Goal: Transaction & Acquisition: Purchase product/service

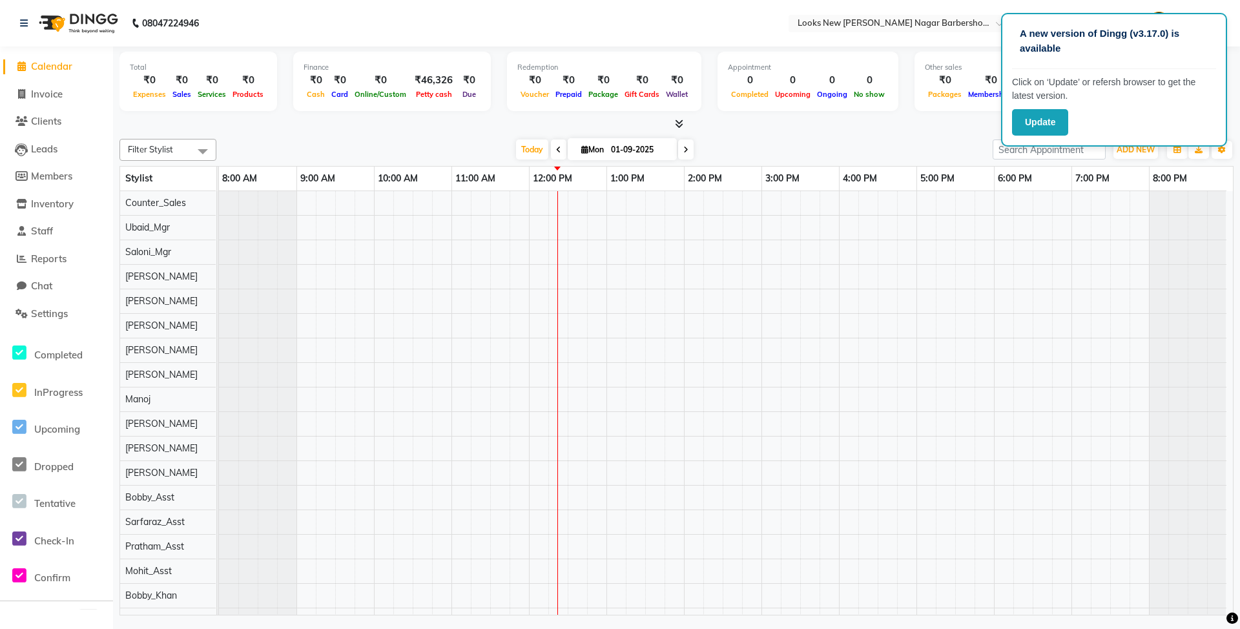
click at [937, 42] on nav "08047224946 Select Location × Looks New [PERSON_NAME] Nagar Barbershop, [GEOGRA…" at bounding box center [620, 23] width 1240 height 47
click at [1143, 261] on div at bounding box center [726, 522] width 1014 height 662
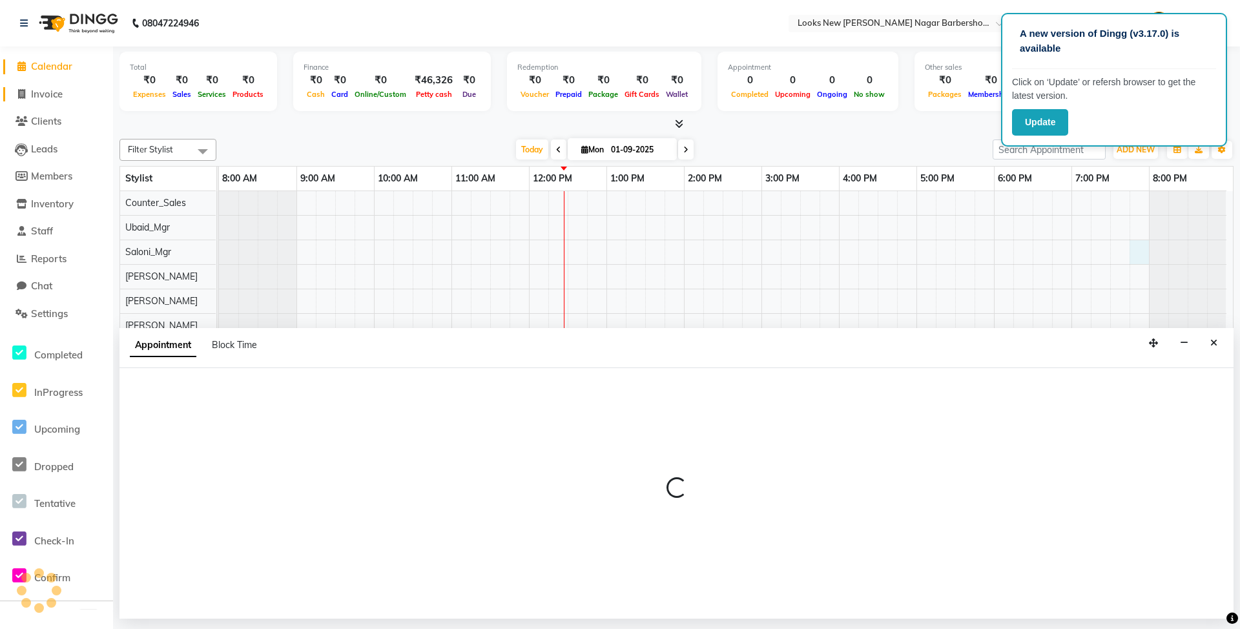
click at [62, 94] on span "Invoice" at bounding box center [47, 94] width 32 height 12
select select "service"
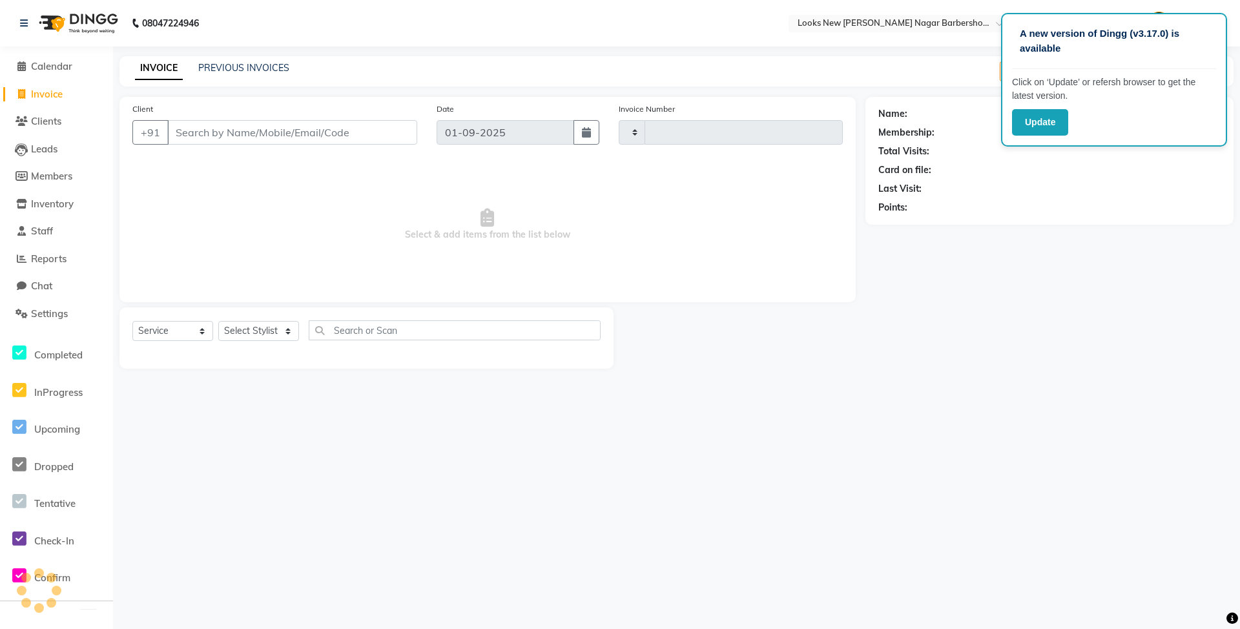
type input "6888"
select select "8705"
click at [272, 336] on select "Select Stylist Aakash_Pdct [PERSON_NAME] [PERSON_NAME] [PERSON_NAME] Counter_Sa…" at bounding box center [258, 331] width 81 height 20
select select "87354"
click at [218, 321] on select "Select Stylist Aakash_Pdct [PERSON_NAME] [PERSON_NAME] [PERSON_NAME] Counter_Sa…" at bounding box center [258, 331] width 81 height 20
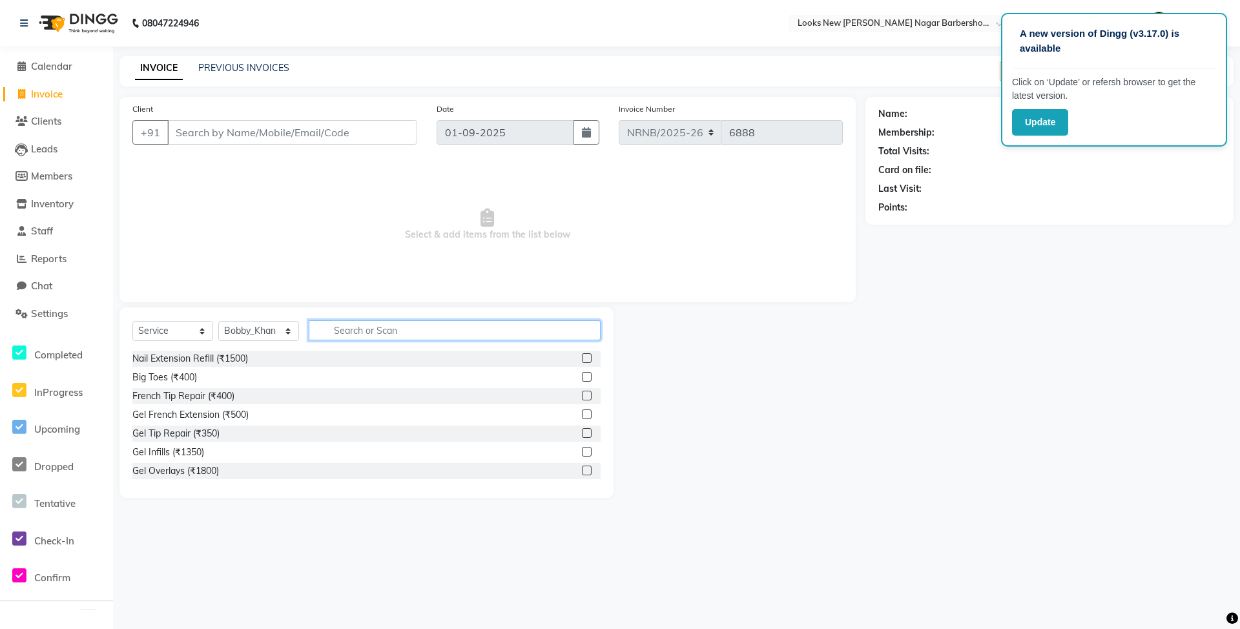
click at [367, 335] on input "text" at bounding box center [455, 330] width 292 height 20
type input "CUT"
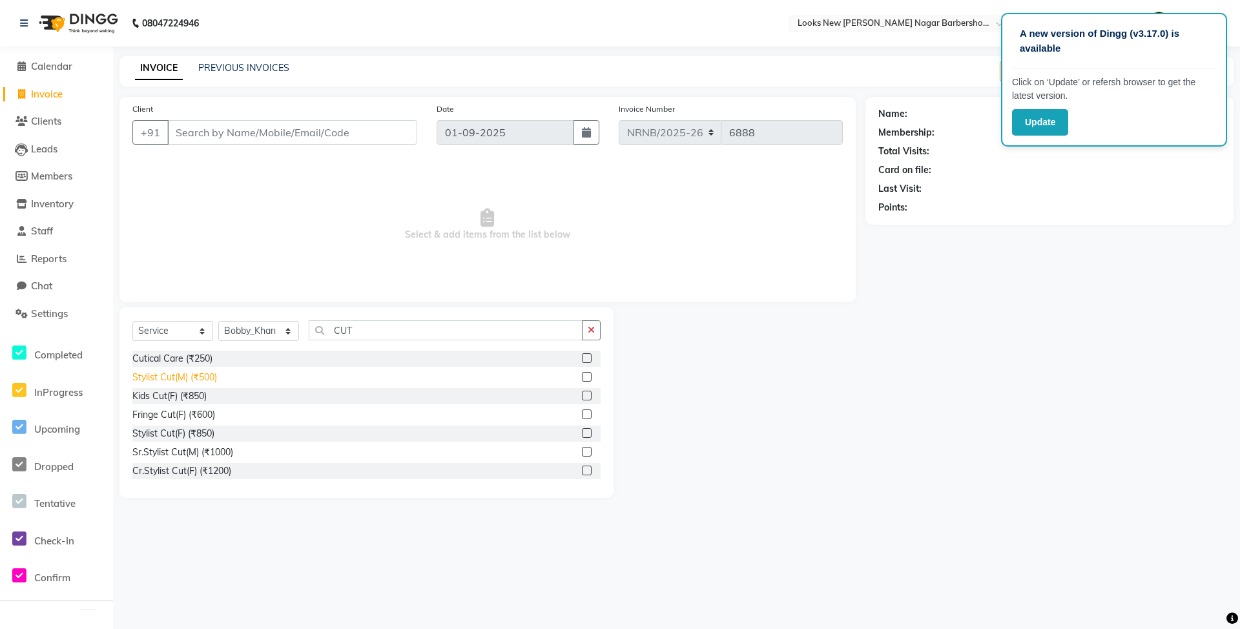
click at [148, 377] on div "Stylist Cut(M) (₹500)" at bounding box center [174, 378] width 85 height 14
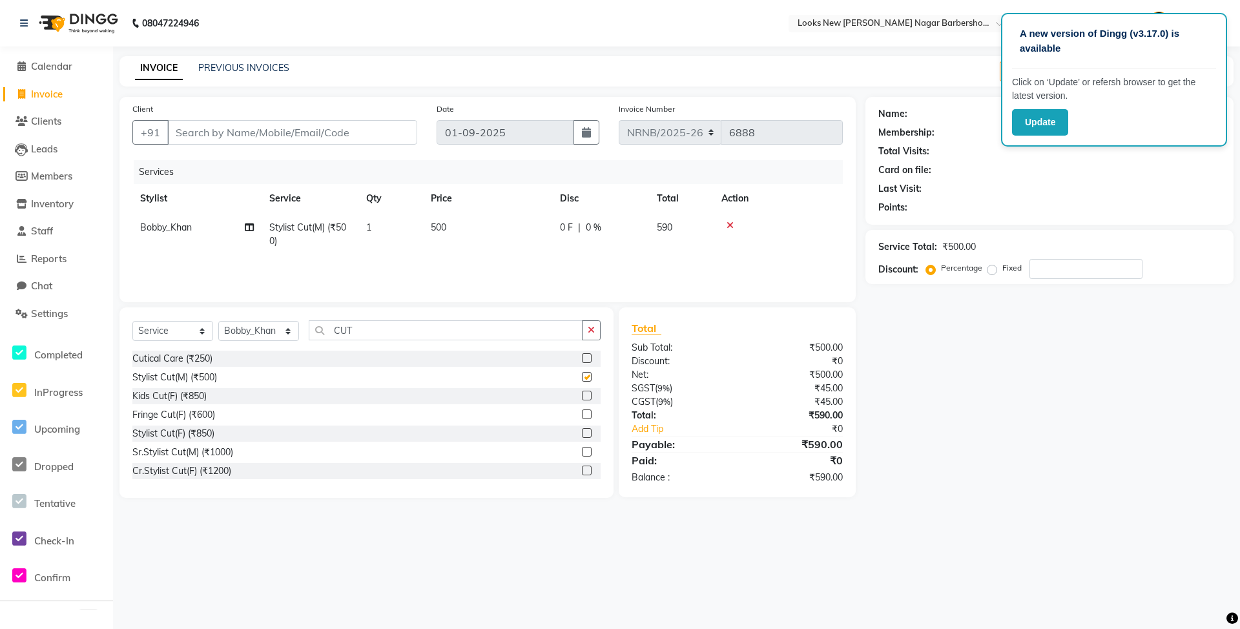
checkbox input "false"
click at [229, 131] on input "Client" at bounding box center [292, 132] width 250 height 25
type input "9"
type input "0"
type input "9811283959"
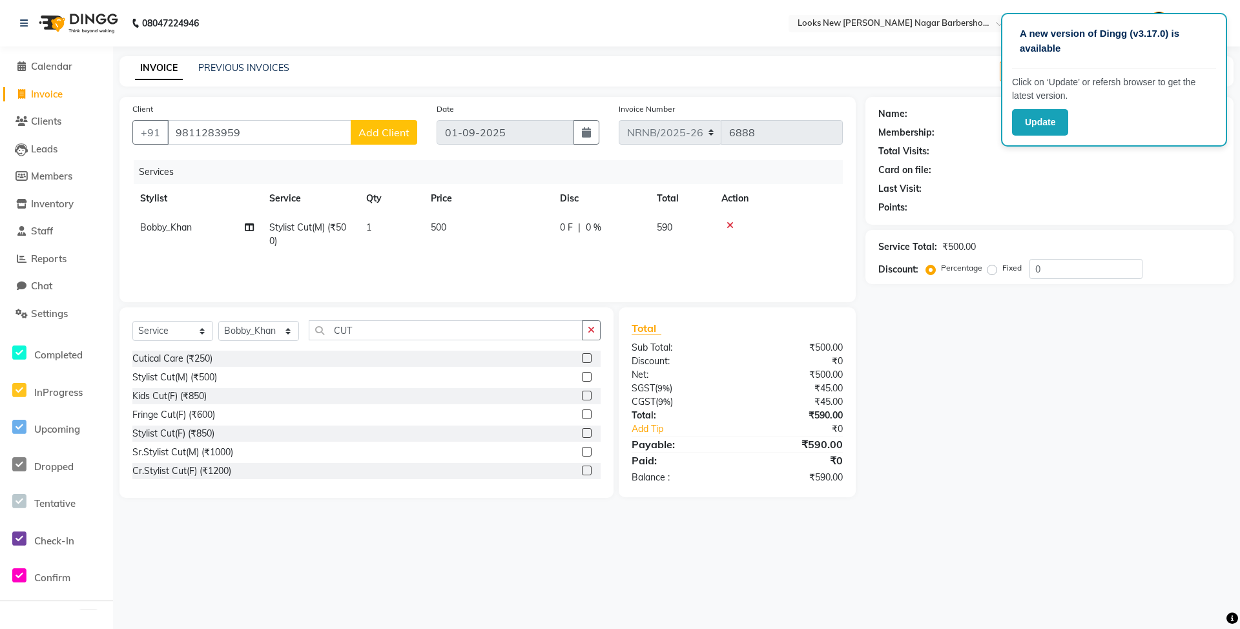
click at [380, 130] on span "Add Client" at bounding box center [384, 132] width 51 height 13
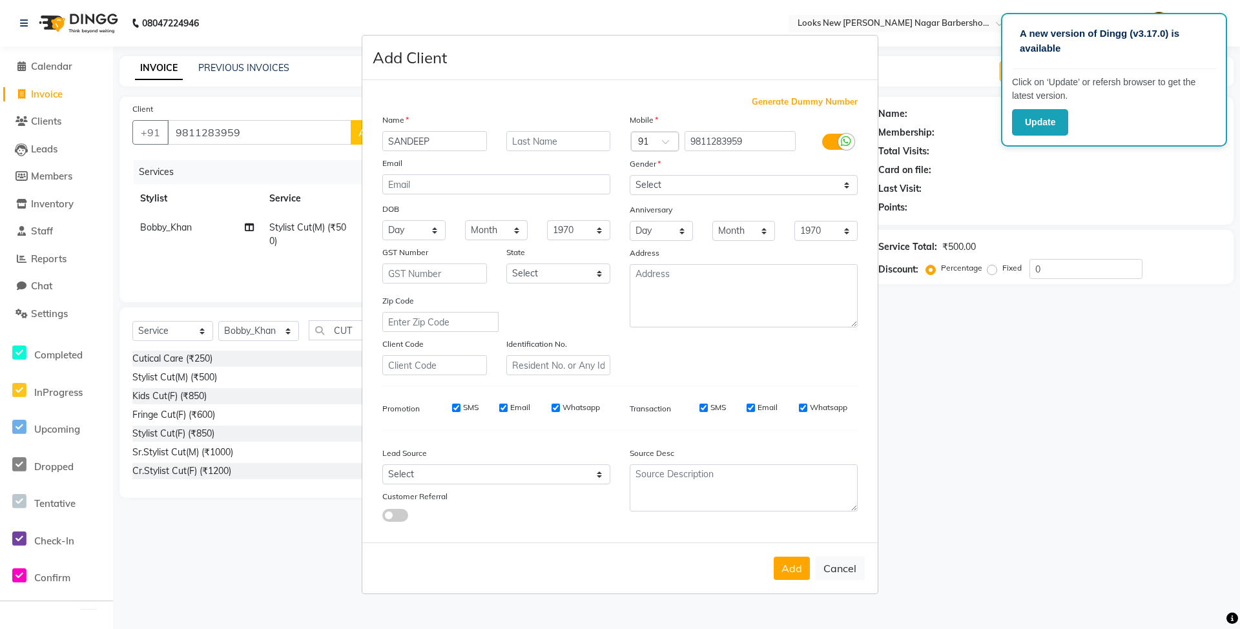
type input "SANDEEP"
type input "..."
click at [724, 184] on select "Select [DEMOGRAPHIC_DATA] [DEMOGRAPHIC_DATA] Other Prefer Not To Say" at bounding box center [744, 185] width 228 height 20
select select "[DEMOGRAPHIC_DATA]"
click at [630, 176] on select "Select [DEMOGRAPHIC_DATA] [DEMOGRAPHIC_DATA] Other Prefer Not To Say" at bounding box center [744, 185] width 228 height 20
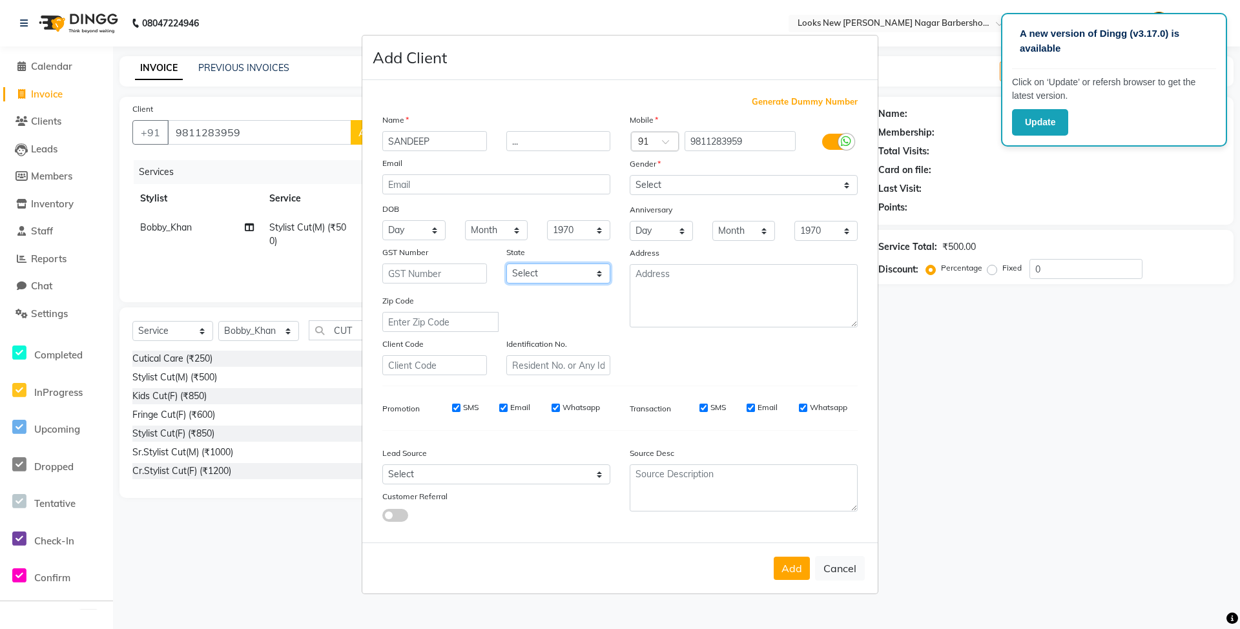
click at [551, 267] on select "Select [GEOGRAPHIC_DATA] [GEOGRAPHIC_DATA] [GEOGRAPHIC_DATA] [GEOGRAPHIC_DATA] …" at bounding box center [559, 274] width 105 height 20
select select "10"
click at [507, 264] on select "Select [GEOGRAPHIC_DATA] [GEOGRAPHIC_DATA] [GEOGRAPHIC_DATA] [GEOGRAPHIC_DATA] …" at bounding box center [559, 274] width 105 height 20
click at [791, 565] on button "Add" at bounding box center [792, 568] width 36 height 23
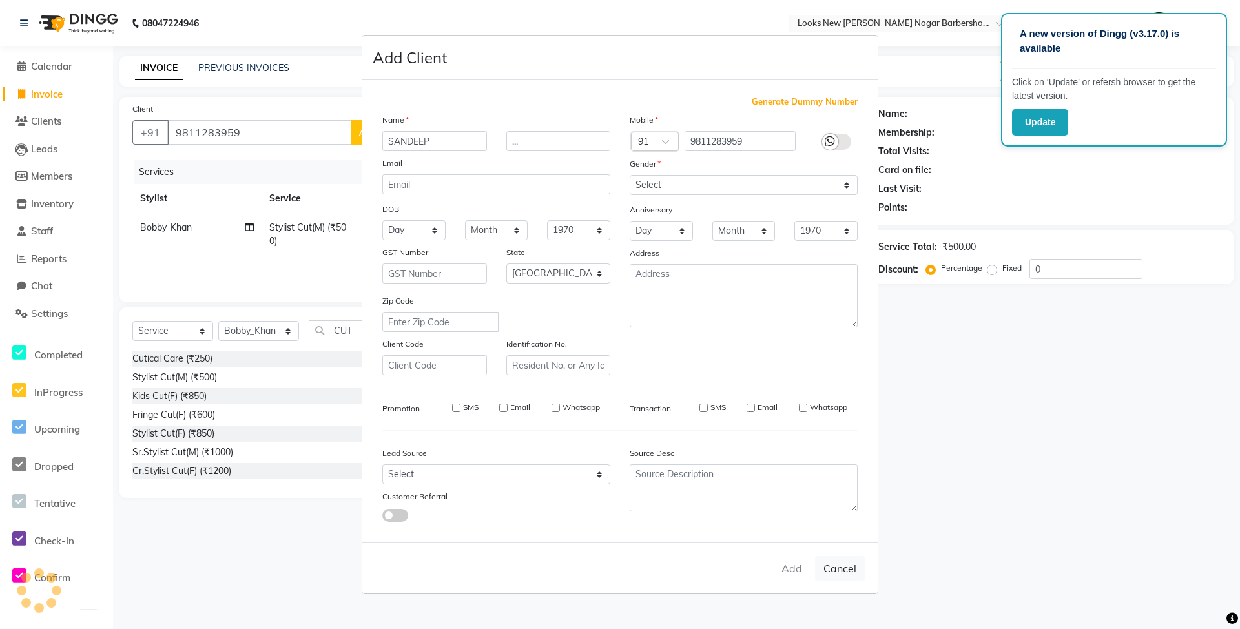
select select
select select "null"
select select
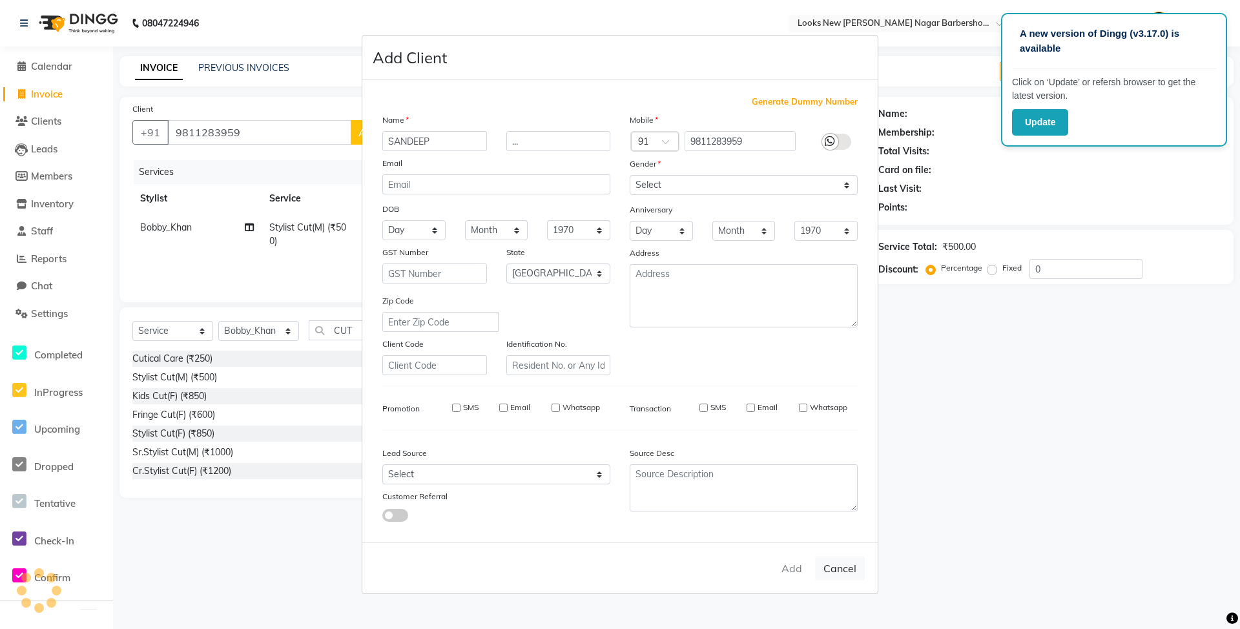
select select
checkbox input "false"
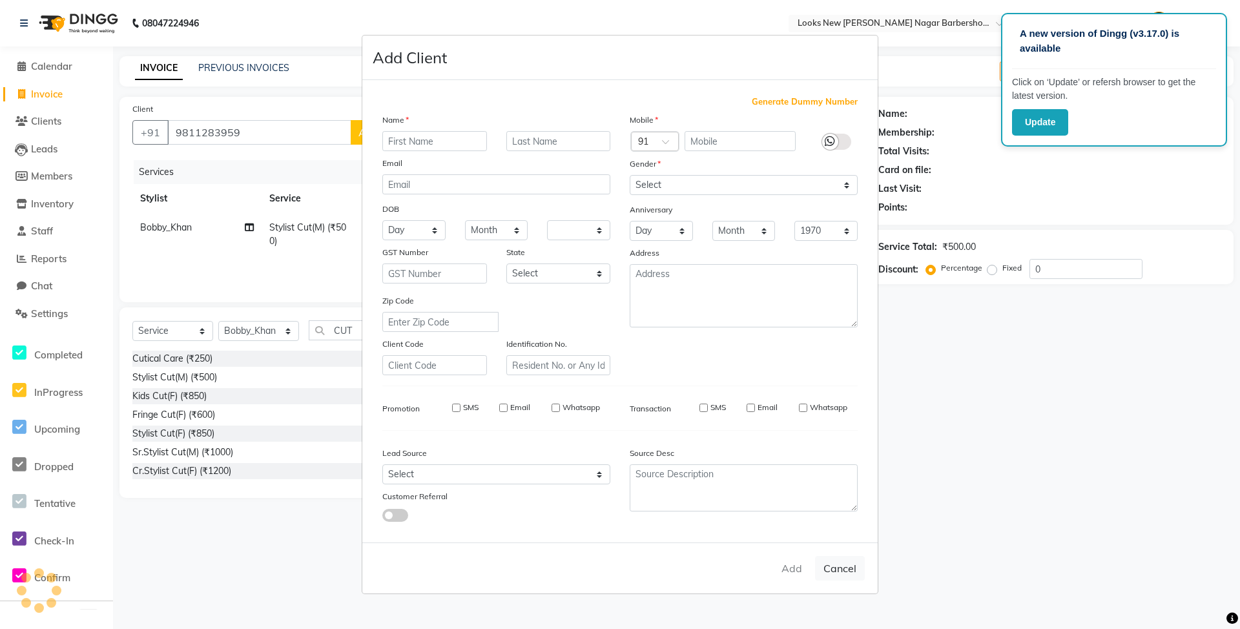
checkbox input "false"
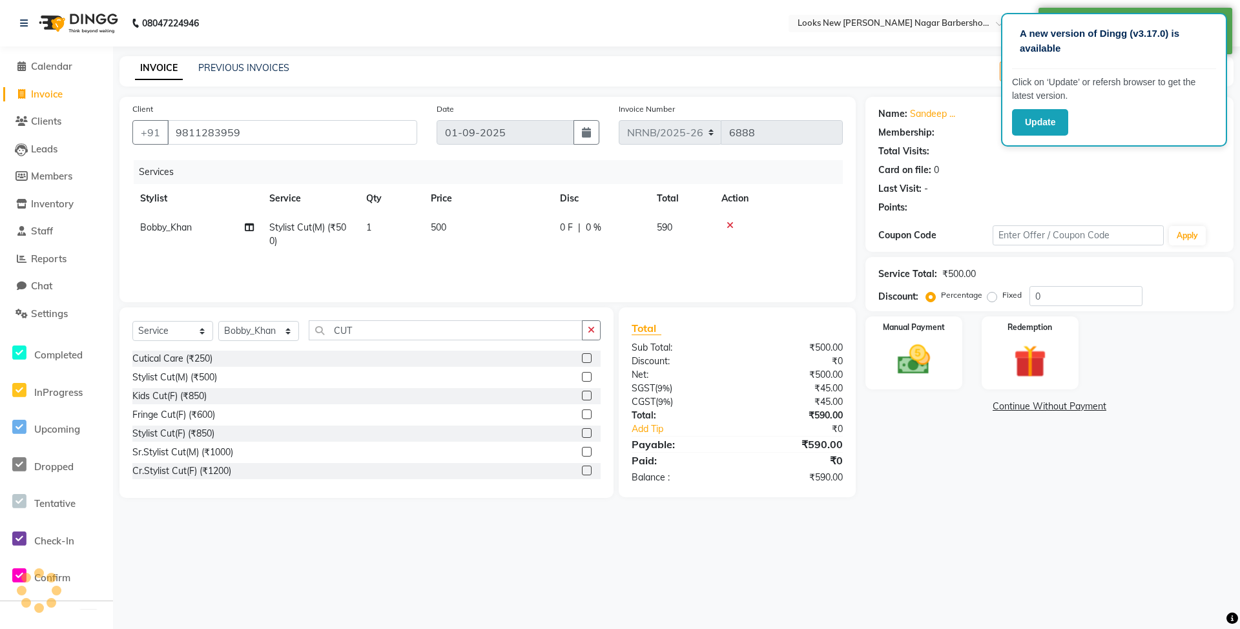
select select "1: Object"
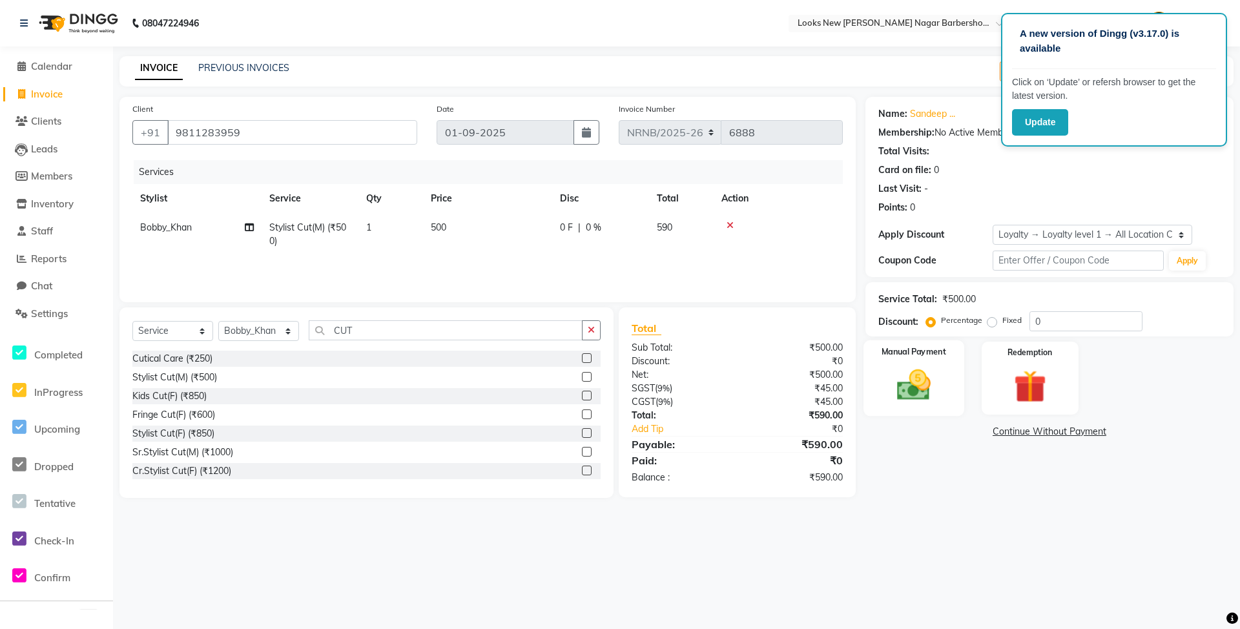
click at [910, 399] on img at bounding box center [914, 385] width 56 height 39
click at [1036, 432] on span "CASH" at bounding box center [1037, 432] width 28 height 15
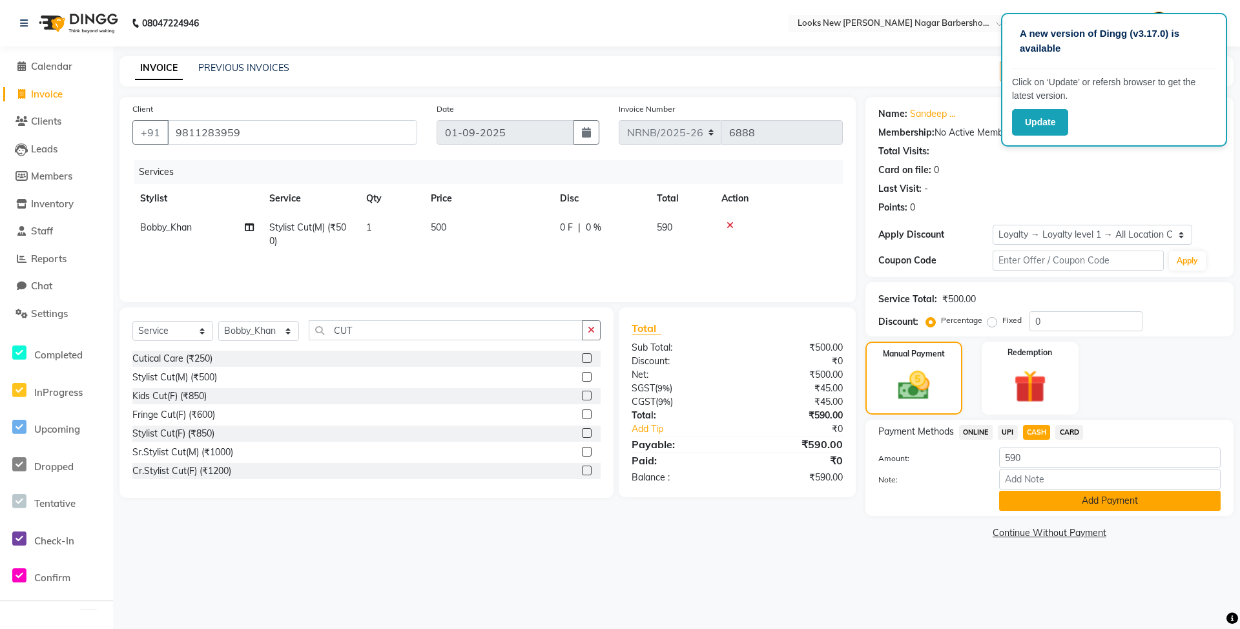
click at [1104, 505] on button "Add Payment" at bounding box center [1110, 501] width 222 height 20
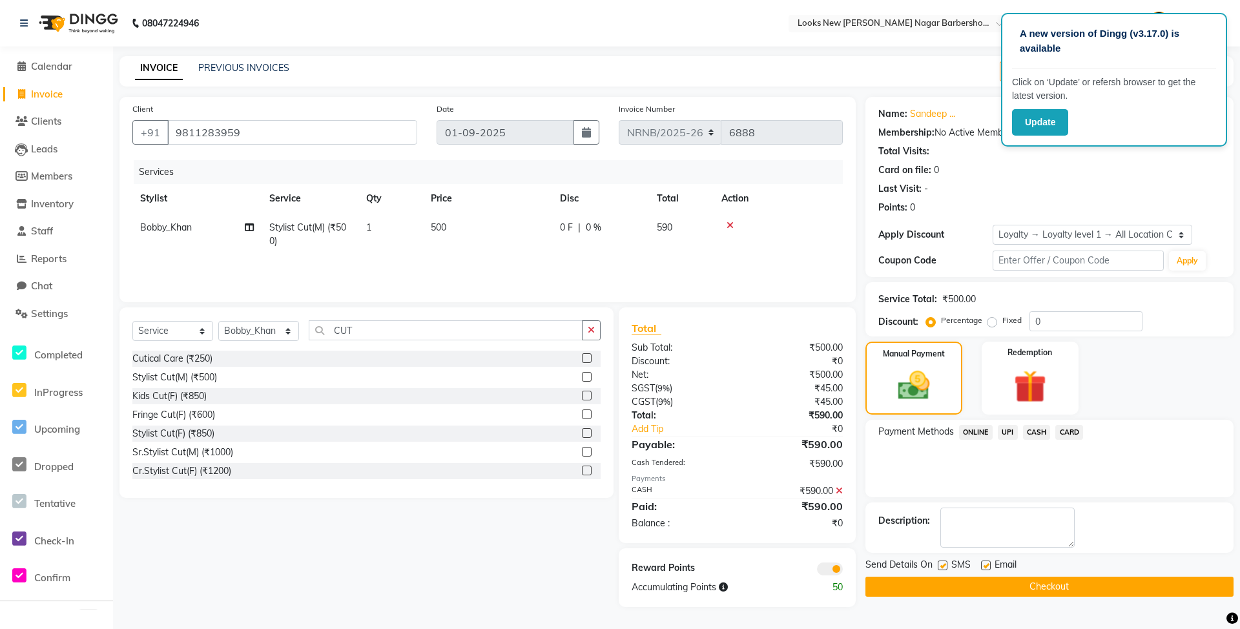
click at [1012, 581] on button "Checkout" at bounding box center [1050, 587] width 368 height 20
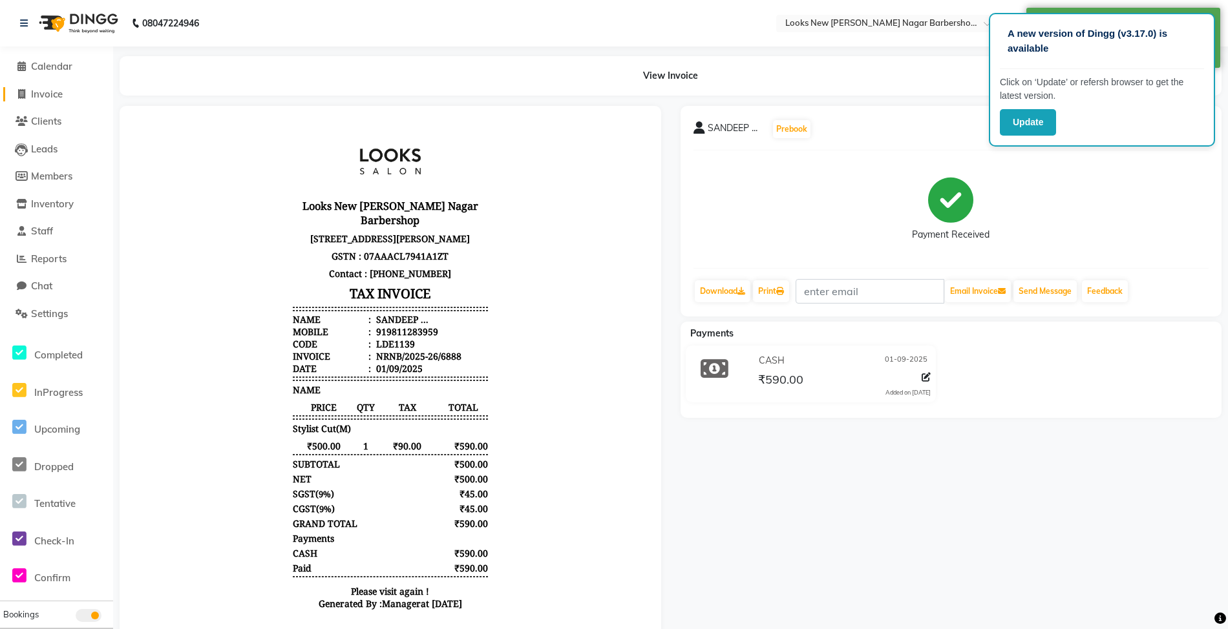
click at [58, 96] on span "Invoice" at bounding box center [47, 94] width 32 height 12
select select "service"
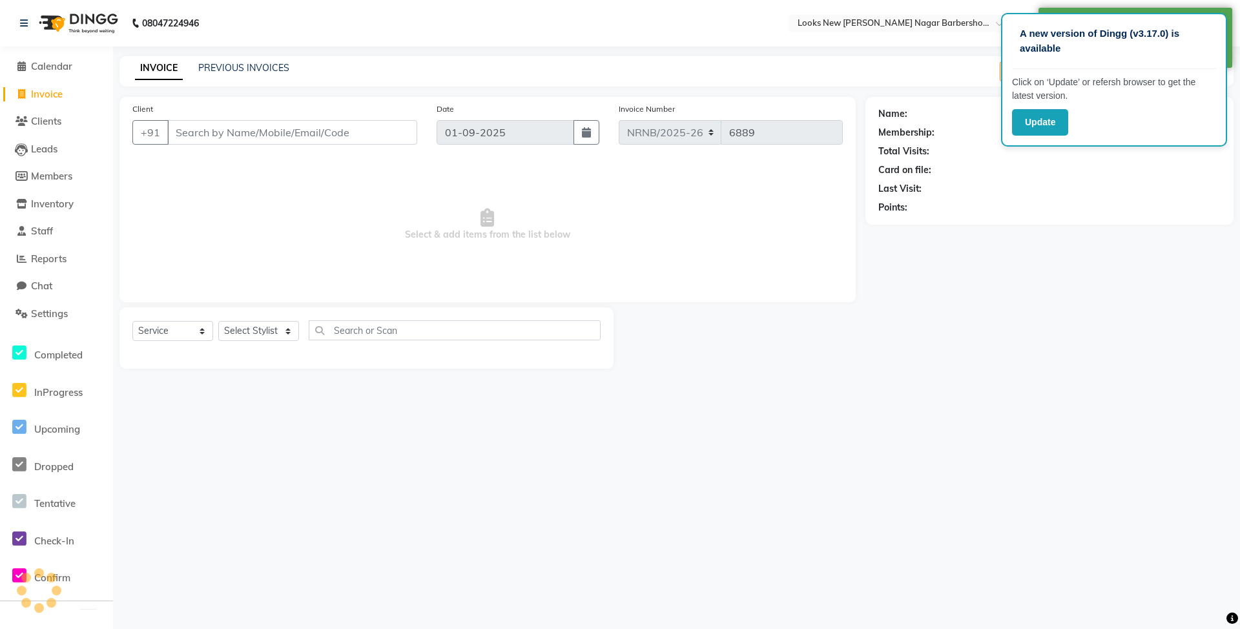
click at [1155, 361] on div "Name: Membership: Total Visits: Card on file: Last Visit: Points:" at bounding box center [1055, 233] width 378 height 272
click at [1189, 375] on main "INVOICE PREVIOUS INVOICES Create New Save Open Invoices Client +91 Date [DATE] …" at bounding box center [676, 222] width 1127 height 332
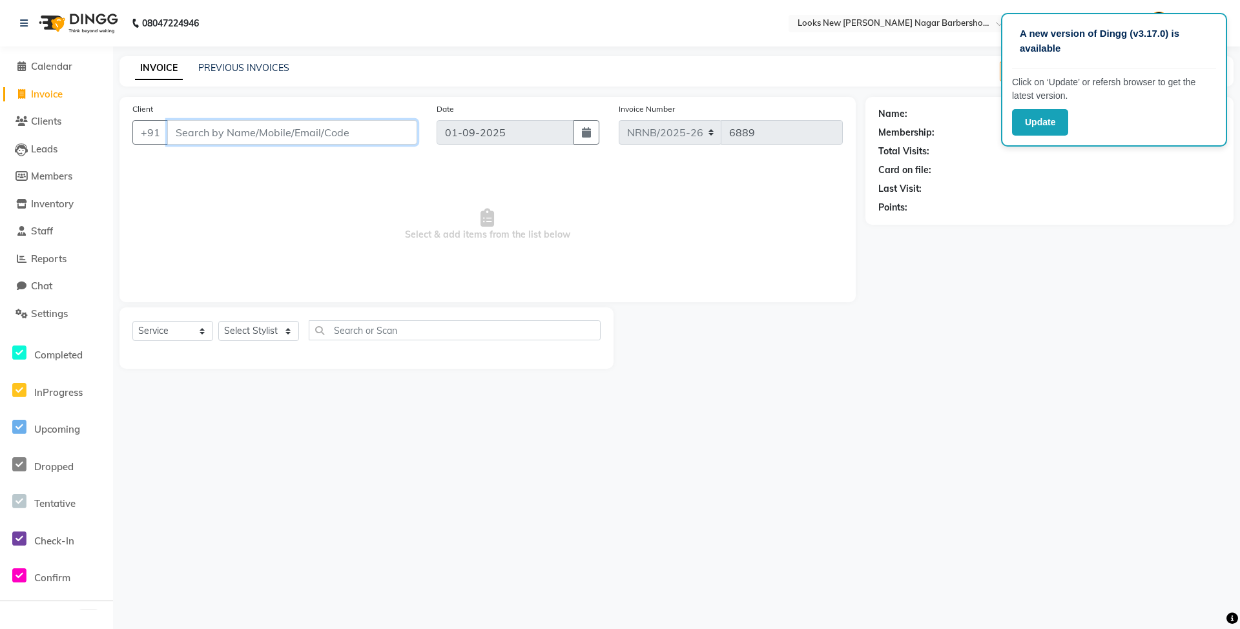
click at [226, 125] on input "Client" at bounding box center [292, 132] width 250 height 25
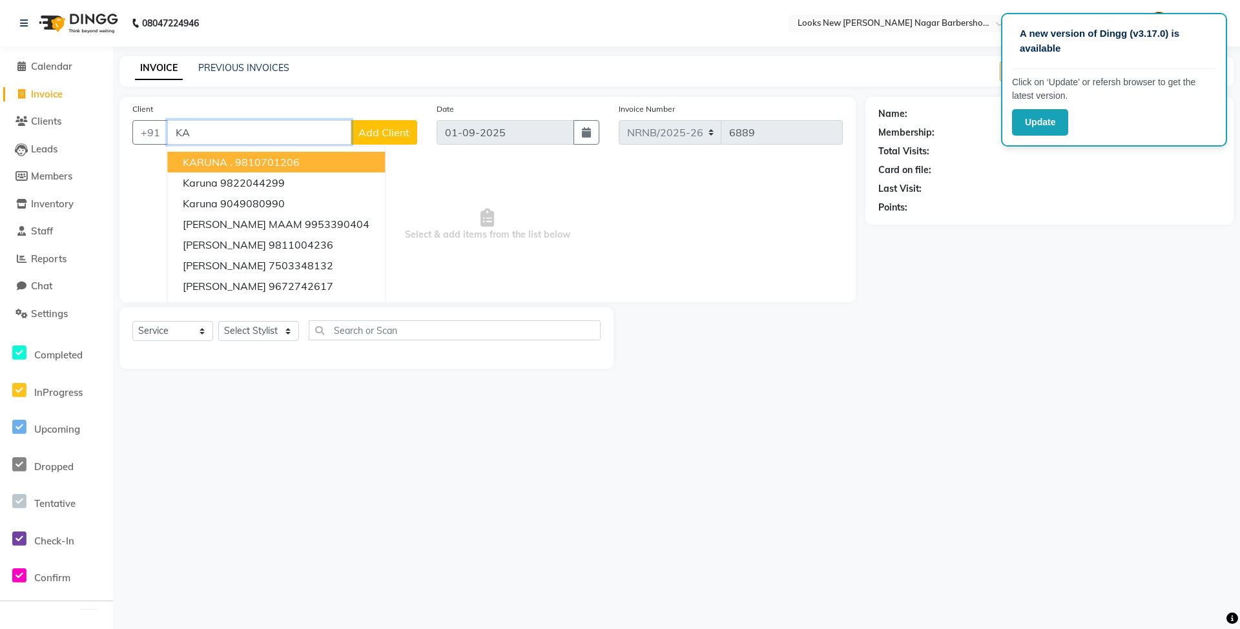
type input "K"
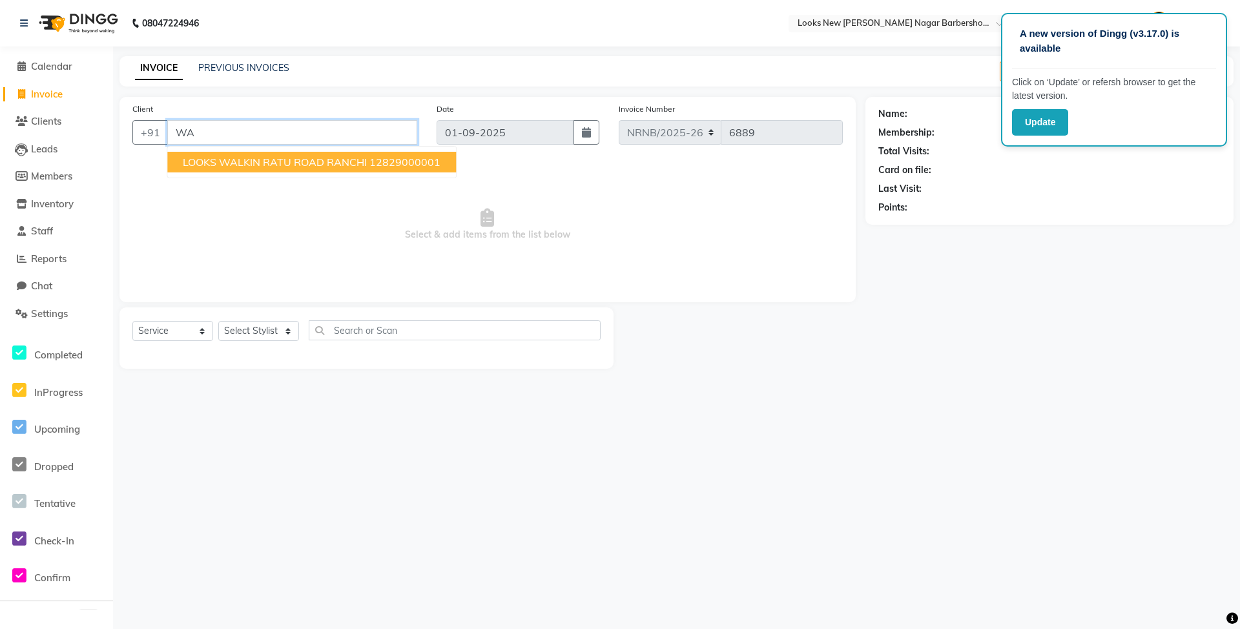
type input "W"
click at [434, 162] on ngb-highlight "1383900000001" at bounding box center [470, 162] width 84 height 13
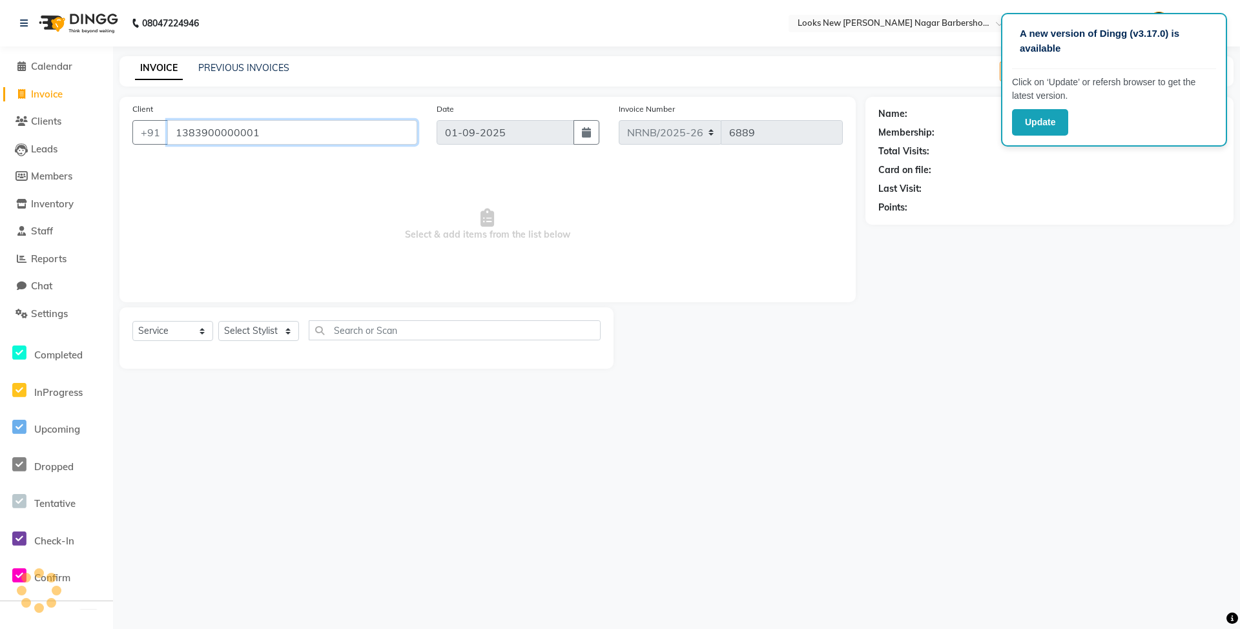
type input "1383900000001"
select select "1: Object"
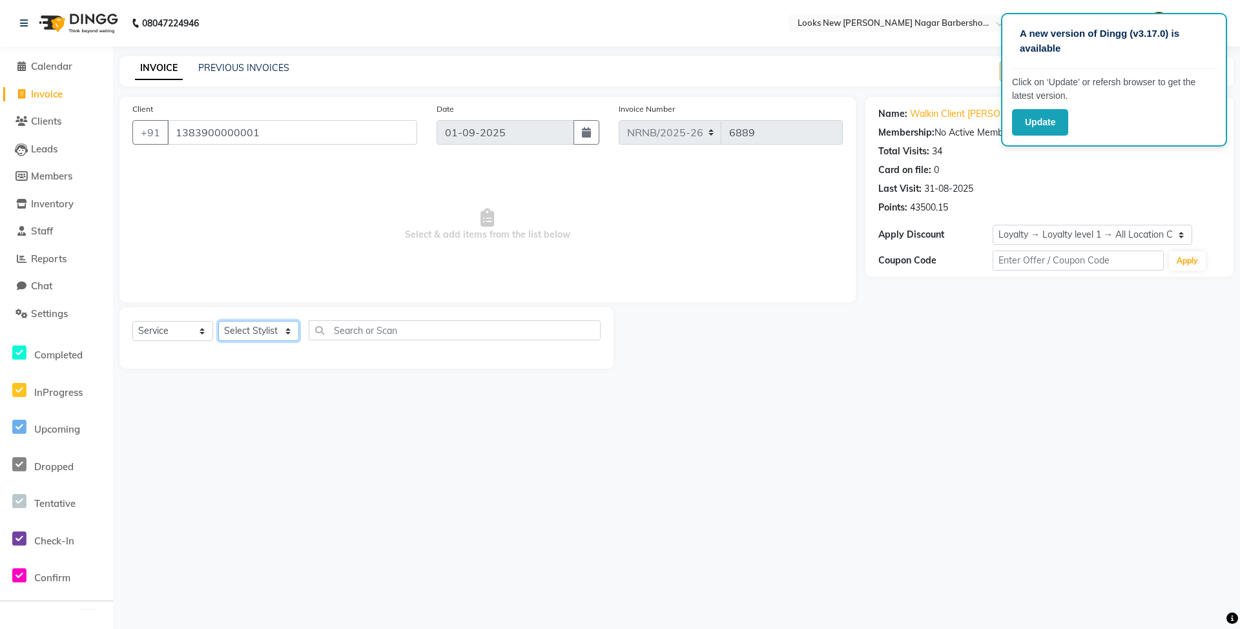
click at [259, 326] on select "Select Stylist Aakash_Pdct [PERSON_NAME] [PERSON_NAME] [PERSON_NAME] Counter_Sa…" at bounding box center [258, 331] width 81 height 20
select select "87355"
click at [218, 321] on select "Select Stylist Aakash_Pdct [PERSON_NAME] [PERSON_NAME] [PERSON_NAME] Counter_Sa…" at bounding box center [258, 331] width 81 height 20
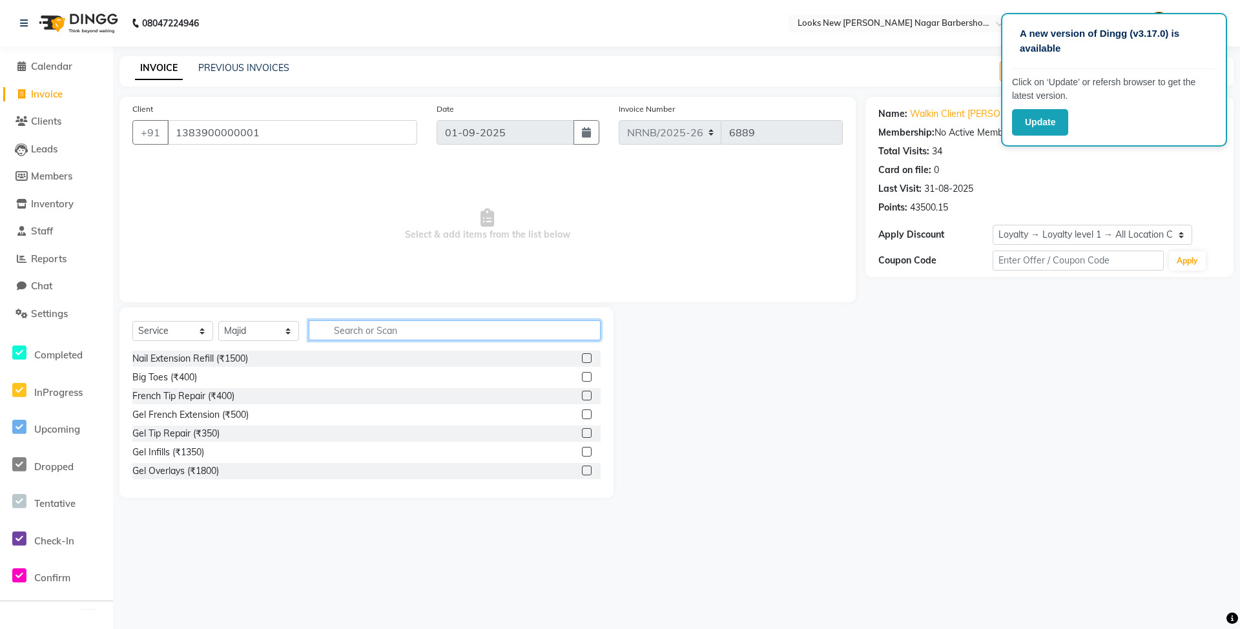
click at [332, 329] on input "text" at bounding box center [455, 330] width 292 height 20
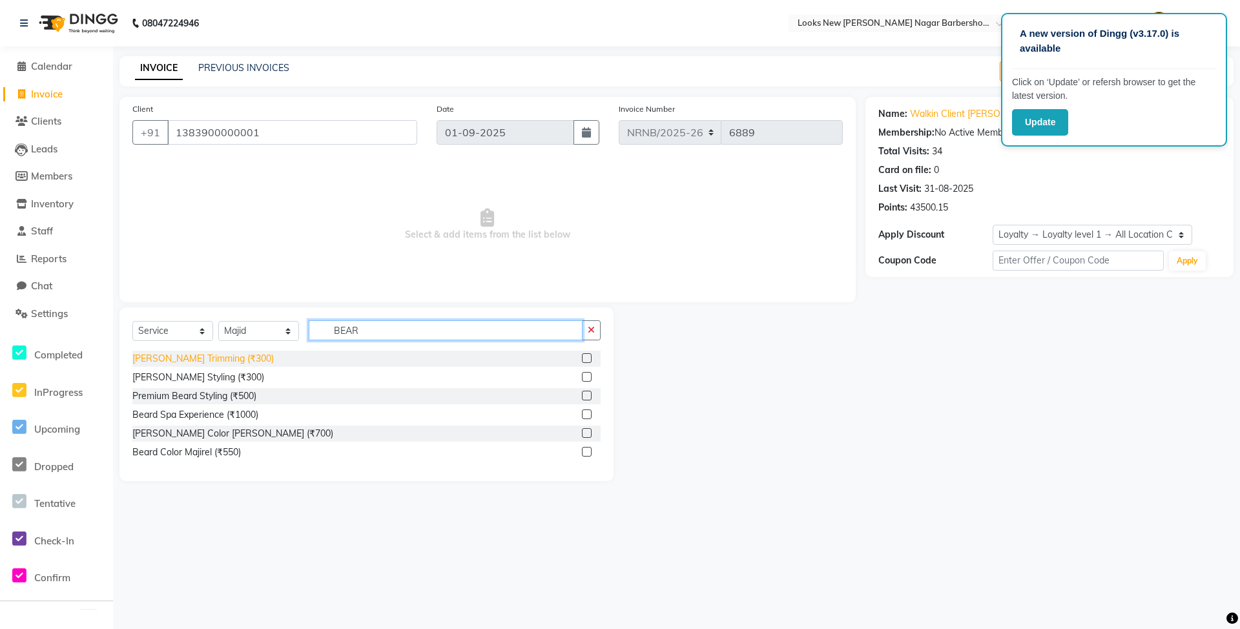
type input "BEAR"
click at [207, 360] on div "[PERSON_NAME] Trimming (₹300)" at bounding box center [202, 359] width 141 height 14
checkbox input "false"
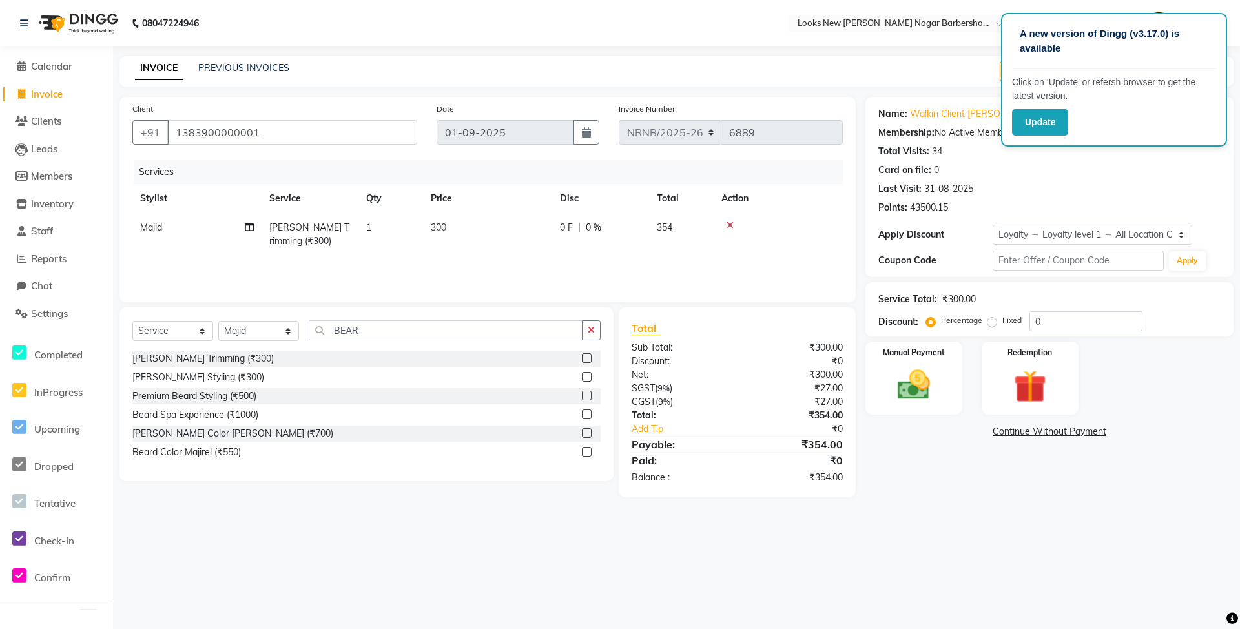
click at [459, 240] on td "300" at bounding box center [487, 234] width 129 height 43
select select "87355"
drag, startPoint x: 541, startPoint y: 233, endPoint x: 466, endPoint y: 225, distance: 75.3
click at [466, 225] on tr "Aakash_Pdct [PERSON_NAME] [PERSON_NAME] [PERSON_NAME] Counter_Sales [PERSON_NAM…" at bounding box center [487, 240] width 711 height 55
type input "200"
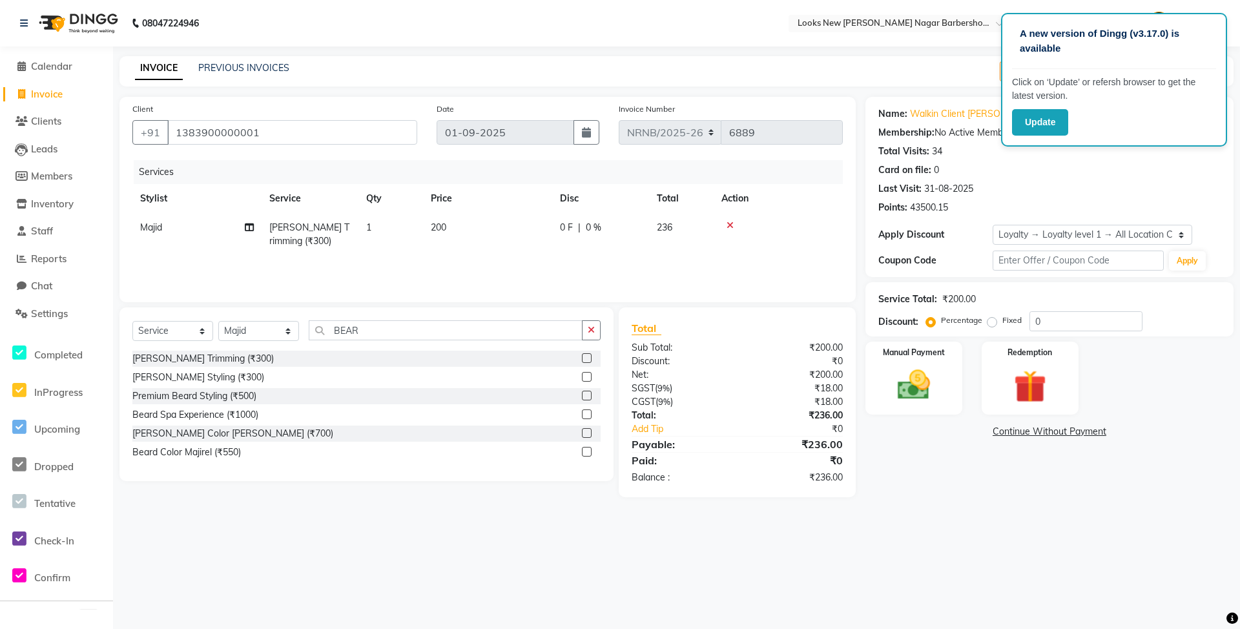
click at [496, 261] on div "Services Stylist Service Qty Price Disc Total Action [PERSON_NAME] Trimming (₹3…" at bounding box center [487, 224] width 711 height 129
click at [466, 231] on td "200" at bounding box center [487, 234] width 129 height 43
select select "87355"
drag, startPoint x: 530, startPoint y: 228, endPoint x: 443, endPoint y: 218, distance: 87.8
click at [443, 218] on tr "Aakash_Pdct [PERSON_NAME] [PERSON_NAME] [PERSON_NAME] Counter_Sales [PERSON_NAM…" at bounding box center [487, 240] width 711 height 55
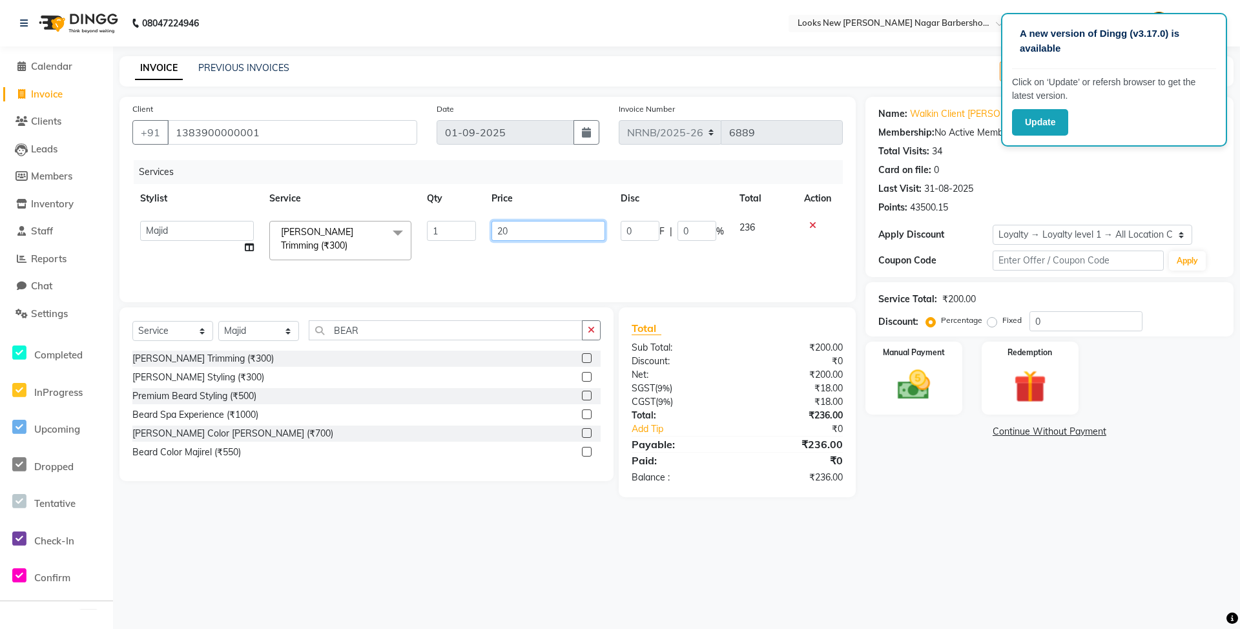
type input "205"
click at [509, 274] on div "Services Stylist Service Qty Price Disc Total Action Aakash_Pdct [PERSON_NAME] …" at bounding box center [487, 224] width 711 height 129
click at [491, 241] on td "205" at bounding box center [487, 234] width 129 height 43
select select "87355"
drag, startPoint x: 541, startPoint y: 230, endPoint x: 419, endPoint y: 218, distance: 122.0
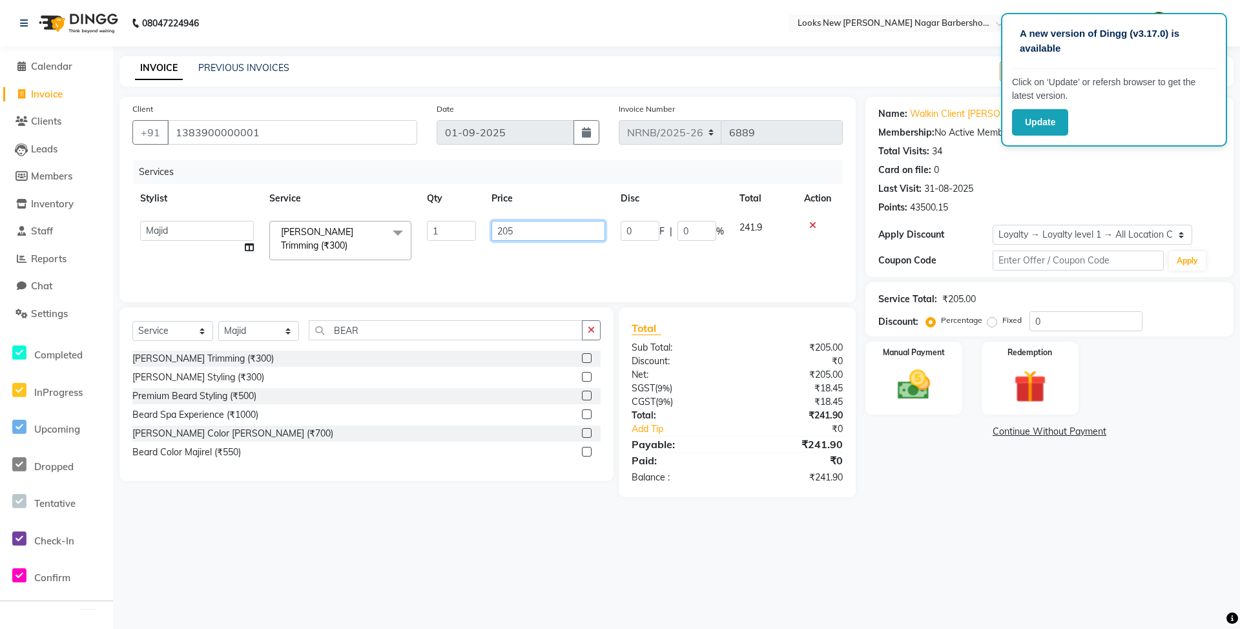
click at [419, 218] on tr "Aakash_Pdct [PERSON_NAME] [PERSON_NAME] [PERSON_NAME] Counter_Sales [PERSON_NAM…" at bounding box center [487, 240] width 711 height 55
type input "211"
click at [466, 260] on div "Services Stylist Service Qty Price Disc Total Action [PERSON_NAME] Trimming (₹3…" at bounding box center [487, 224] width 711 height 129
click at [505, 224] on td "211" at bounding box center [487, 234] width 129 height 43
select select "87355"
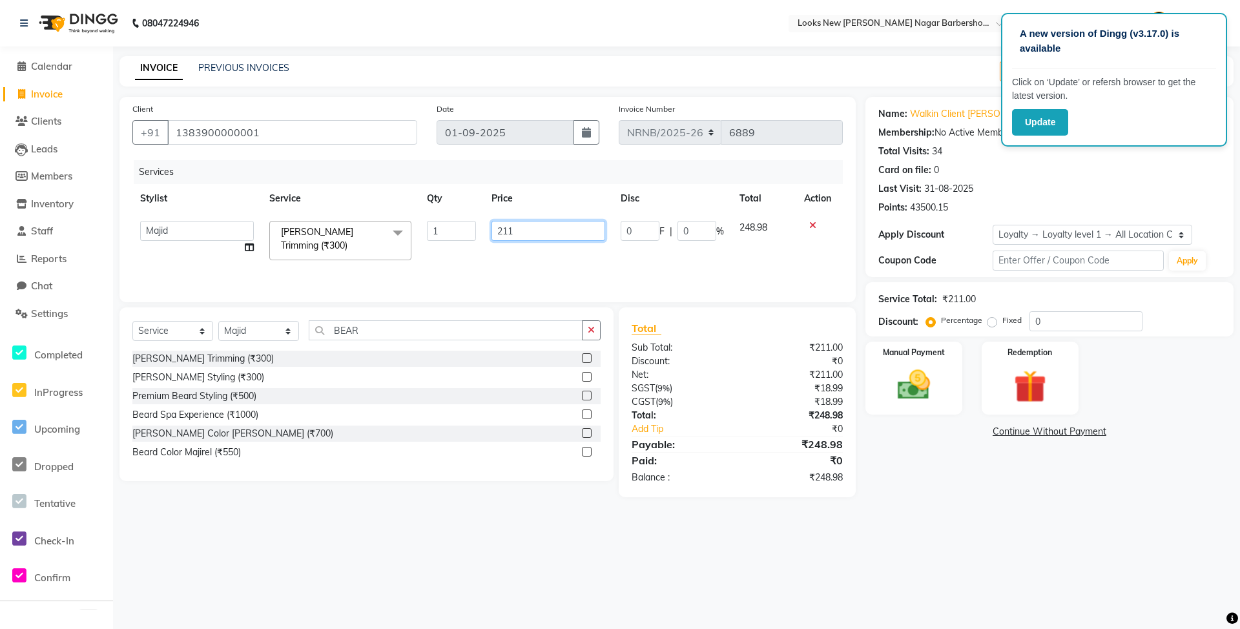
drag, startPoint x: 517, startPoint y: 230, endPoint x: 424, endPoint y: 218, distance: 93.8
click at [424, 218] on tr "Aakash_Pdct [PERSON_NAME] [PERSON_NAME] [PERSON_NAME] Counter_Sales [PERSON_NAM…" at bounding box center [487, 240] width 711 height 55
type input "212"
click at [453, 262] on div "Services Stylist Service Qty Price Disc Total Action Aakash_Pdct [PERSON_NAME] …" at bounding box center [487, 224] width 711 height 129
click at [915, 393] on img at bounding box center [914, 385] width 56 height 39
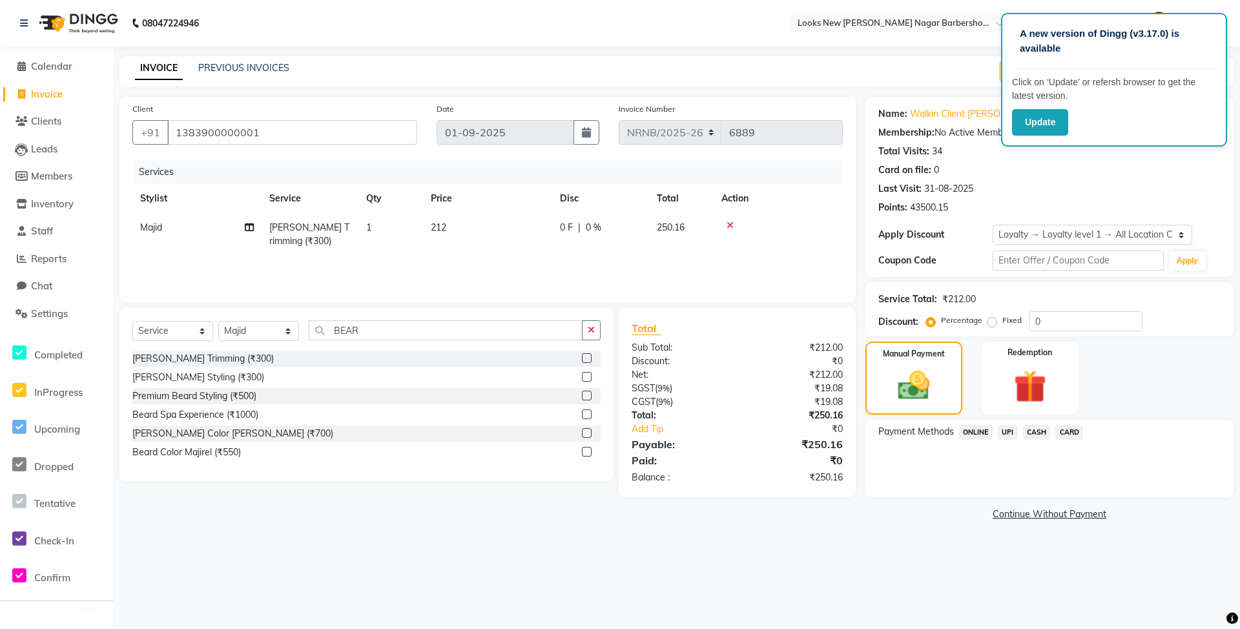
click at [1034, 432] on span "CASH" at bounding box center [1037, 432] width 28 height 15
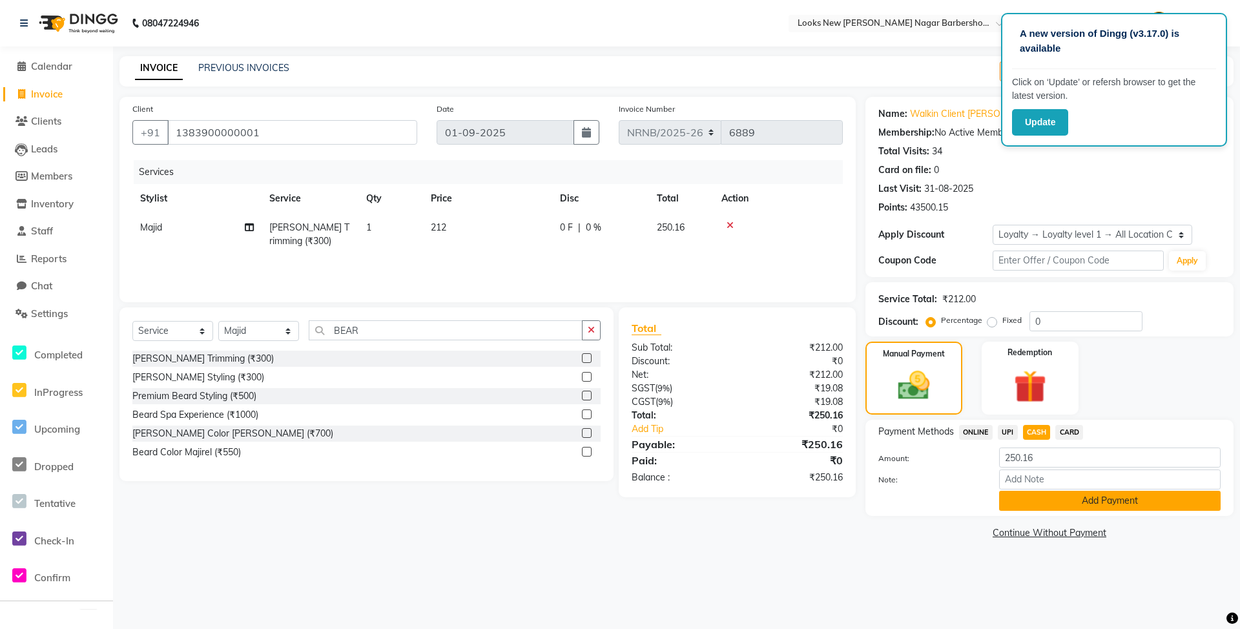
click at [1044, 495] on button "Add Payment" at bounding box center [1110, 501] width 222 height 20
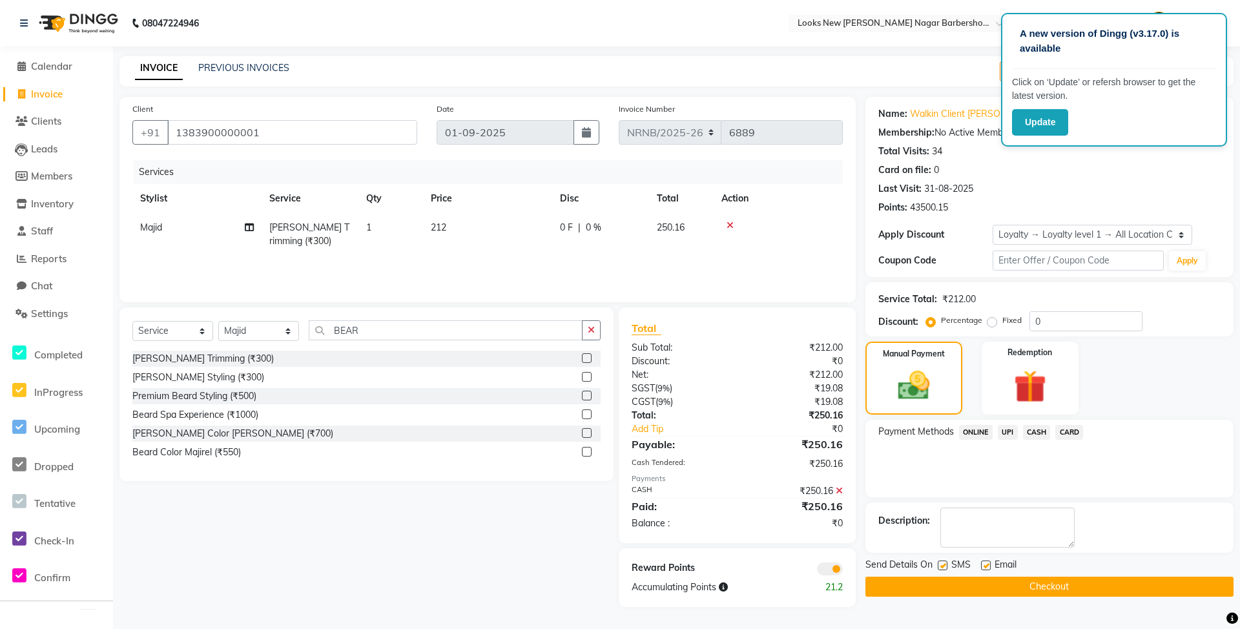
click at [994, 585] on button "Checkout" at bounding box center [1050, 587] width 368 height 20
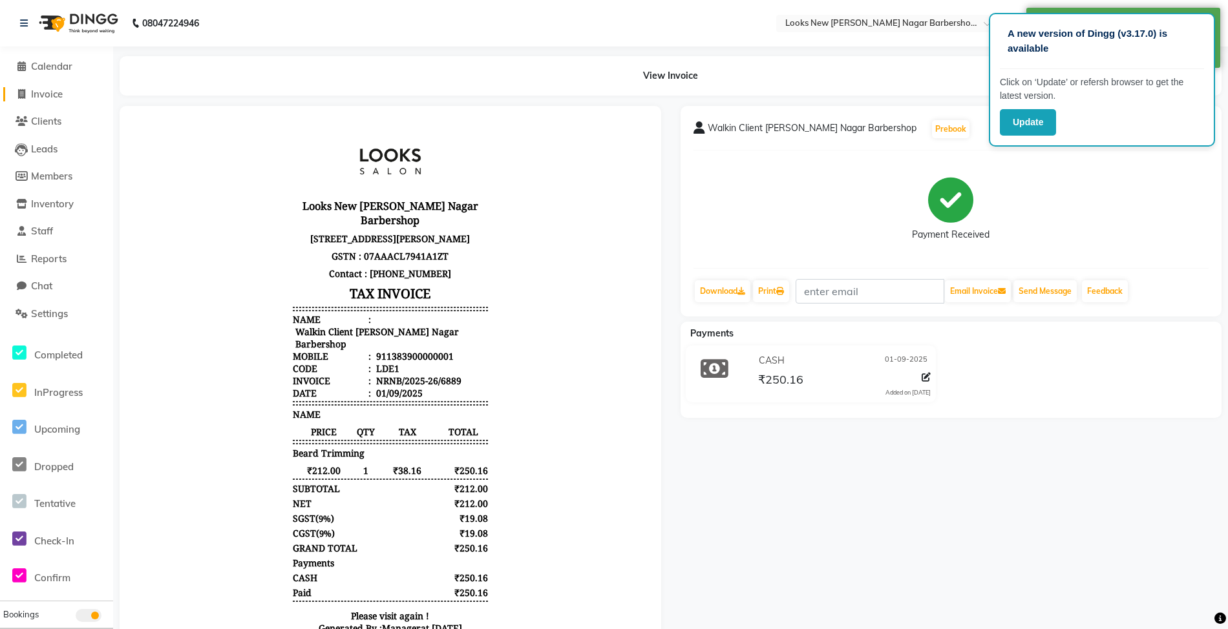
click at [63, 96] on span "Invoice" at bounding box center [47, 94] width 32 height 12
select select "service"
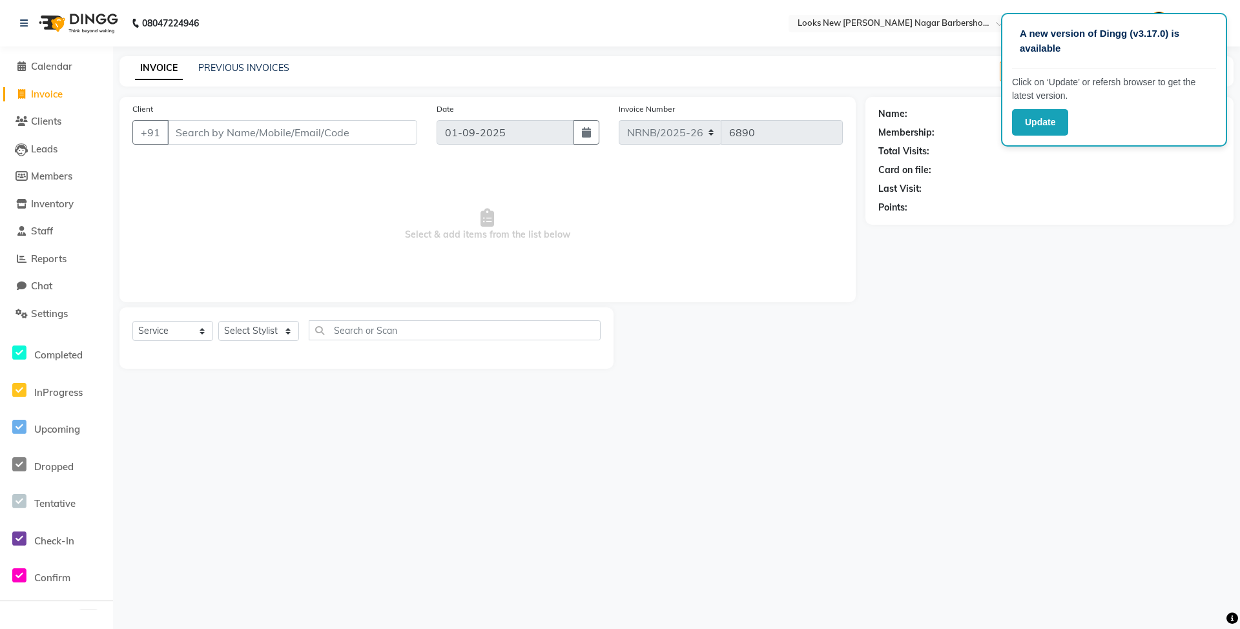
click at [768, 256] on span "Select & add items from the list below" at bounding box center [487, 224] width 711 height 129
click at [642, 31] on nav "08047224946 Select Location × Looks New [PERSON_NAME] Nagar Barbershop, [GEOGRA…" at bounding box center [620, 23] width 1240 height 47
click at [822, 74] on div "INVOICE PREVIOUS INVOICES Create New Save Open Invoices" at bounding box center [677, 71] width 1114 height 30
click at [1200, 5] on nav "08047224946 Select Location × Looks New [PERSON_NAME] Nagar Barbershop, [GEOGRA…" at bounding box center [620, 23] width 1240 height 47
click at [711, 40] on nav "08047224946 Select Location × Looks New [PERSON_NAME] Nagar Barbershop, [GEOGRA…" at bounding box center [620, 23] width 1240 height 47
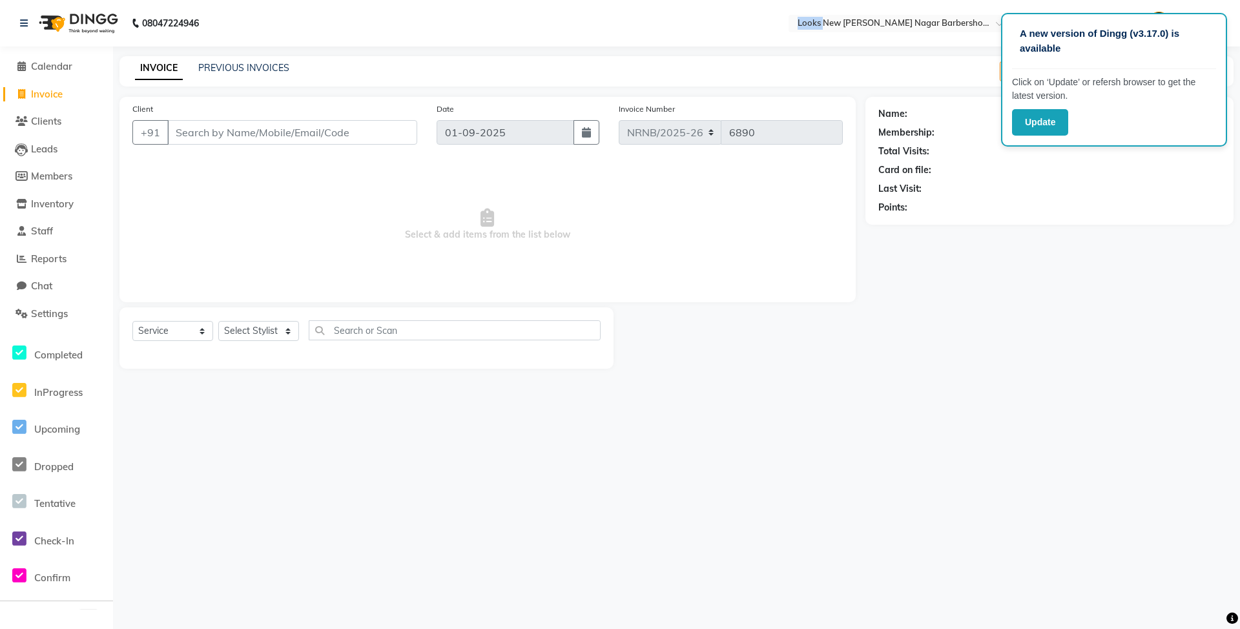
click at [711, 40] on nav "08047224946 Select Location × Looks New [PERSON_NAME] Nagar Barbershop, [GEOGRA…" at bounding box center [620, 23] width 1240 height 47
click at [53, 63] on span "Calendar" at bounding box center [51, 66] width 41 height 12
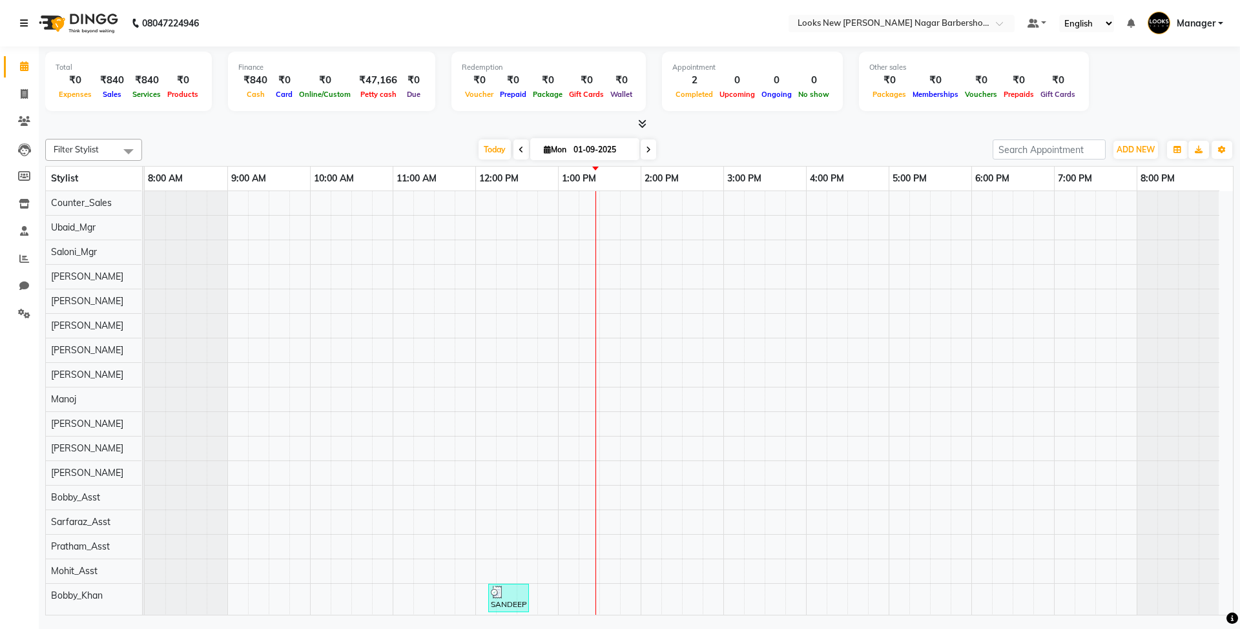
click at [26, 21] on icon at bounding box center [24, 23] width 8 height 9
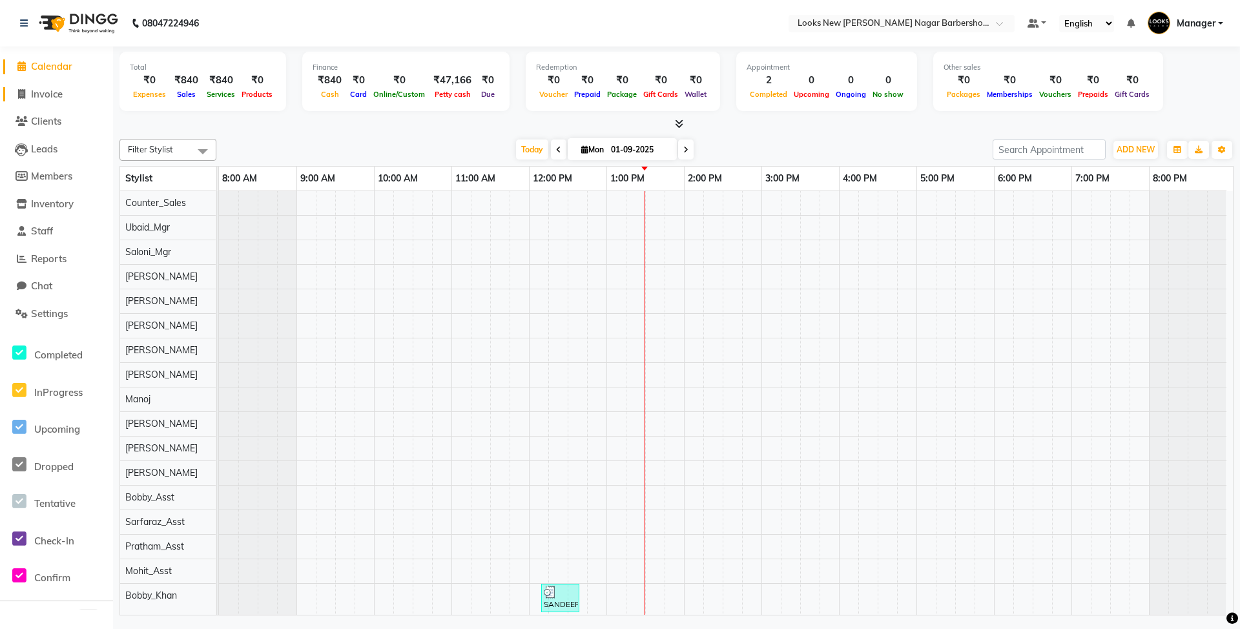
click at [39, 93] on span "Invoice" at bounding box center [47, 94] width 32 height 12
select select "service"
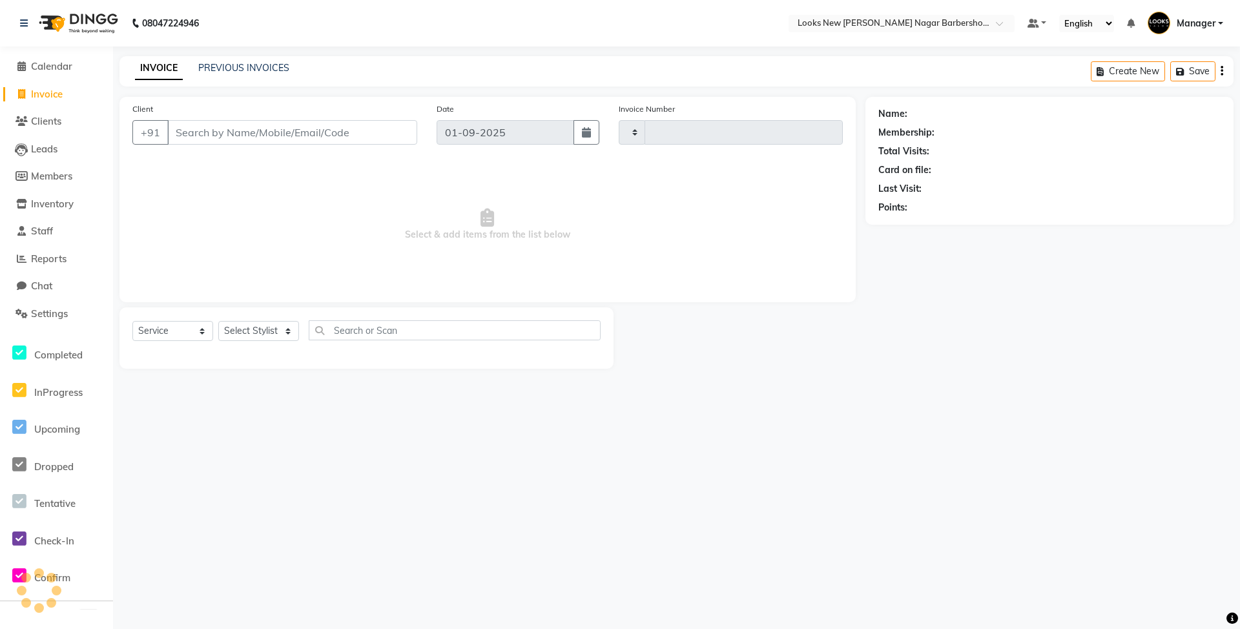
type input "6890"
select select "8705"
click at [251, 335] on select "Select Stylist" at bounding box center [258, 331] width 81 height 20
select select "87354"
click at [218, 321] on select "Select Stylist Aakash_Pdct [PERSON_NAME] [PERSON_NAME] [PERSON_NAME] Counter_Sa…" at bounding box center [258, 331] width 81 height 20
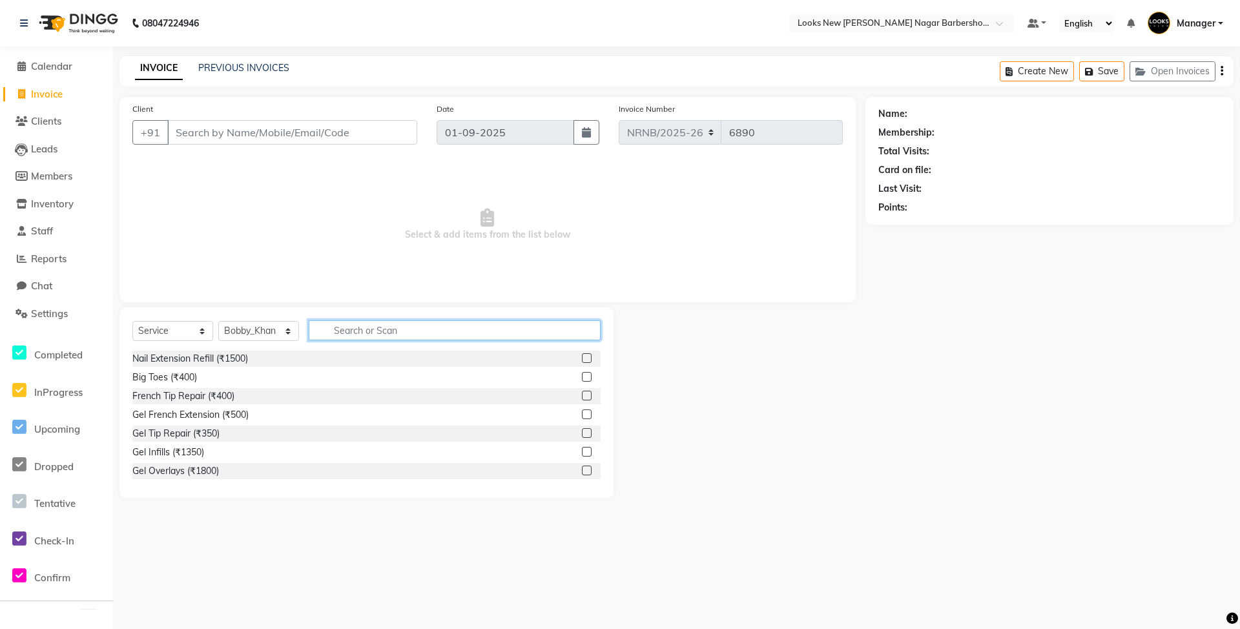
click at [381, 326] on input "text" at bounding box center [455, 330] width 292 height 20
type input "CUT"
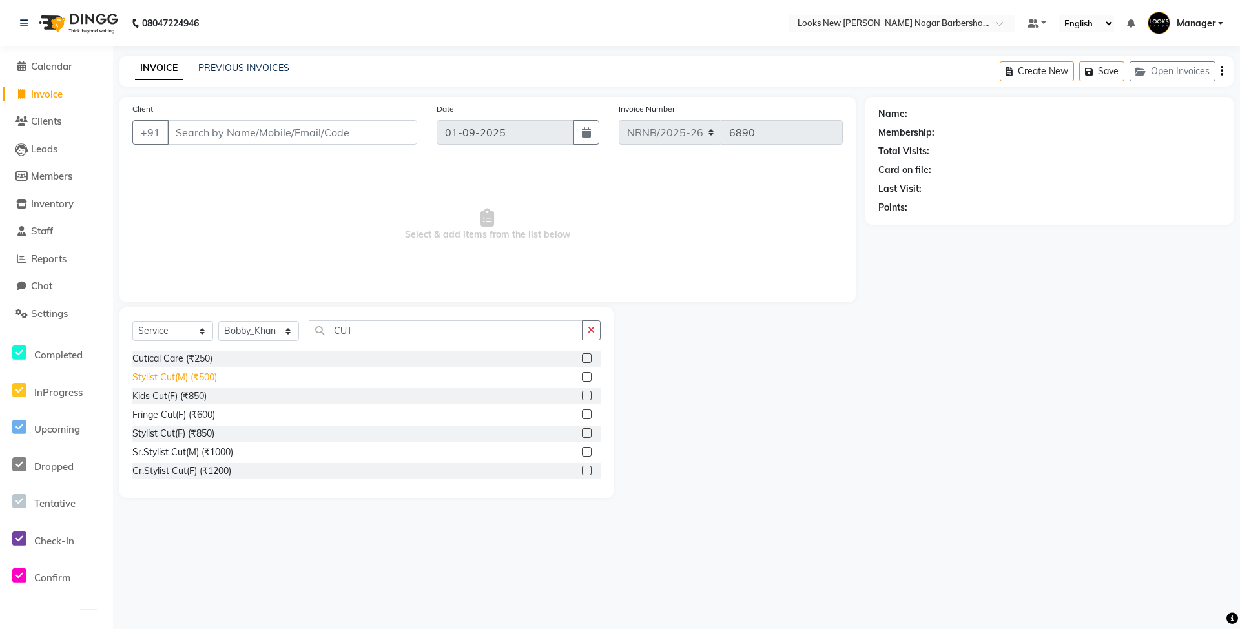
click at [200, 373] on div "Stylist Cut(M) (₹500)" at bounding box center [174, 378] width 85 height 14
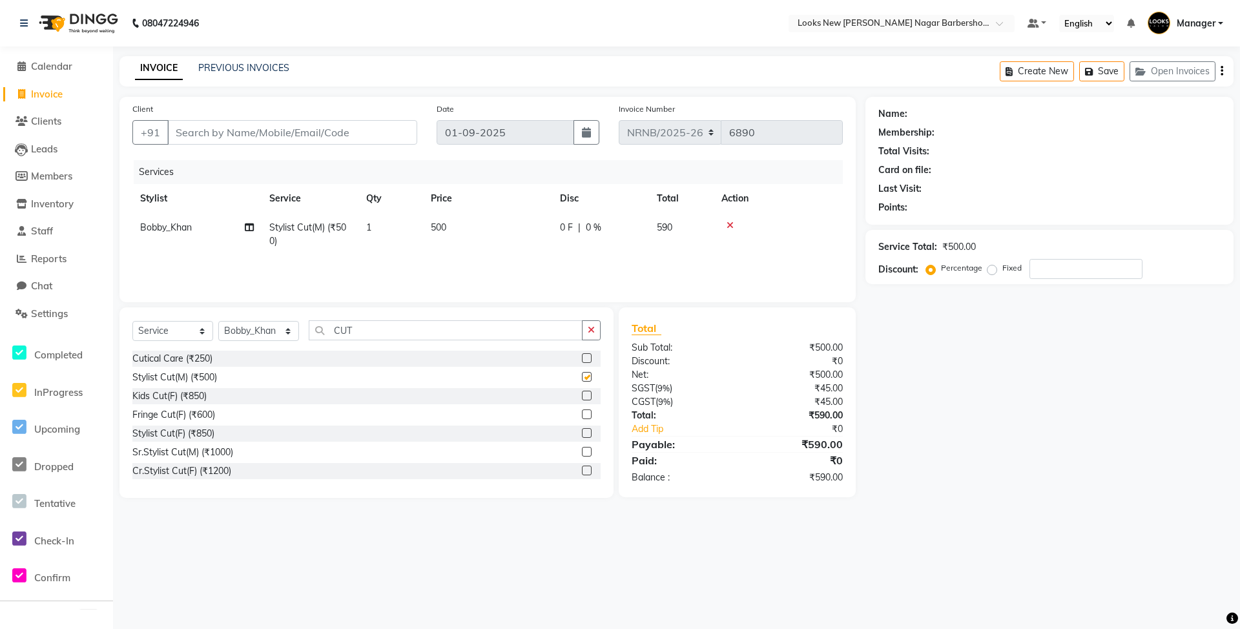
checkbox input "false"
click at [194, 327] on select "Select Service Product Membership Package Voucher Prepaid Gift Card" at bounding box center [172, 331] width 81 height 20
select select "product"
click at [132, 321] on select "Select Service Product Membership Package Voucher Prepaid Gift Card" at bounding box center [172, 331] width 81 height 20
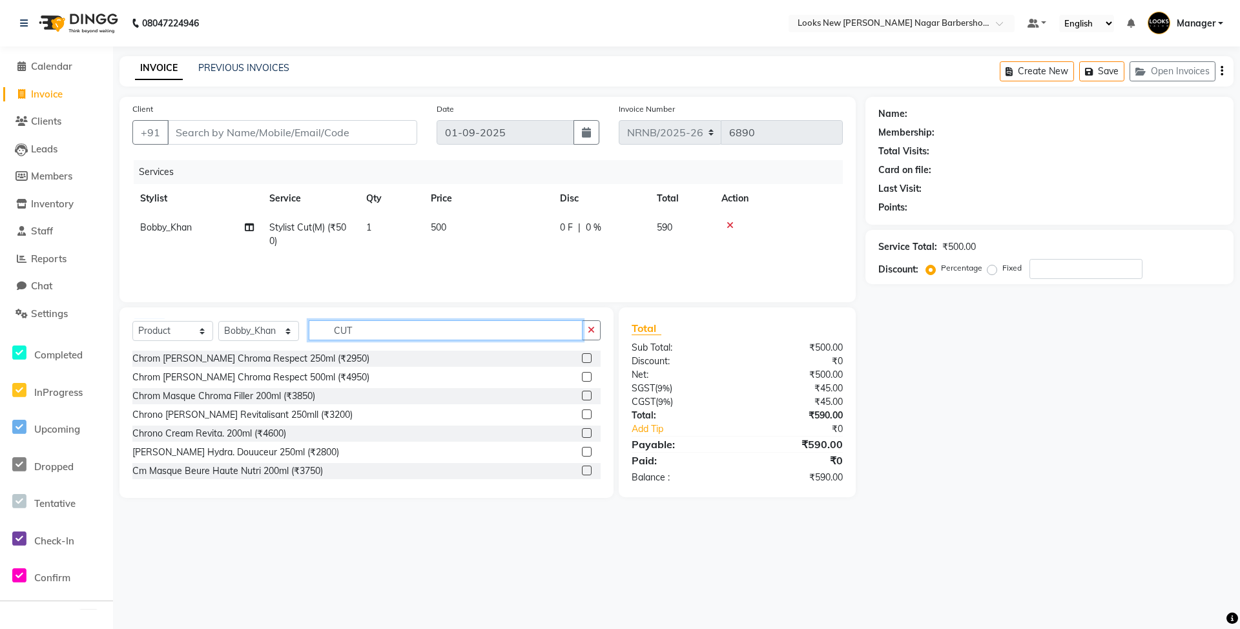
drag, startPoint x: 269, startPoint y: 333, endPoint x: 213, endPoint y: 337, distance: 55.7
click at [215, 337] on div "Select Service Product Membership Package Voucher Prepaid Gift Card Select Styl…" at bounding box center [366, 335] width 468 height 30
type input "30165366"
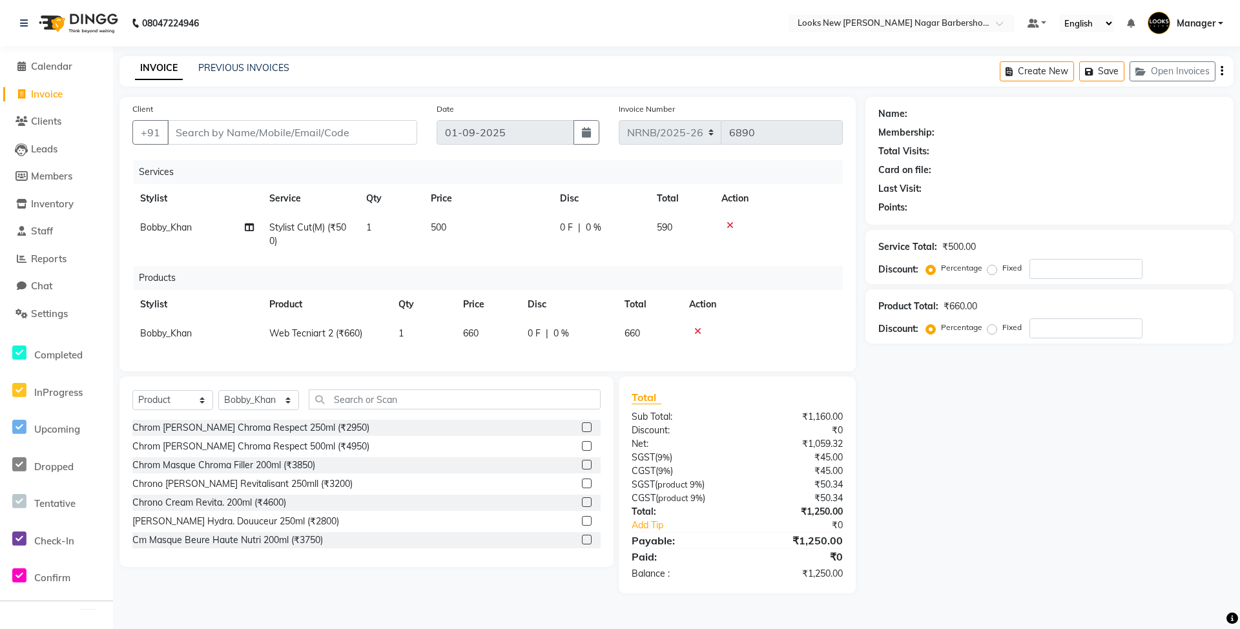
click at [470, 332] on span "660" at bounding box center [471, 334] width 16 height 12
select select "87354"
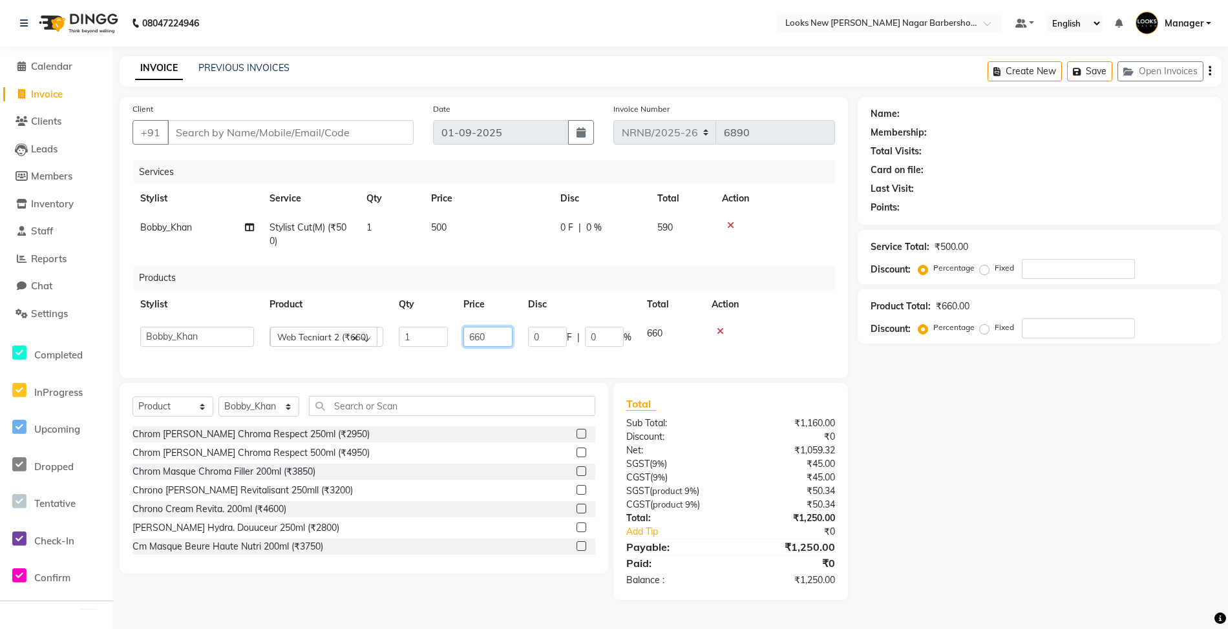
drag, startPoint x: 507, startPoint y: 331, endPoint x: 435, endPoint y: 333, distance: 71.7
click at [447, 345] on tr "Aakash_Pdct Afsar Ahmed Ashmita Ayesha Bobby_Asst Bobby_Khan Counter_Sales Kama…" at bounding box center [483, 337] width 702 height 36
type input "990"
click at [553, 355] on div "Services Stylist Service Qty Price Disc Total Action Bobby_Khan Stylist Cut(M) …" at bounding box center [487, 262] width 711 height 205
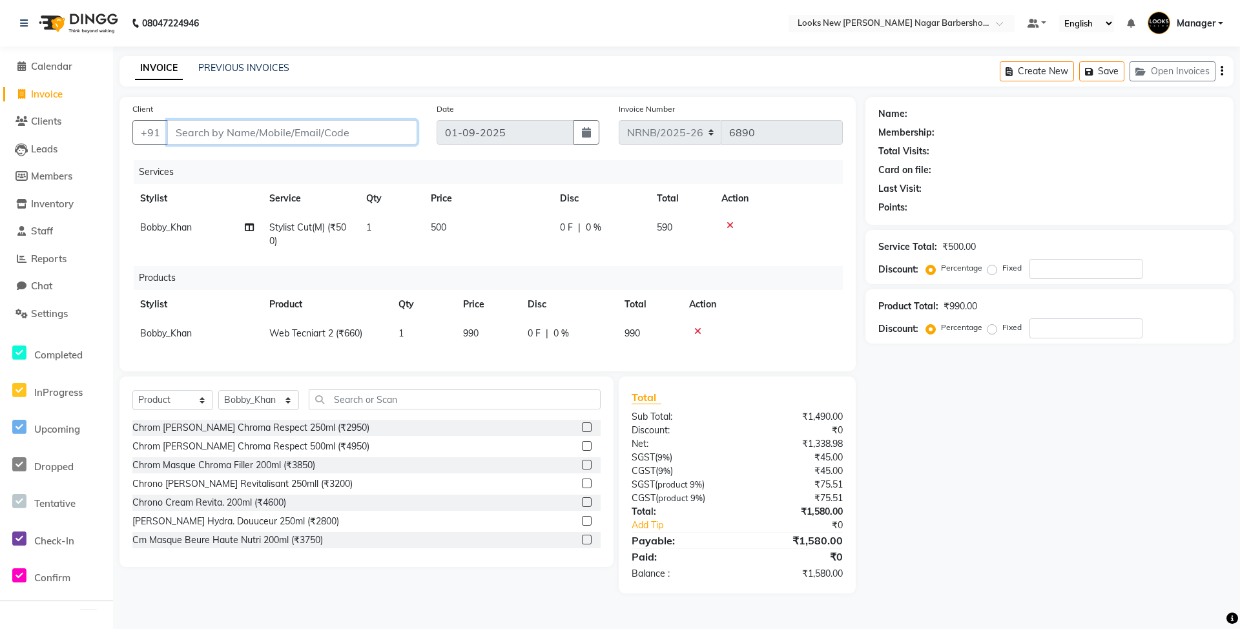
click at [211, 134] on input "Client" at bounding box center [292, 132] width 250 height 25
type input "1"
type input "0"
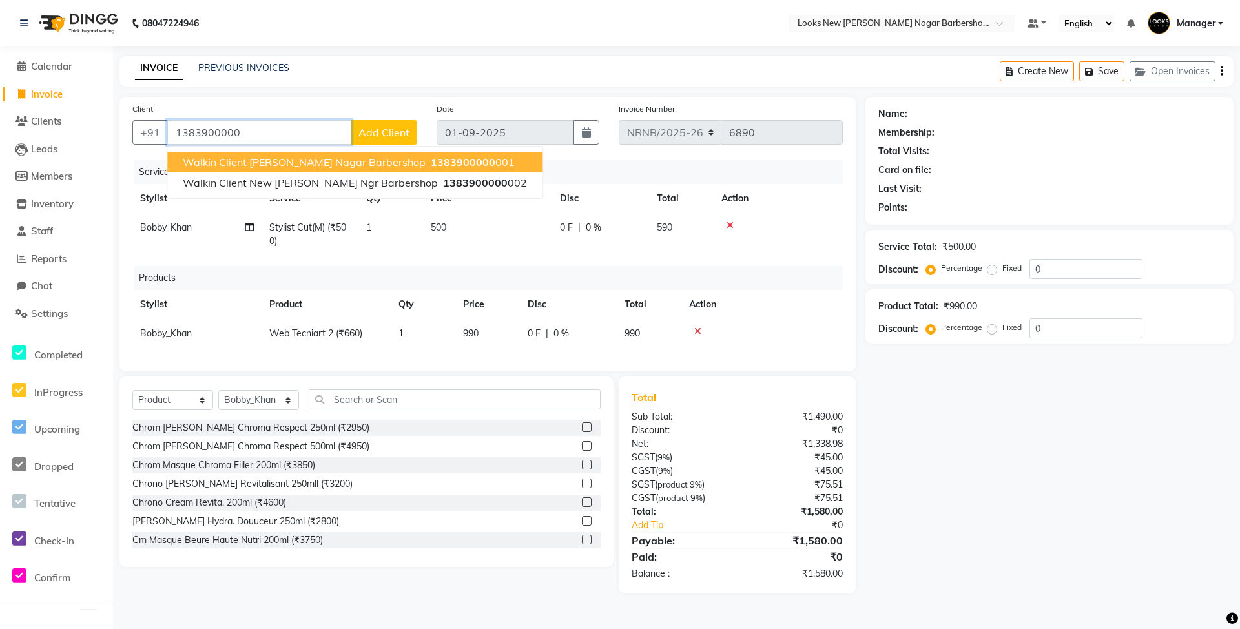
click at [335, 164] on span "Walkin Client [PERSON_NAME] Nagar Barbershop" at bounding box center [304, 162] width 243 height 13
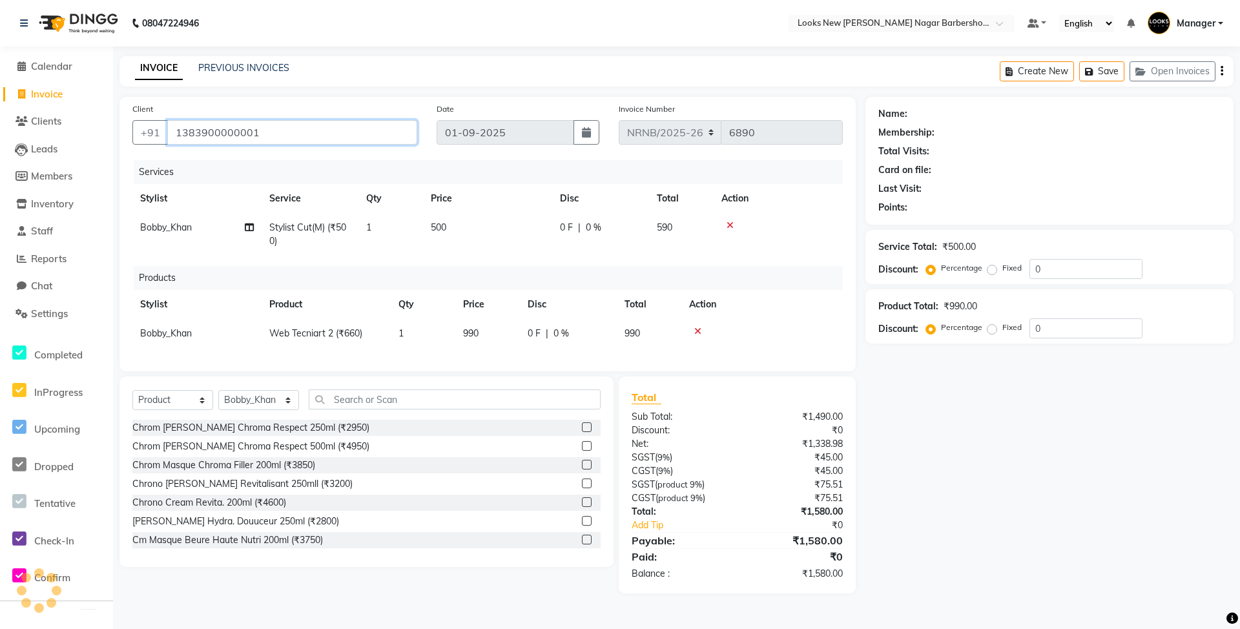
type input "1383900000001"
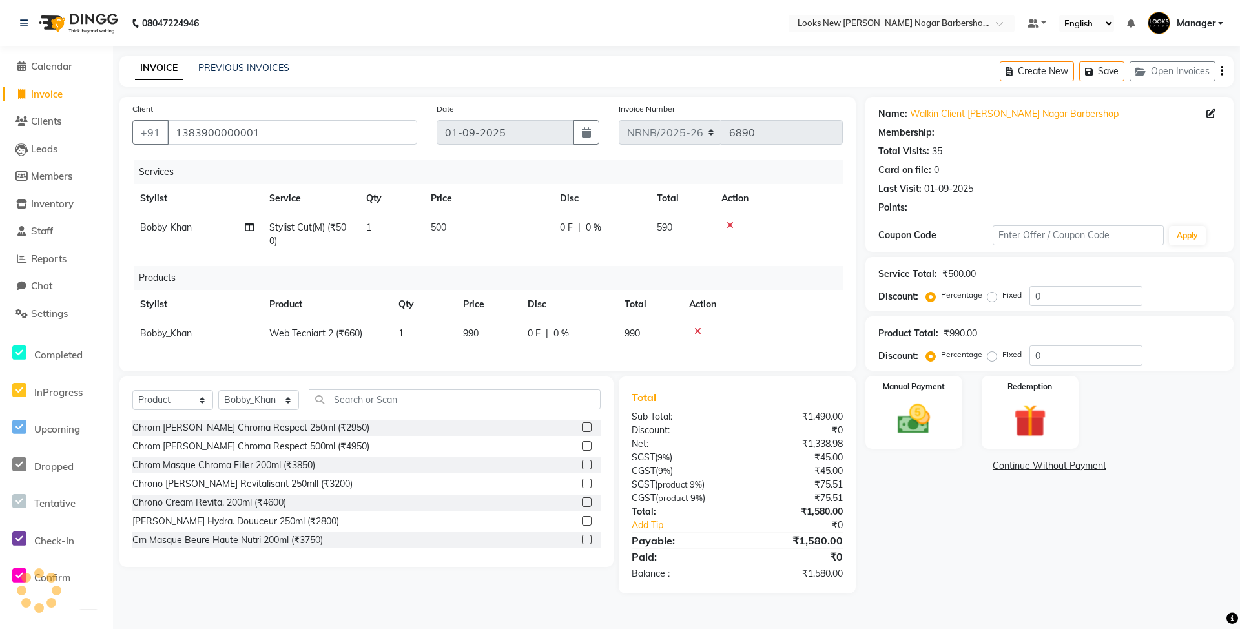
select select "1: Object"
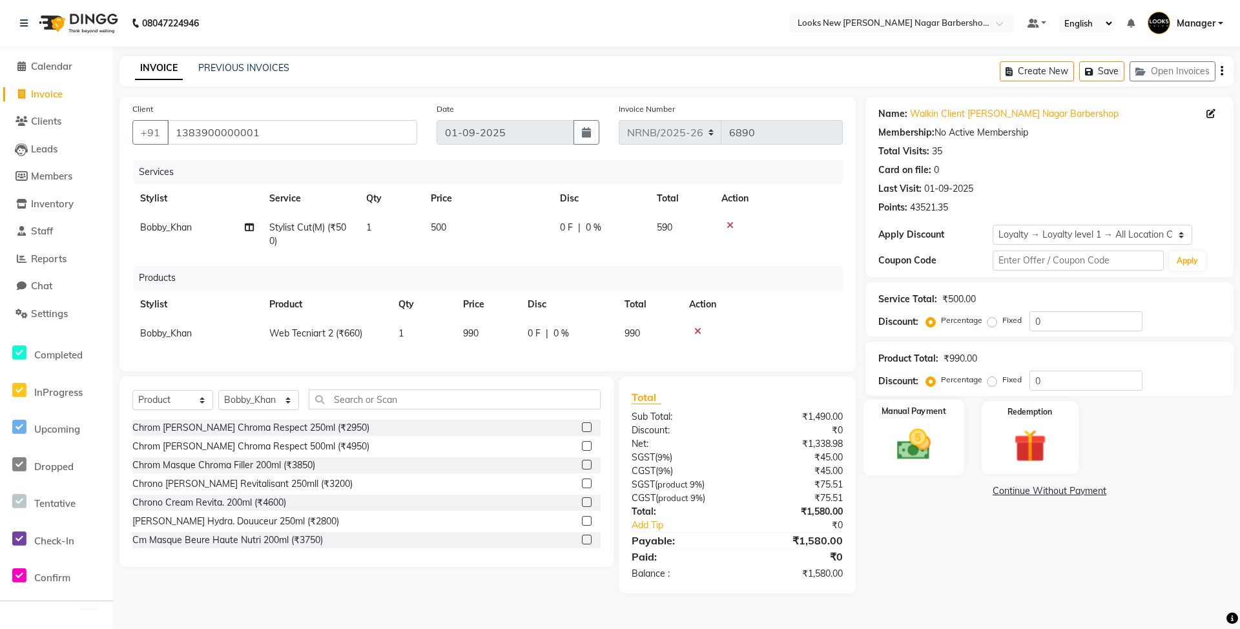
click at [917, 450] on img at bounding box center [914, 444] width 56 height 39
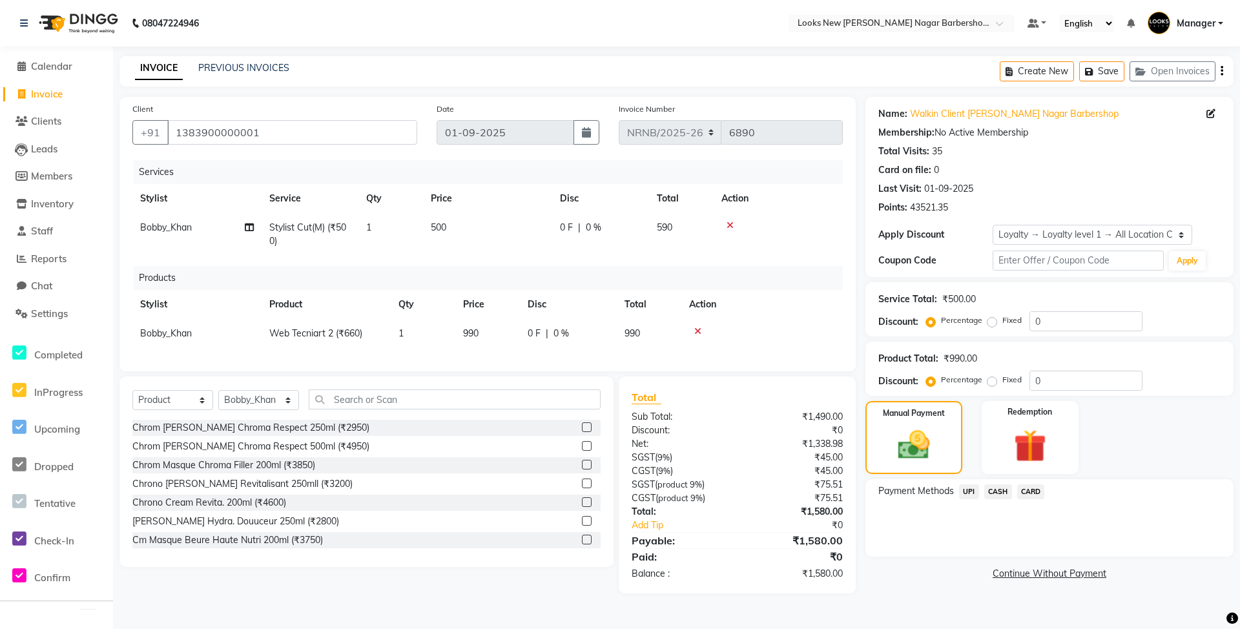
click at [996, 495] on span "CASH" at bounding box center [999, 492] width 28 height 15
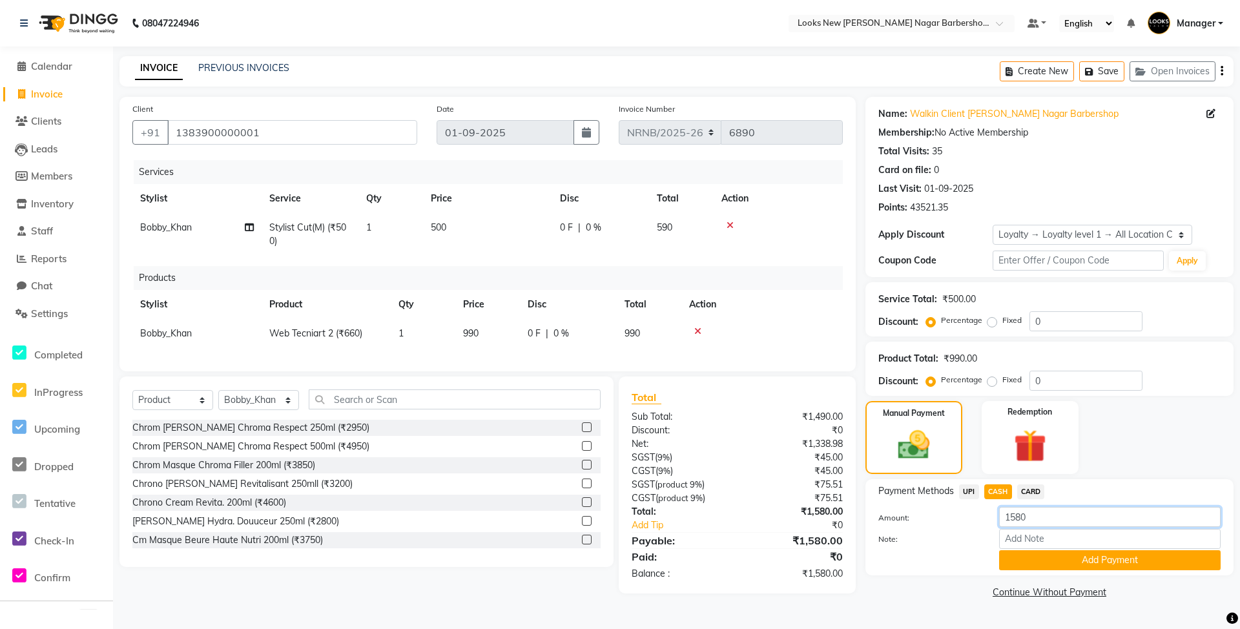
drag, startPoint x: 1050, startPoint y: 523, endPoint x: 990, endPoint y: 519, distance: 60.2
click at [990, 519] on div "1580" at bounding box center [1110, 517] width 241 height 20
type input "1500"
click at [1036, 562] on button "Add Payment" at bounding box center [1110, 560] width 222 height 20
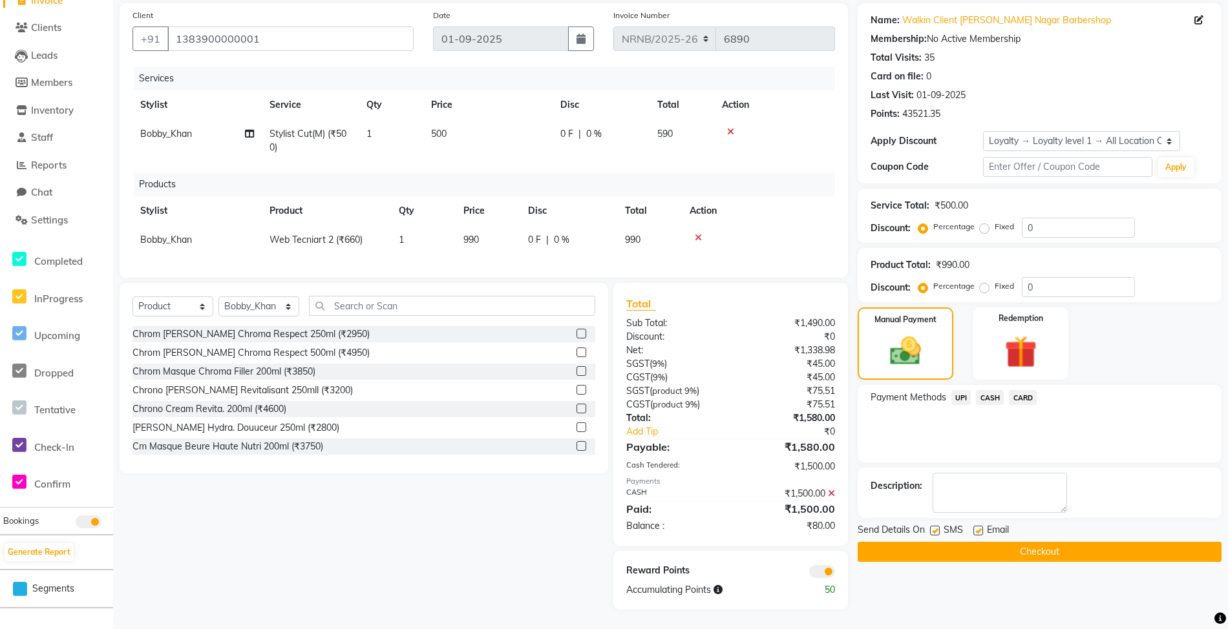
scroll to position [106, 0]
click at [959, 390] on span "UPI" at bounding box center [961, 397] width 20 height 15
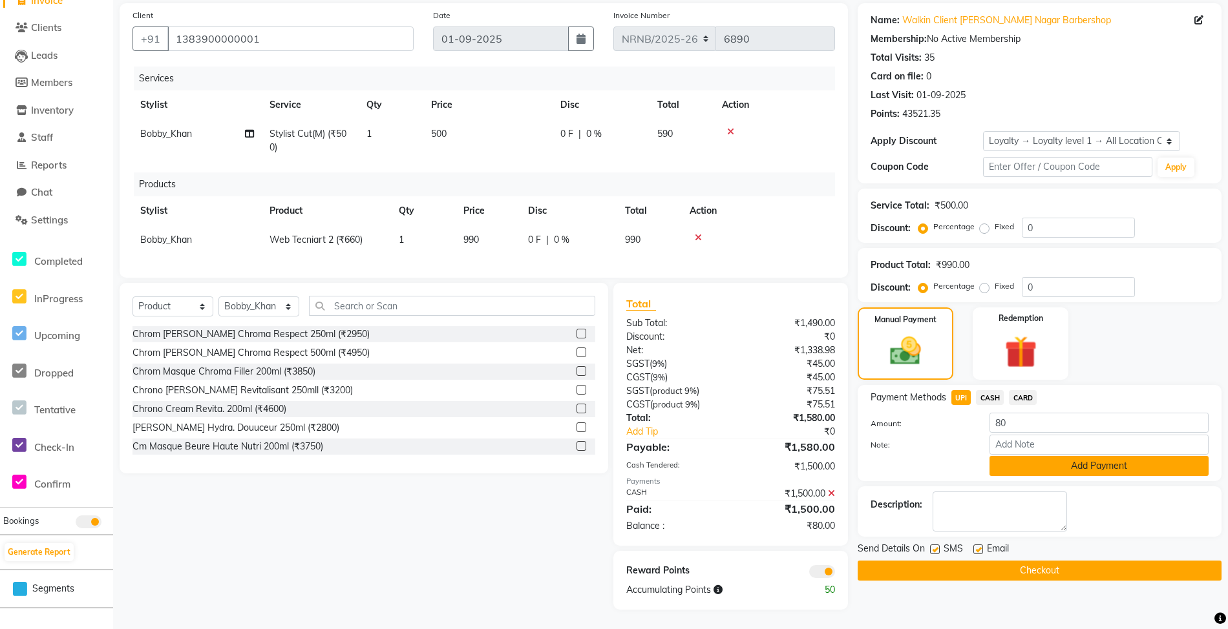
click at [1016, 458] on button "Add Payment" at bounding box center [1098, 466] width 219 height 20
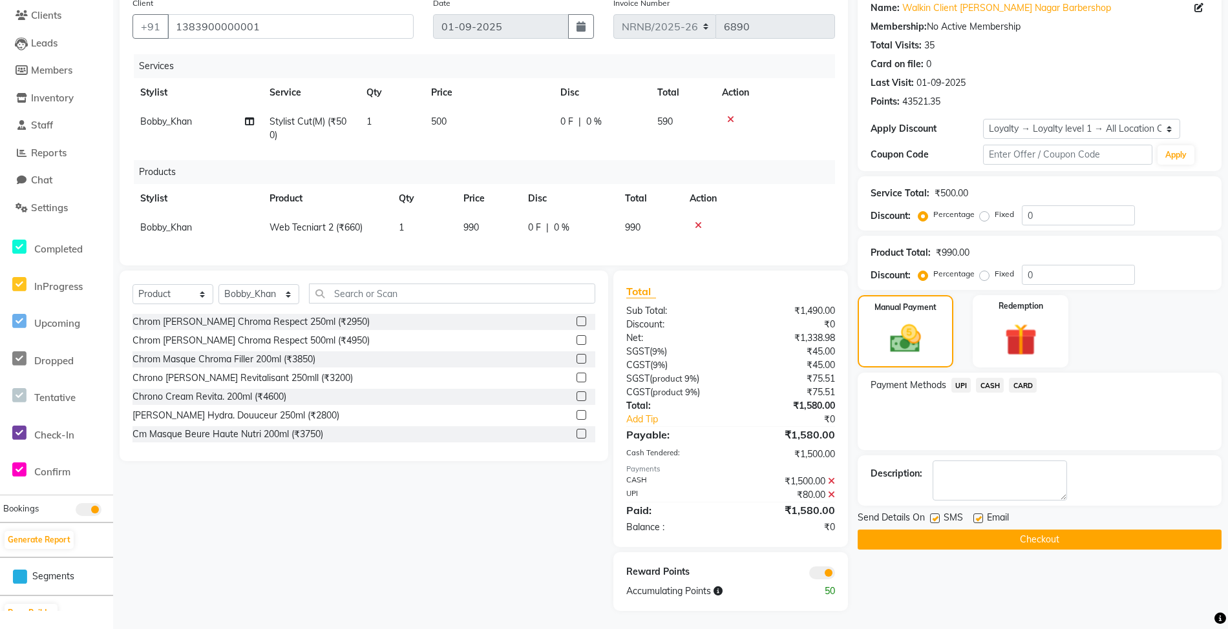
click at [1006, 538] on button "Checkout" at bounding box center [1039, 540] width 364 height 20
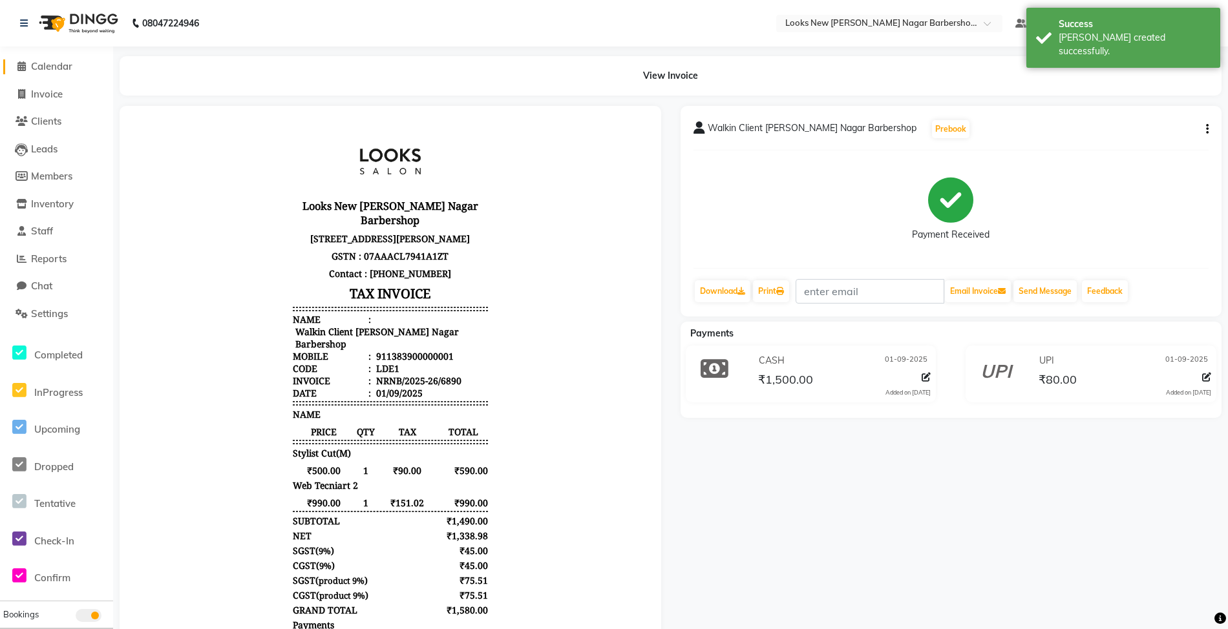
click at [55, 65] on span "Calendar" at bounding box center [51, 66] width 41 height 12
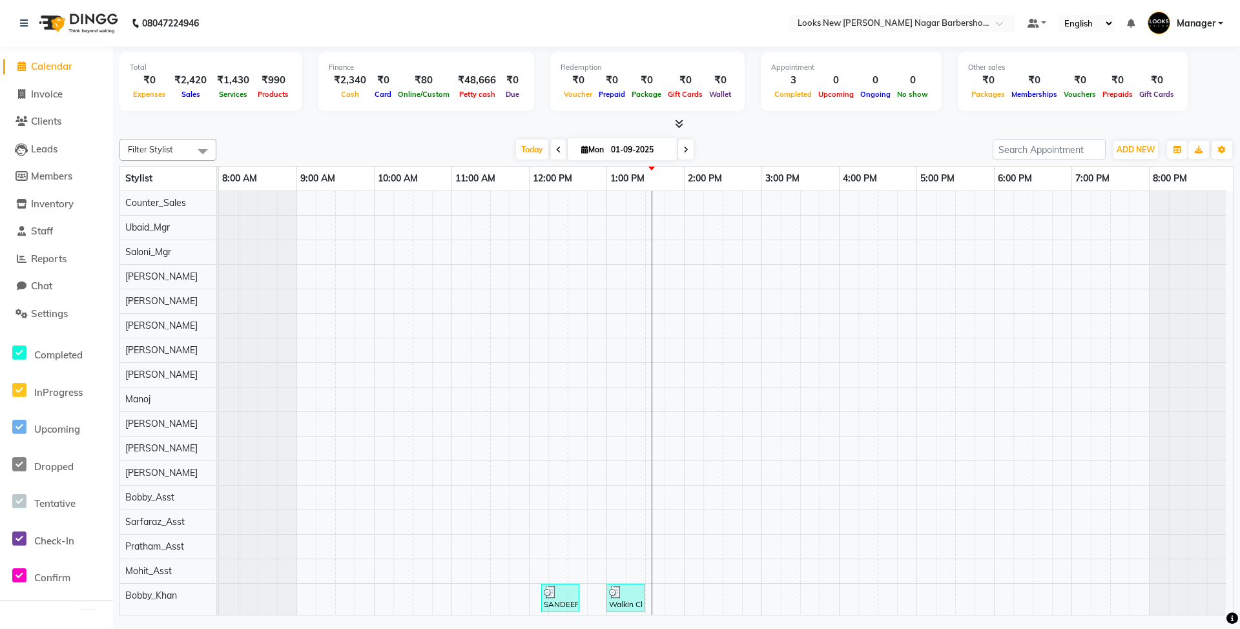
click at [802, 132] on div "Total ₹0 Expenses ₹2,420 Sales ₹1,430 Services ₹990 Products Finance ₹2,340 Cas…" at bounding box center [676, 333] width 1127 height 572
click at [853, 246] on div "SANDEEP ..., TK01, 12:10 PM-12:40 PM, Stylist Cut(M) (₹500) Walkin Client Rajin…" at bounding box center [726, 534] width 1014 height 687
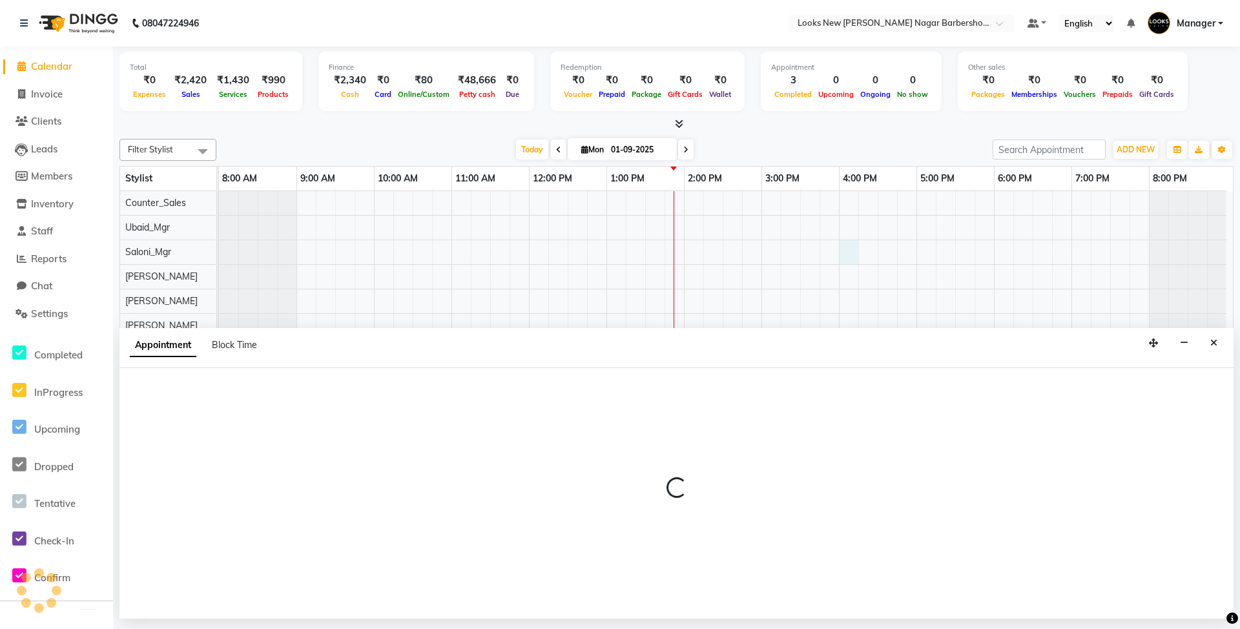
select select "87340"
select select "960"
select select "tentative"
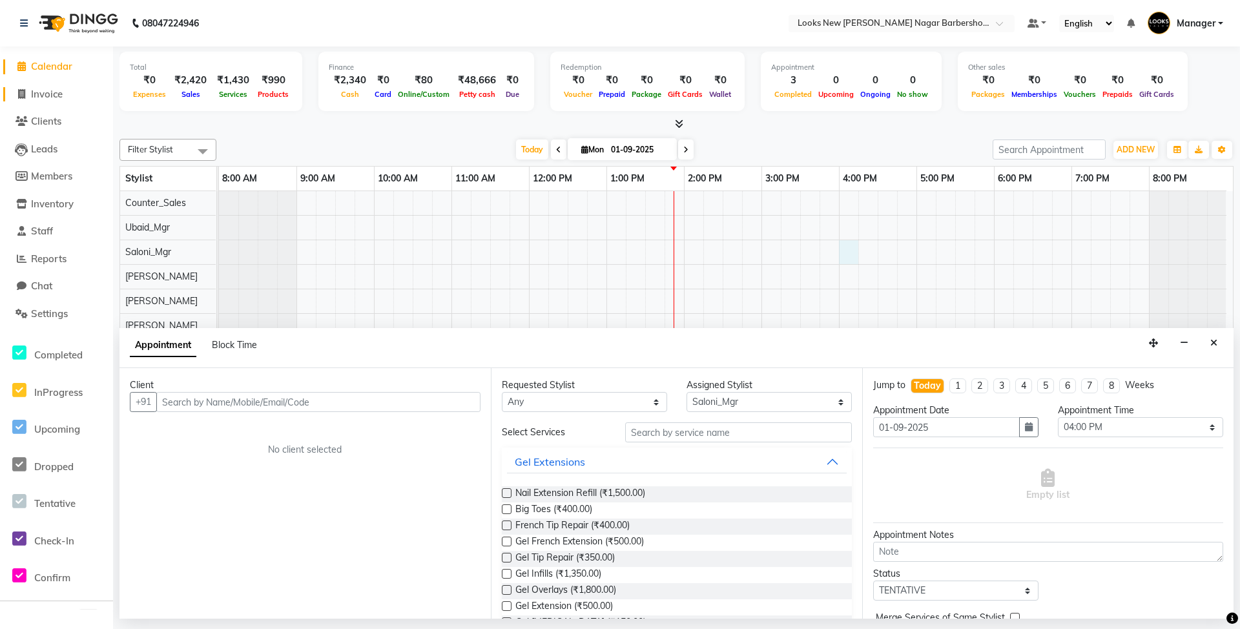
click at [84, 99] on link "Invoice" at bounding box center [56, 94] width 107 height 15
select select "service"
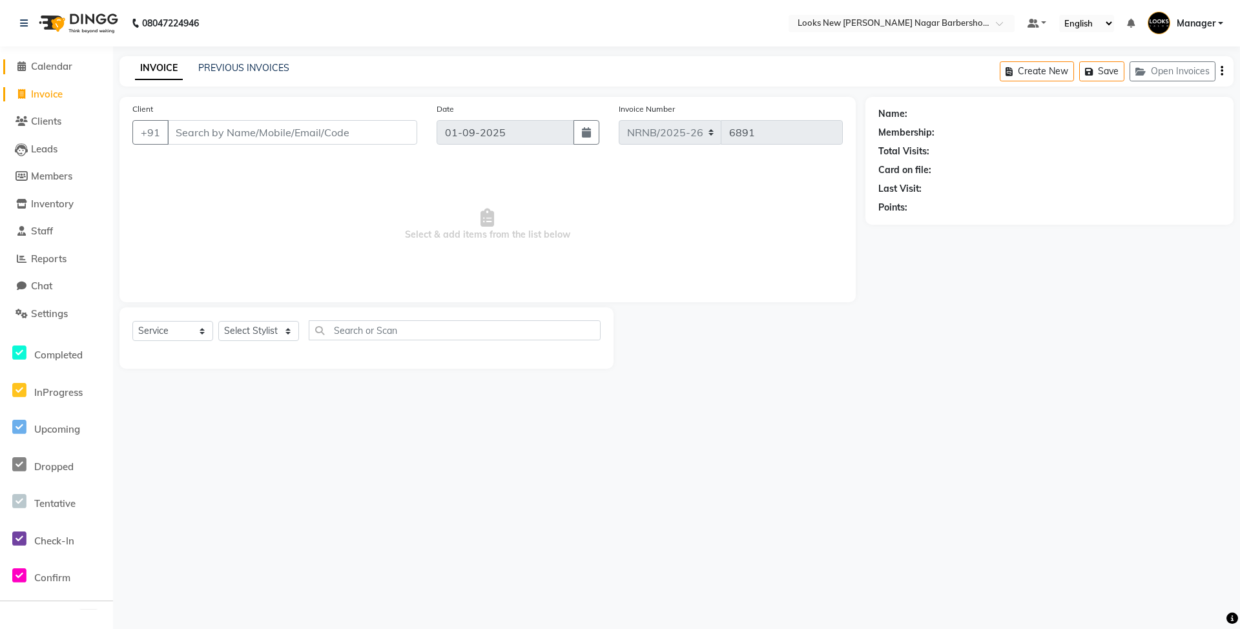
click at [50, 66] on span "Calendar" at bounding box center [51, 66] width 41 height 12
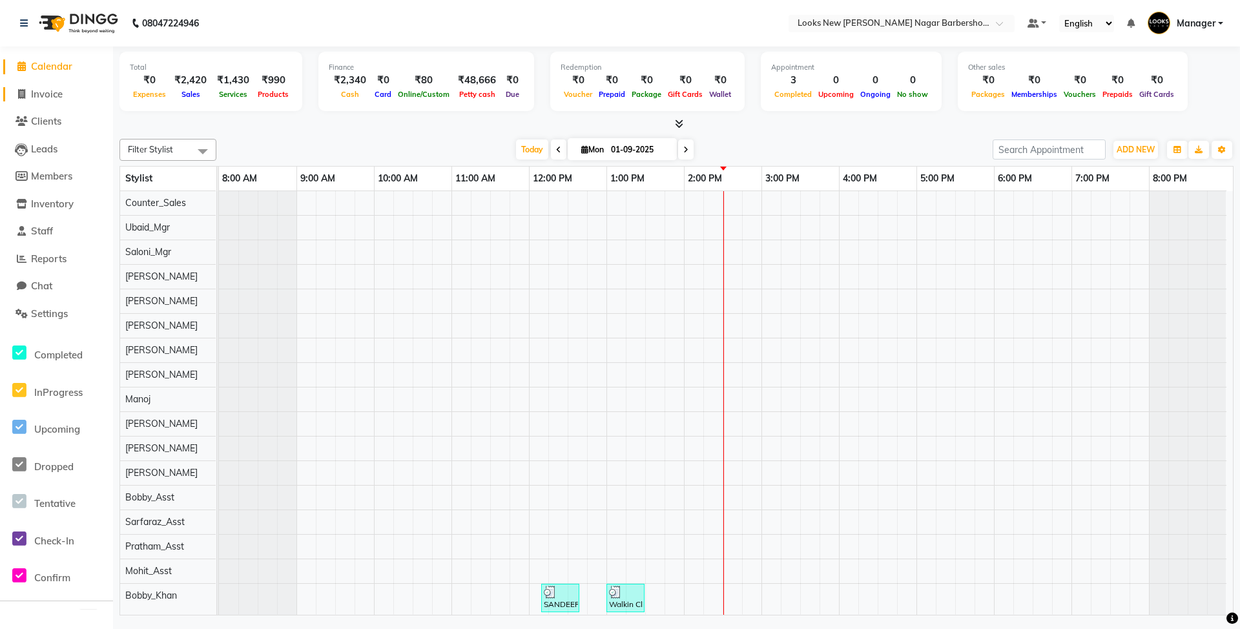
click at [62, 97] on span "Invoice" at bounding box center [47, 94] width 32 height 12
select select "service"
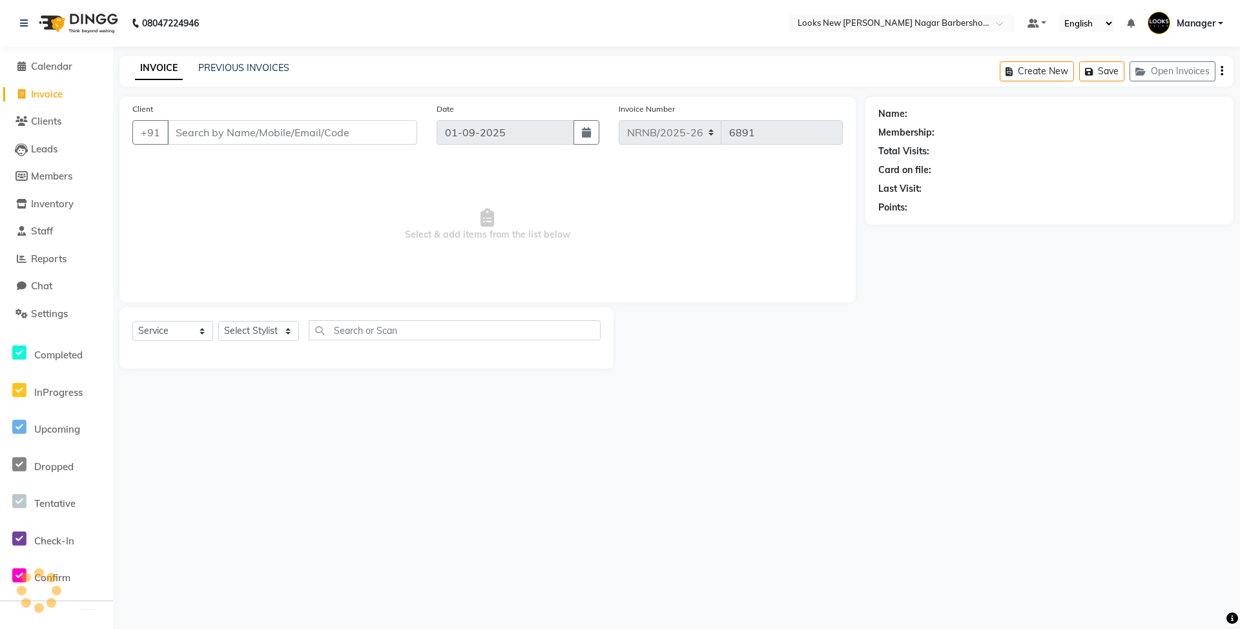
click at [194, 130] on input "Client" at bounding box center [292, 132] width 250 height 25
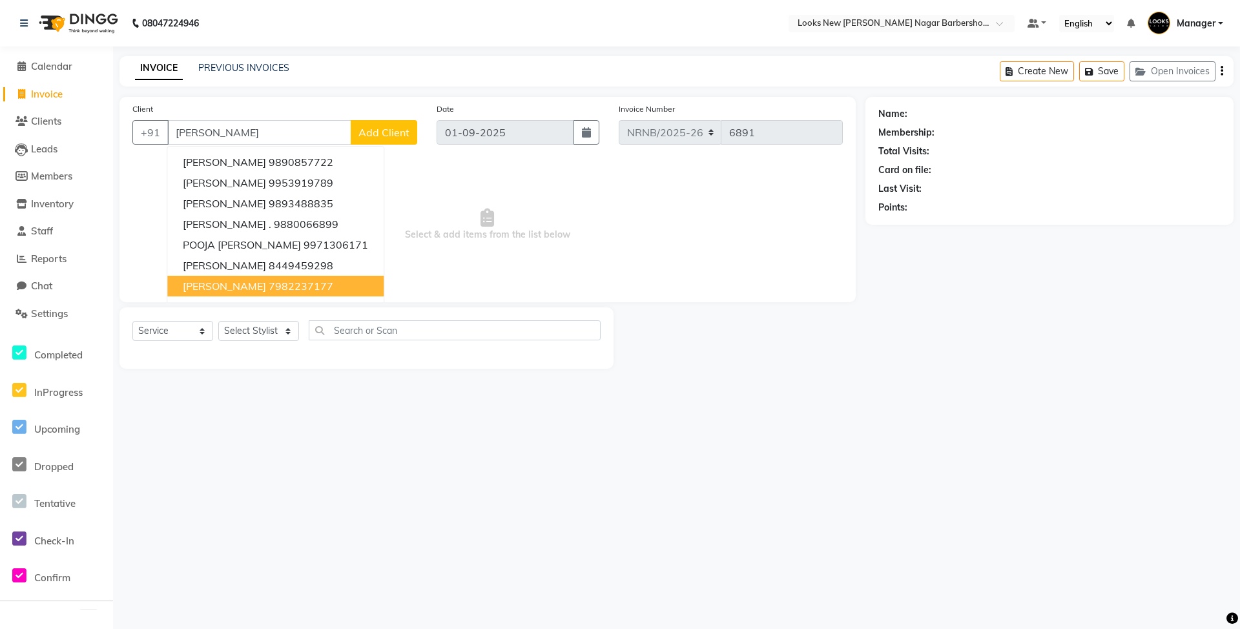
click at [275, 291] on ngb-highlight "7982237177" at bounding box center [301, 286] width 65 height 13
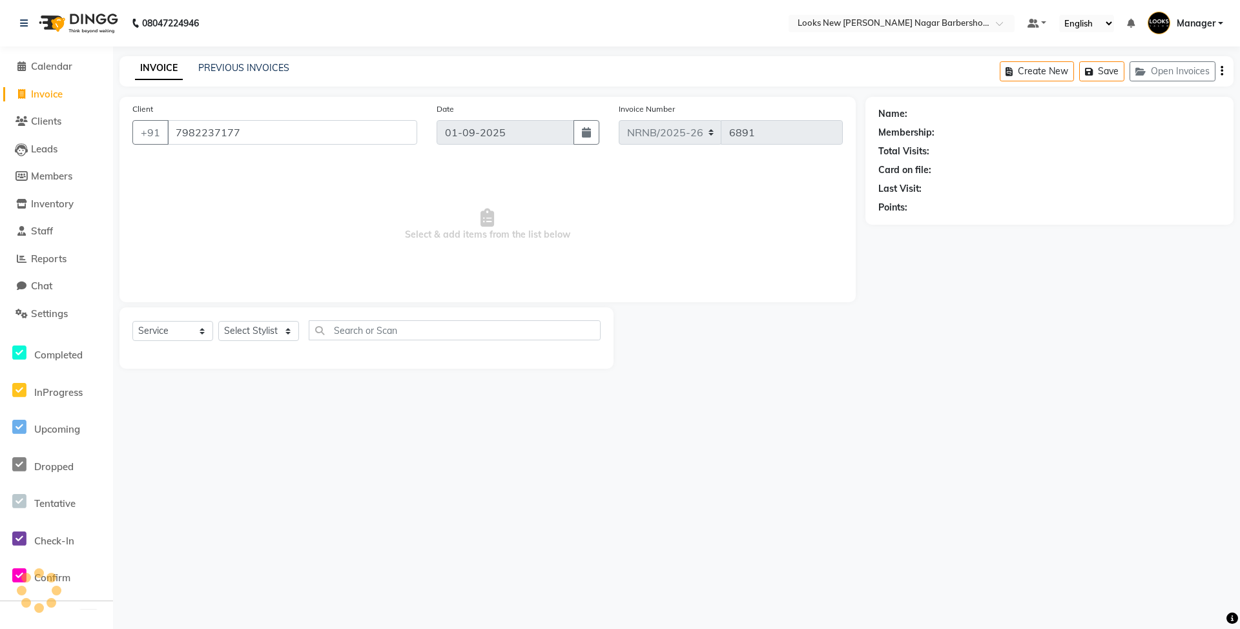
type input "7982237177"
select select "1: Object"
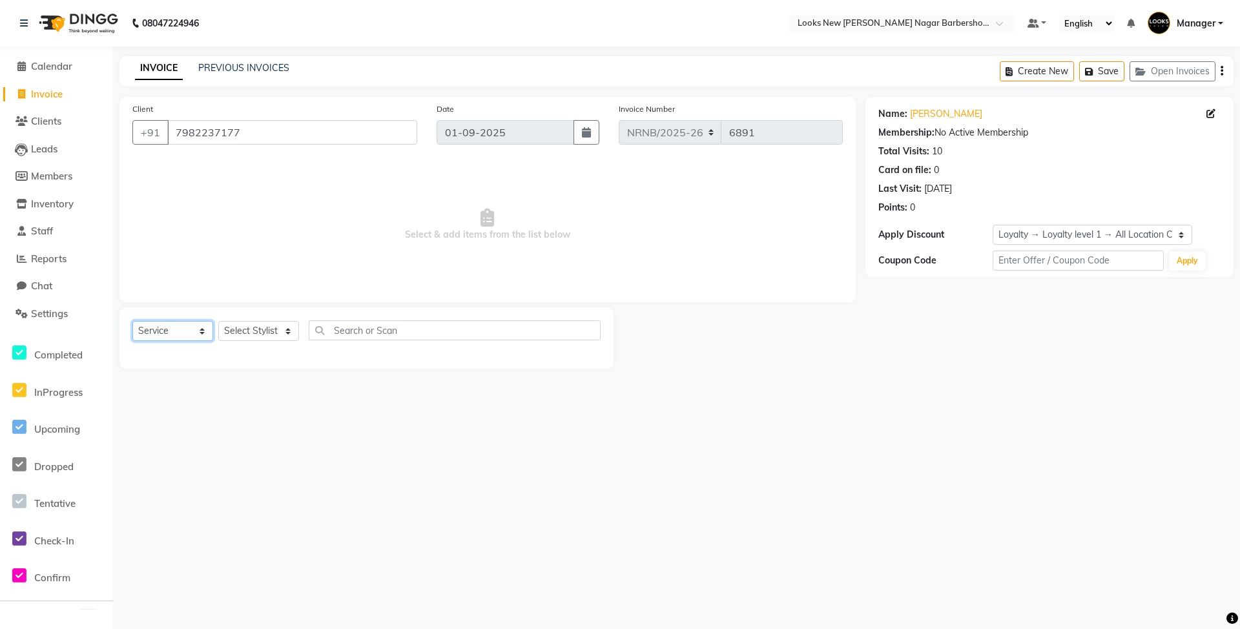
click at [178, 331] on select "Select Service Product Membership Package Voucher Prepaid Gift Card" at bounding box center [172, 331] width 81 height 20
click at [477, 459] on div "08047224946 Select Location × Looks New Rajinder Nagar Barbershop, Delhi Defaul…" at bounding box center [620, 314] width 1240 height 629
drag, startPoint x: 258, startPoint y: 129, endPoint x: 125, endPoint y: 111, distance: 134.3
click at [125, 111] on div "Client +91 7982237177" at bounding box center [275, 128] width 304 height 53
click at [68, 117] on link "Clients" at bounding box center [56, 121] width 107 height 15
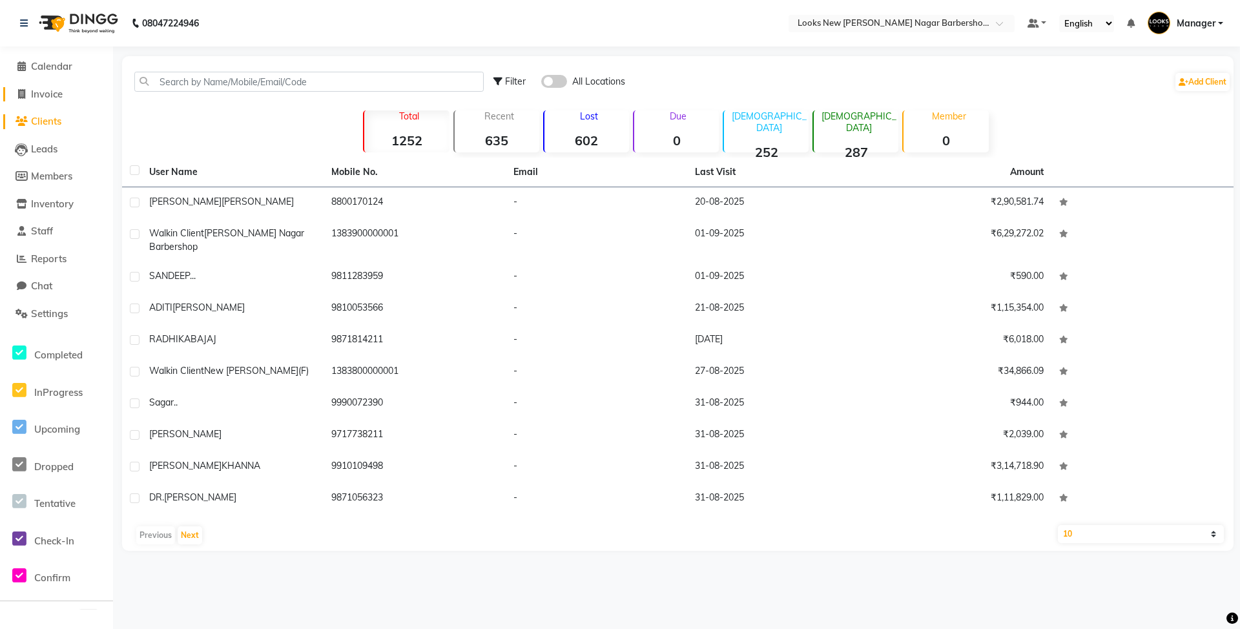
click at [63, 98] on span "Invoice" at bounding box center [47, 94] width 32 height 12
select select "service"
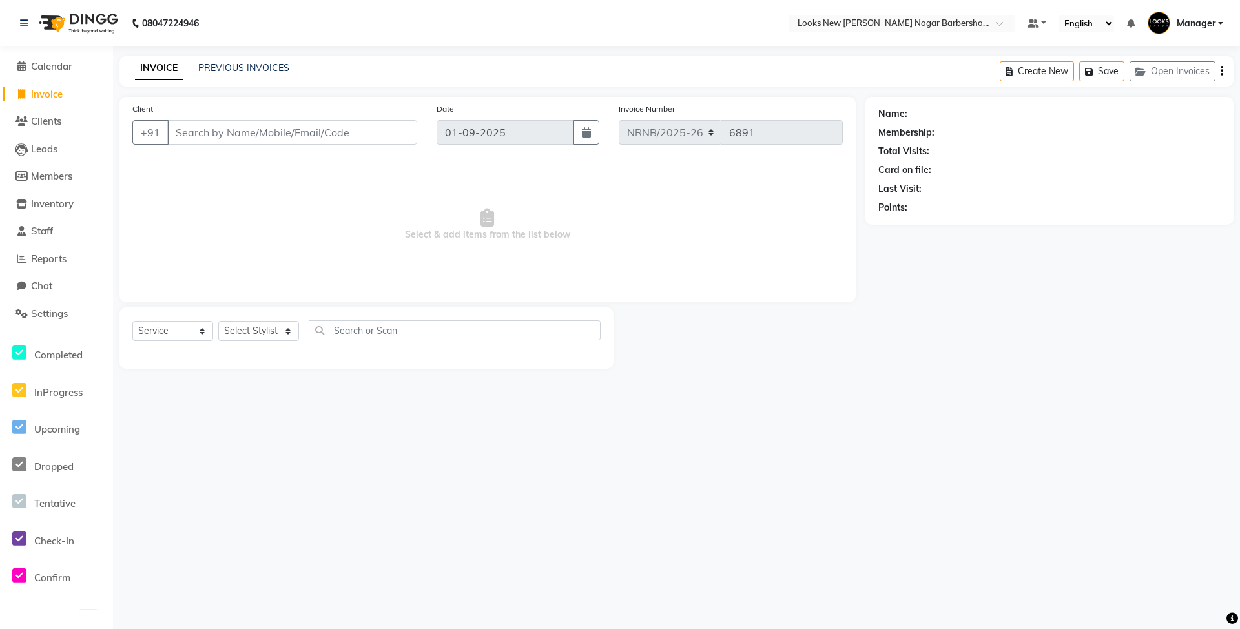
click at [208, 134] on input "Client" at bounding box center [292, 132] width 250 height 25
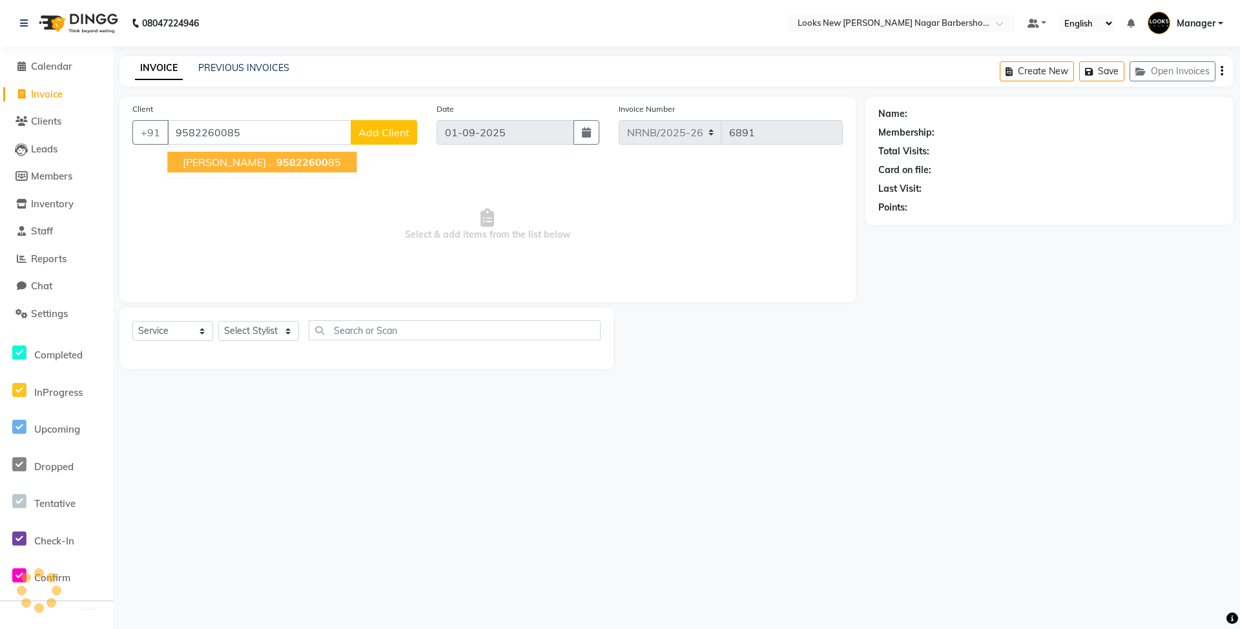
type input "9582260085"
select select "1: Object"
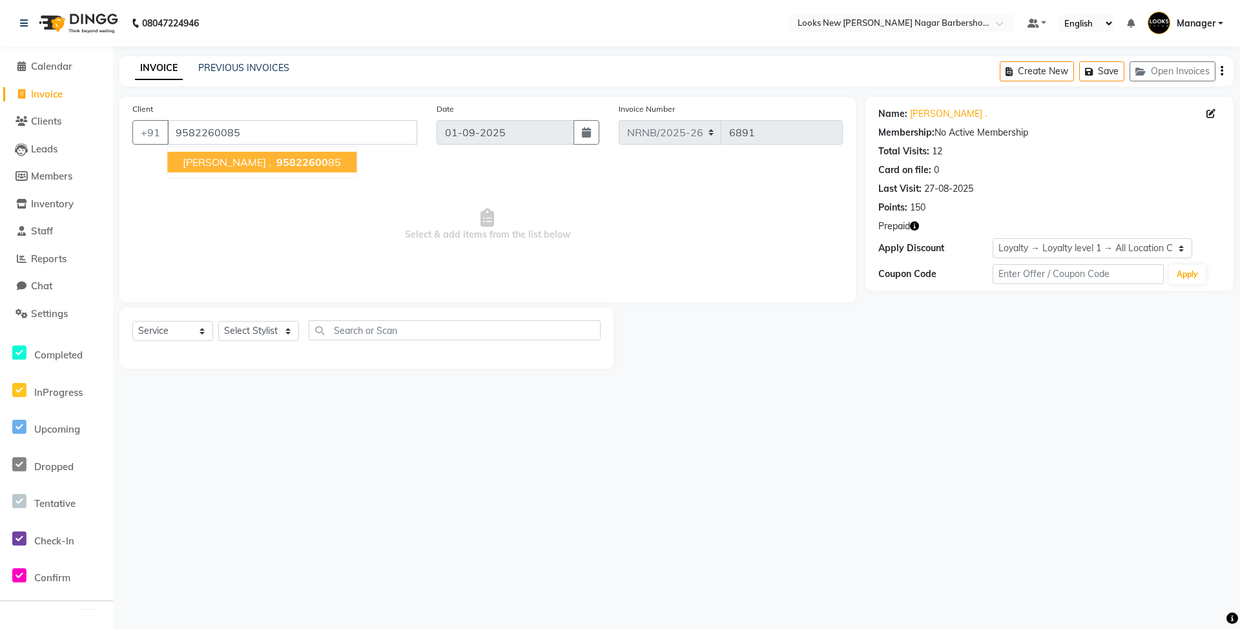
drag, startPoint x: 1016, startPoint y: 426, endPoint x: 313, endPoint y: 316, distance: 711.6
click at [932, 403] on div "08047224946 Select Location × Looks New Rajinder Nagar Barbershop, Delhi Defaul…" at bounding box center [620, 314] width 1240 height 629
click at [282, 336] on select "Select Stylist Aakash_Pdct [PERSON_NAME] [PERSON_NAME] [PERSON_NAME] Counter_Sa…" at bounding box center [258, 331] width 81 height 20
select select "87355"
click at [218, 321] on select "Select Stylist Aakash_Pdct [PERSON_NAME] [PERSON_NAME] [PERSON_NAME] Counter_Sa…" at bounding box center [258, 331] width 81 height 20
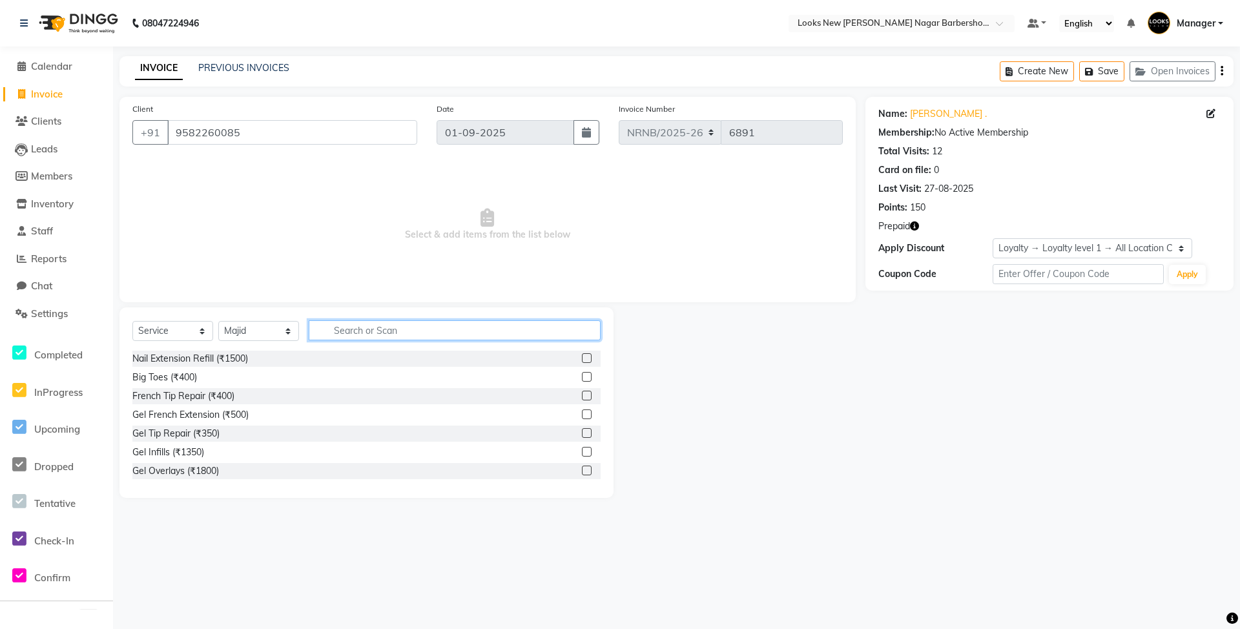
click at [348, 327] on input "text" at bounding box center [455, 330] width 292 height 20
type input "CUT"
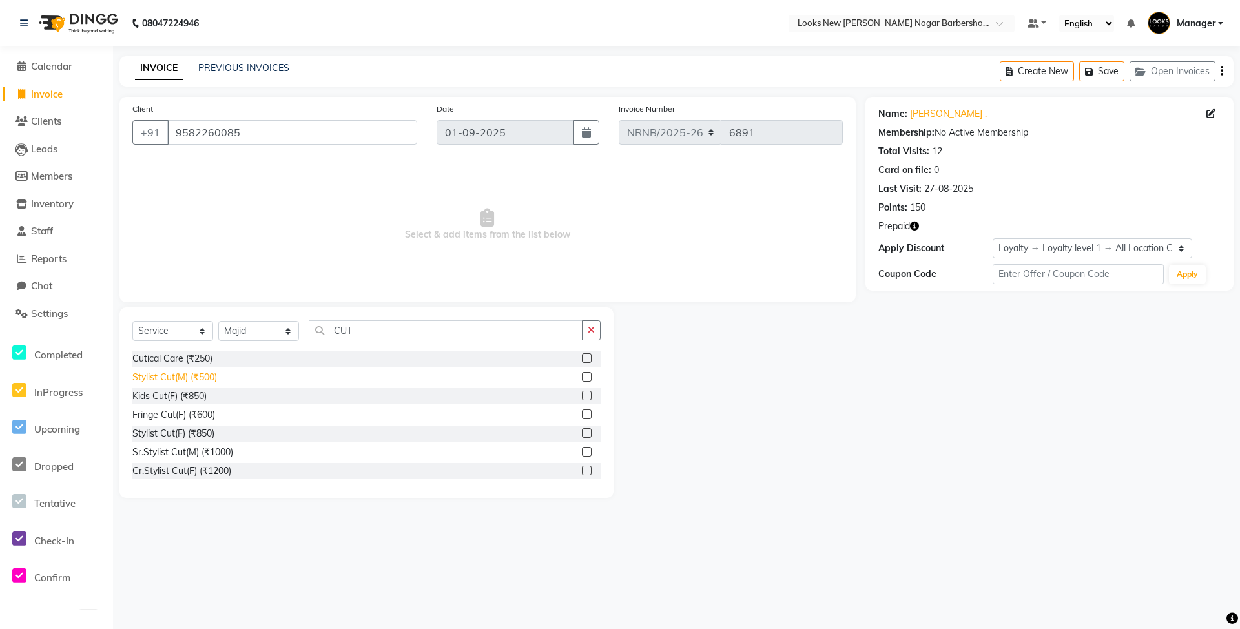
click at [192, 381] on div "Stylist Cut(M) (₹500)" at bounding box center [174, 378] width 85 height 14
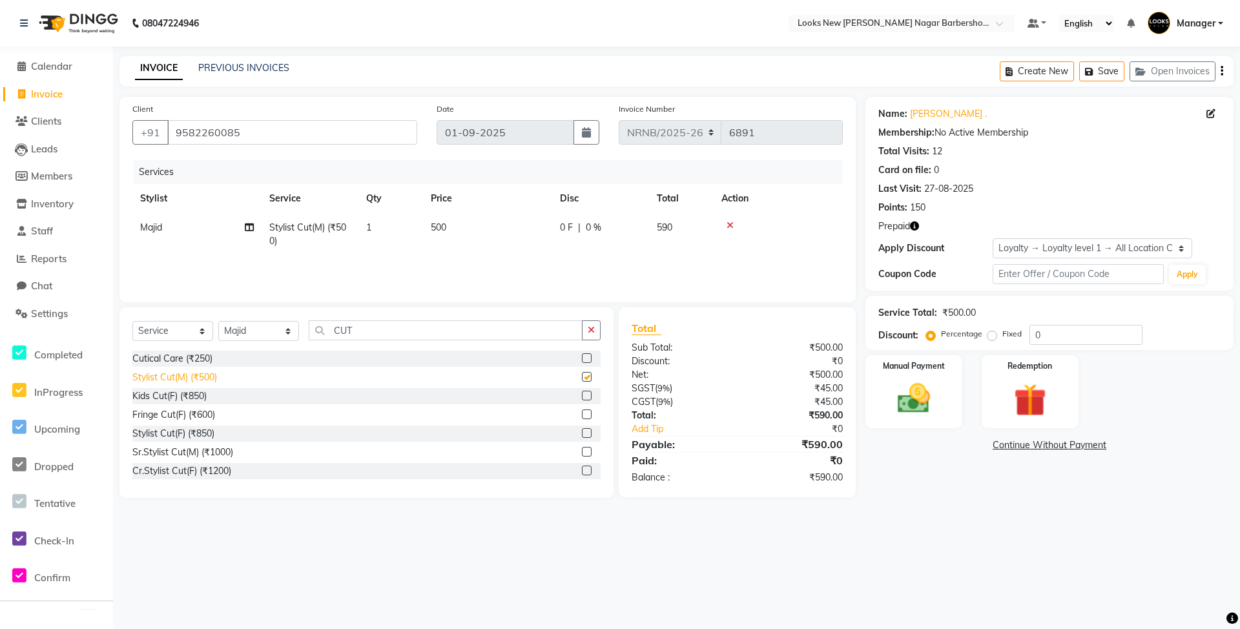
checkbox input "false"
click at [949, 412] on div "Manual Payment" at bounding box center [914, 392] width 101 height 76
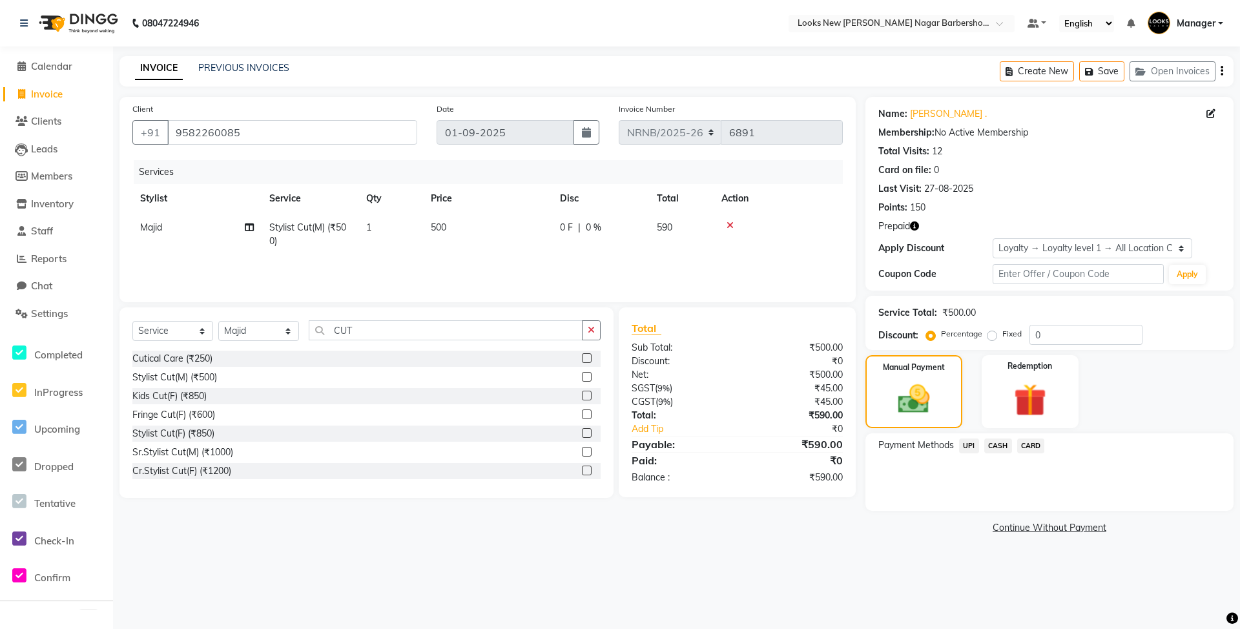
click at [1003, 450] on span "CASH" at bounding box center [999, 446] width 28 height 15
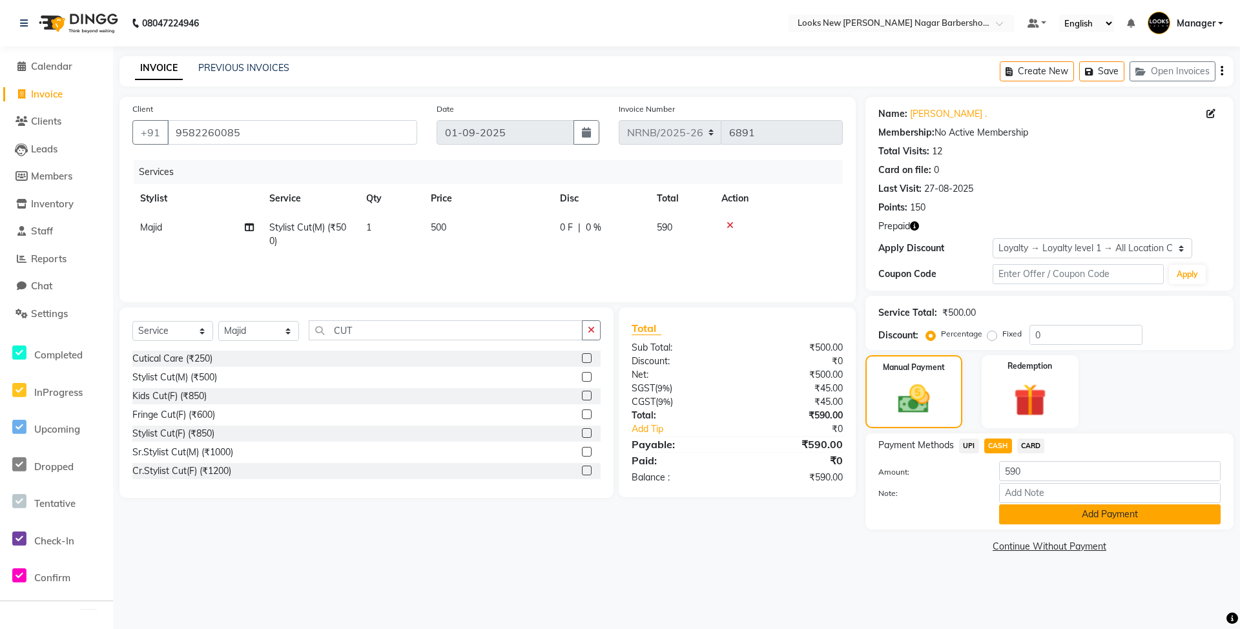
click at [1055, 514] on button "Add Payment" at bounding box center [1110, 515] width 222 height 20
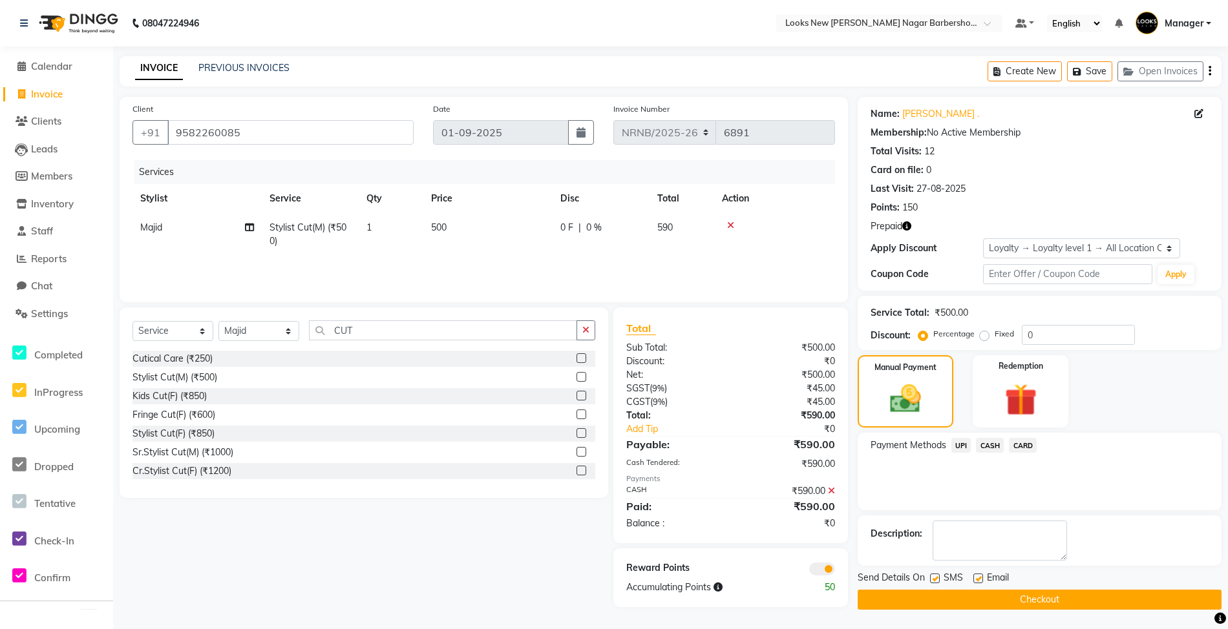
click at [1057, 605] on button "Checkout" at bounding box center [1039, 600] width 364 height 20
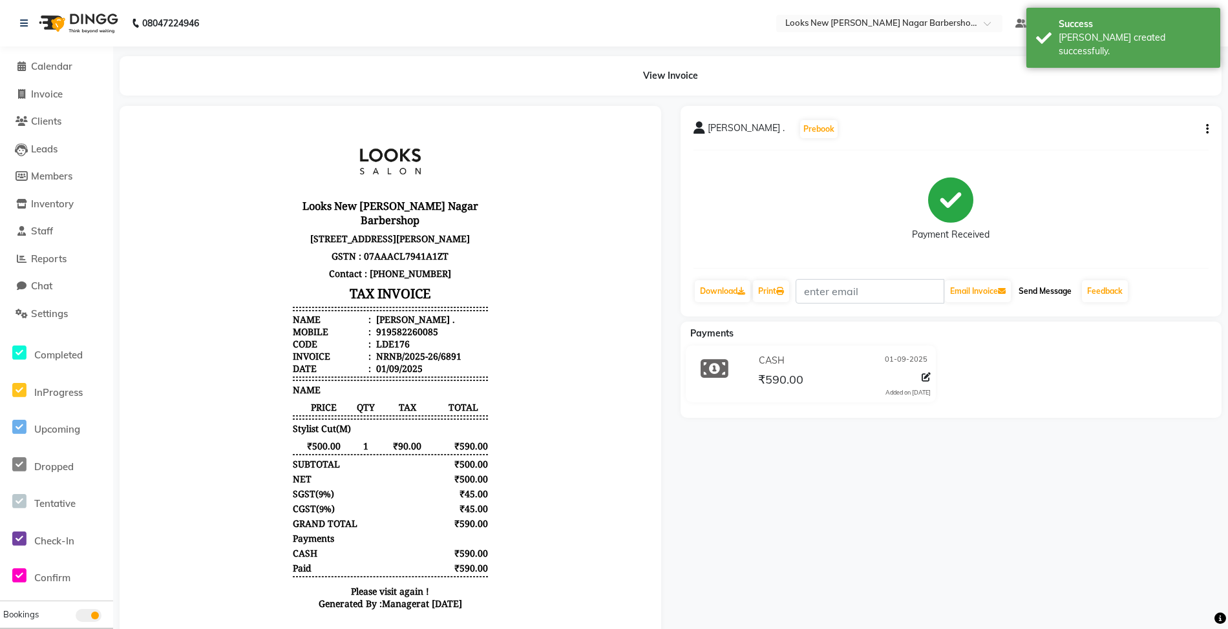
click at [1039, 290] on button "Send Message" at bounding box center [1044, 291] width 63 height 22
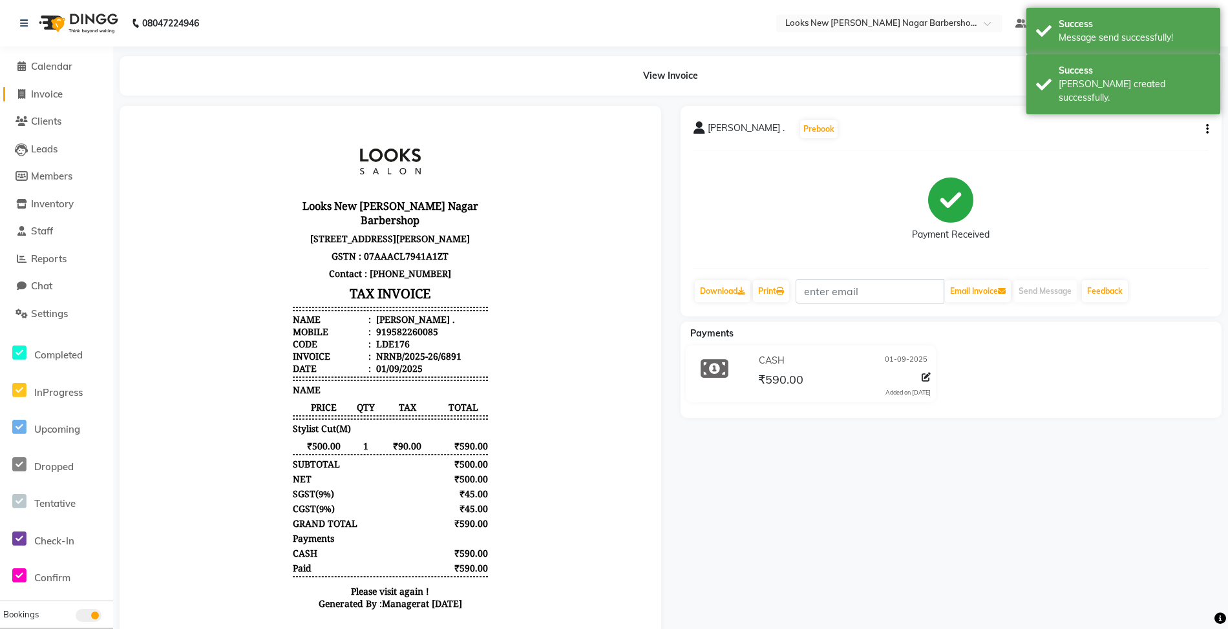
click at [37, 94] on span "Invoice" at bounding box center [47, 94] width 32 height 12
select select "service"
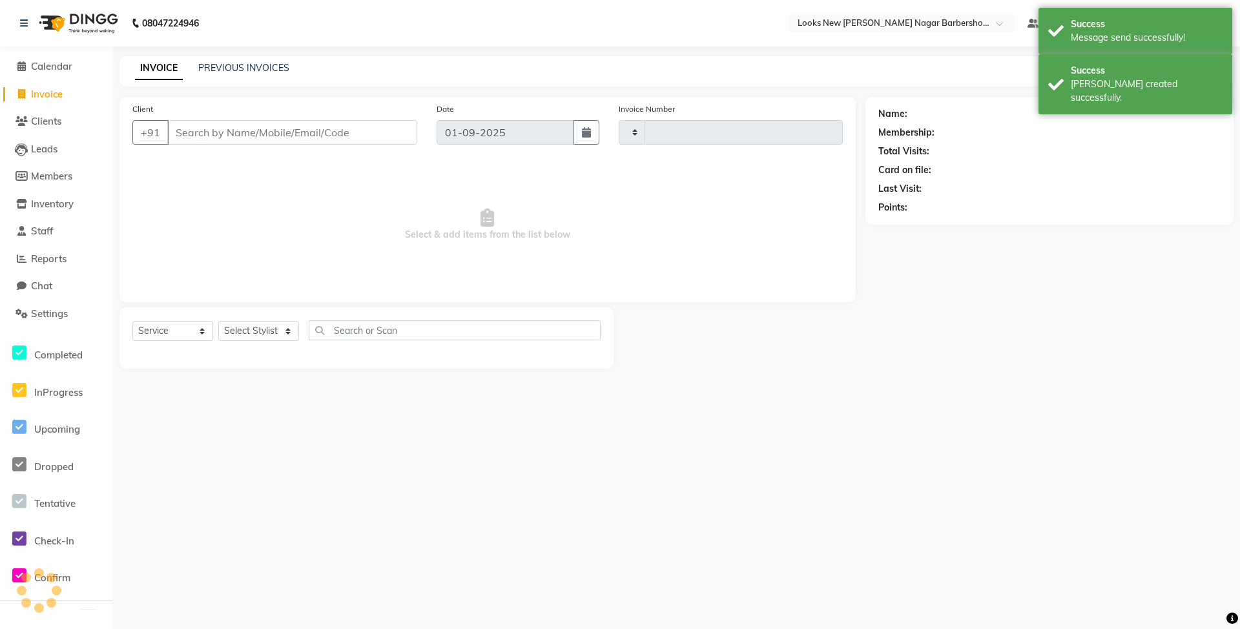
type input "6892"
select select "8705"
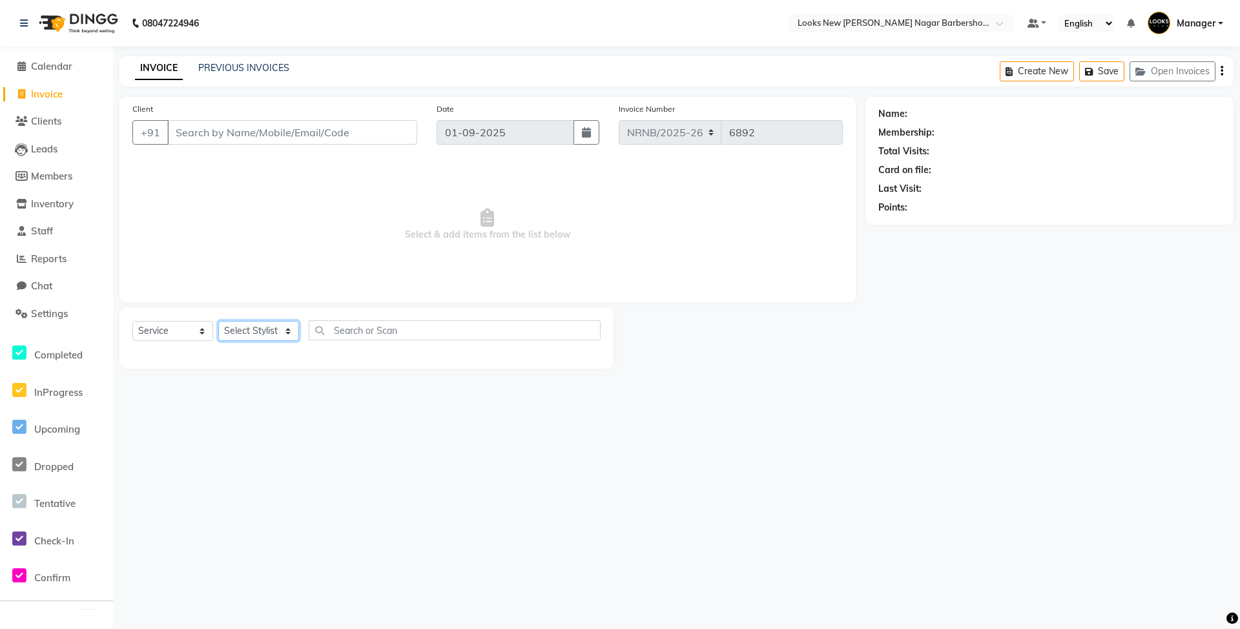
click at [251, 326] on select "Select Stylist Aakash_Pdct [PERSON_NAME] [PERSON_NAME] [PERSON_NAME] Counter_Sa…" at bounding box center [258, 331] width 81 height 20
select select "87357"
click at [218, 321] on select "Select Stylist Aakash_Pdct [PERSON_NAME] [PERSON_NAME] [PERSON_NAME] Counter_Sa…" at bounding box center [258, 331] width 81 height 20
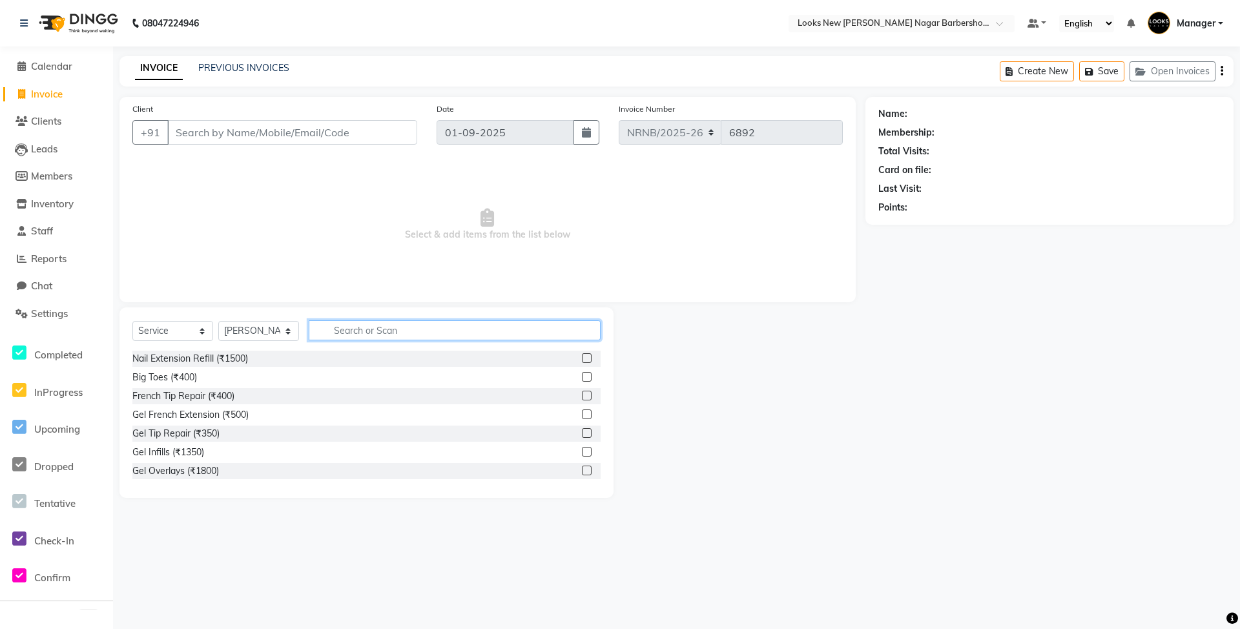
click at [357, 331] on input "text" at bounding box center [455, 330] width 292 height 20
type input "WASH"
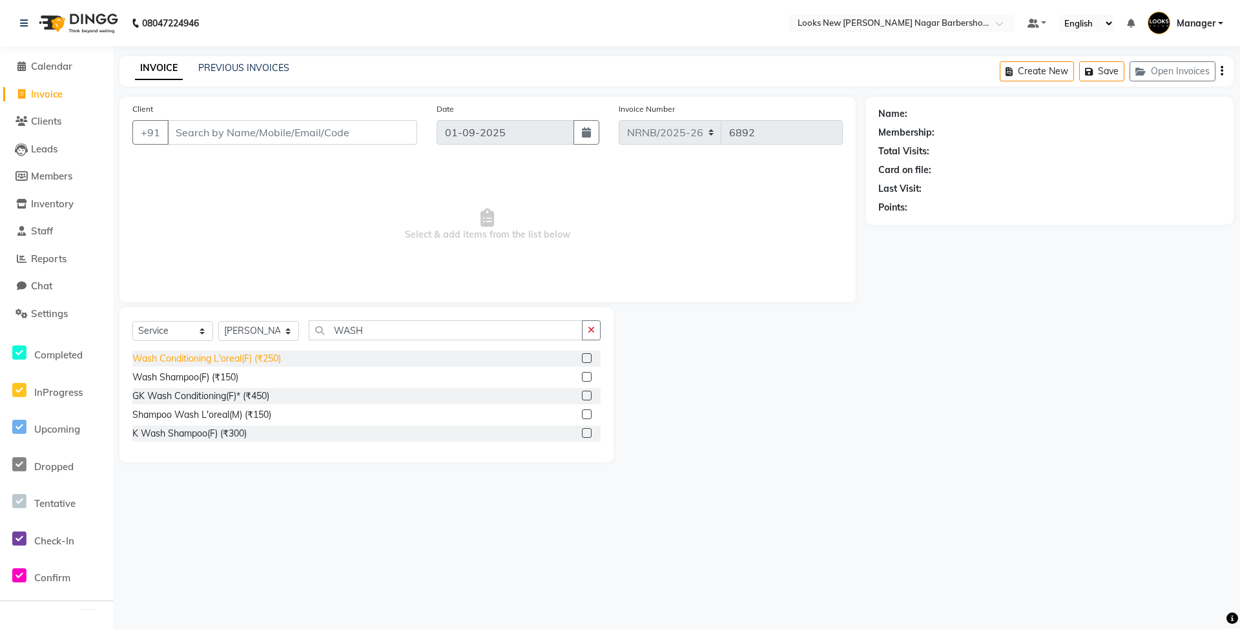
click at [264, 355] on div "Wash Conditioning L'oreal(F) (₹250)" at bounding box center [206, 359] width 149 height 14
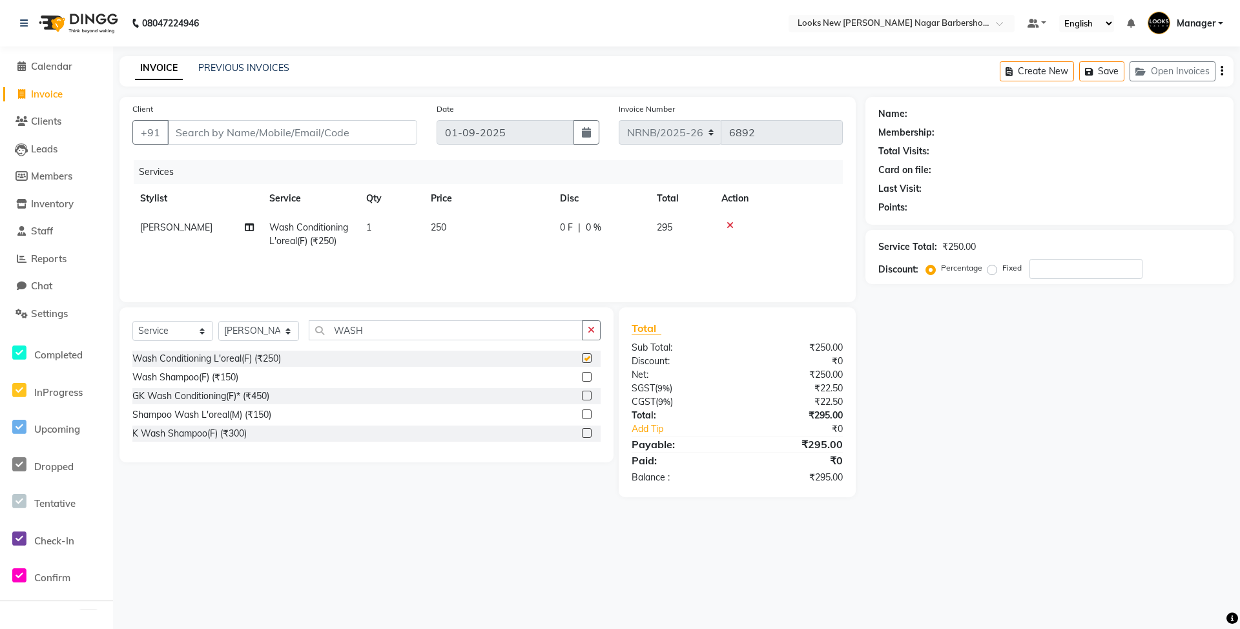
checkbox input "false"
click at [477, 239] on td "250" at bounding box center [487, 234] width 129 height 43
select select "87357"
drag, startPoint x: 536, startPoint y: 222, endPoint x: 821, endPoint y: 266, distance: 288.3
click at [818, 266] on tr "Aakash_Pdct Afsar Ahmed Ashmita Ayesha Bobby_Asst Bobby_Khan Counter_Sales Kama…" at bounding box center [487, 240] width 711 height 55
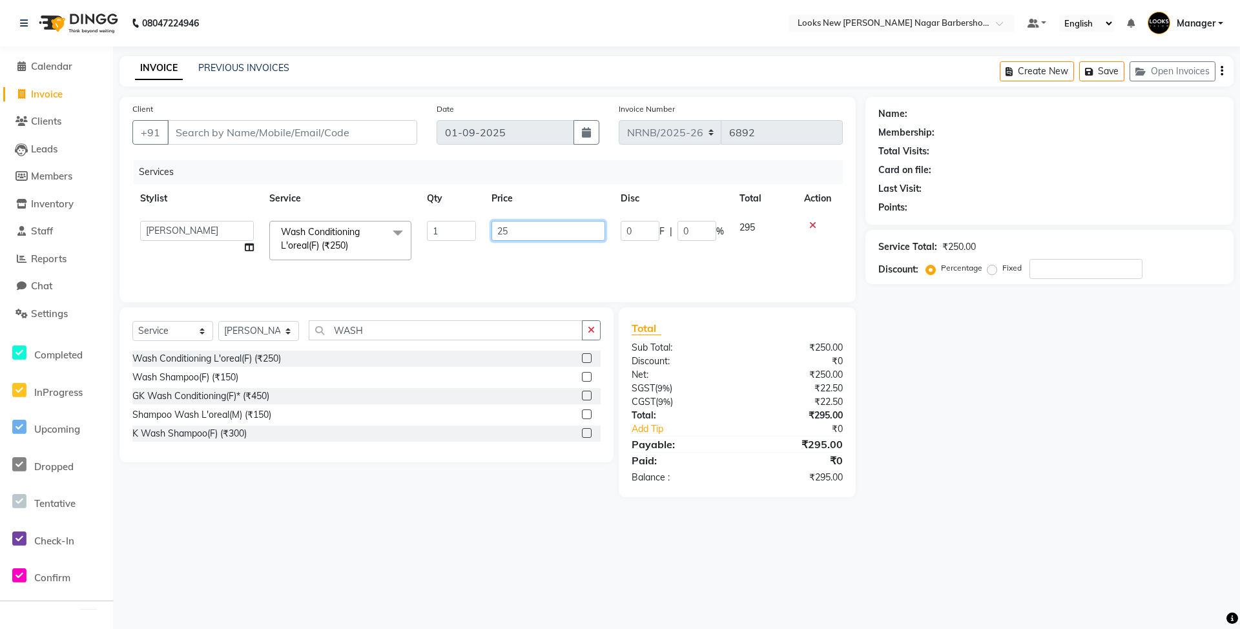
type input "2"
type input "150"
click at [547, 269] on div "Services Stylist Service Qty Price Disc Total Action Aakash_Pdct Afsar Ahmed As…" at bounding box center [487, 224] width 711 height 129
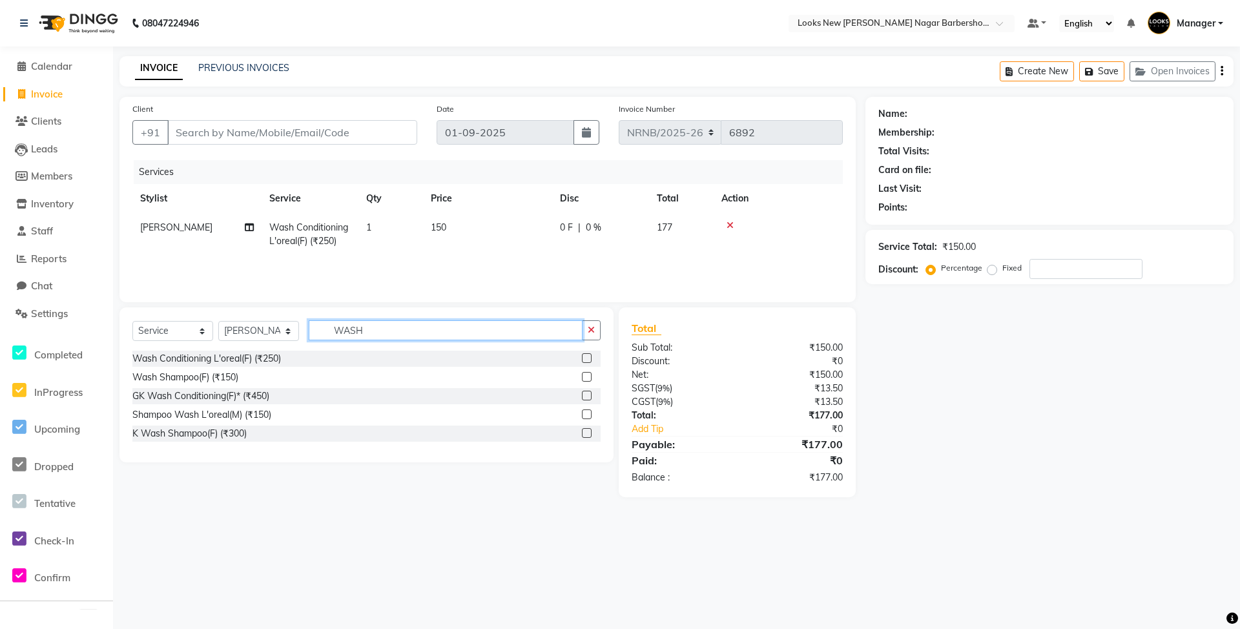
drag, startPoint x: 427, startPoint y: 335, endPoint x: 227, endPoint y: 320, distance: 200.1
click at [223, 328] on div "Select Service Product Membership Package Voucher Prepaid Gift Card Select Styl…" at bounding box center [366, 335] width 468 height 30
type input "CUT"
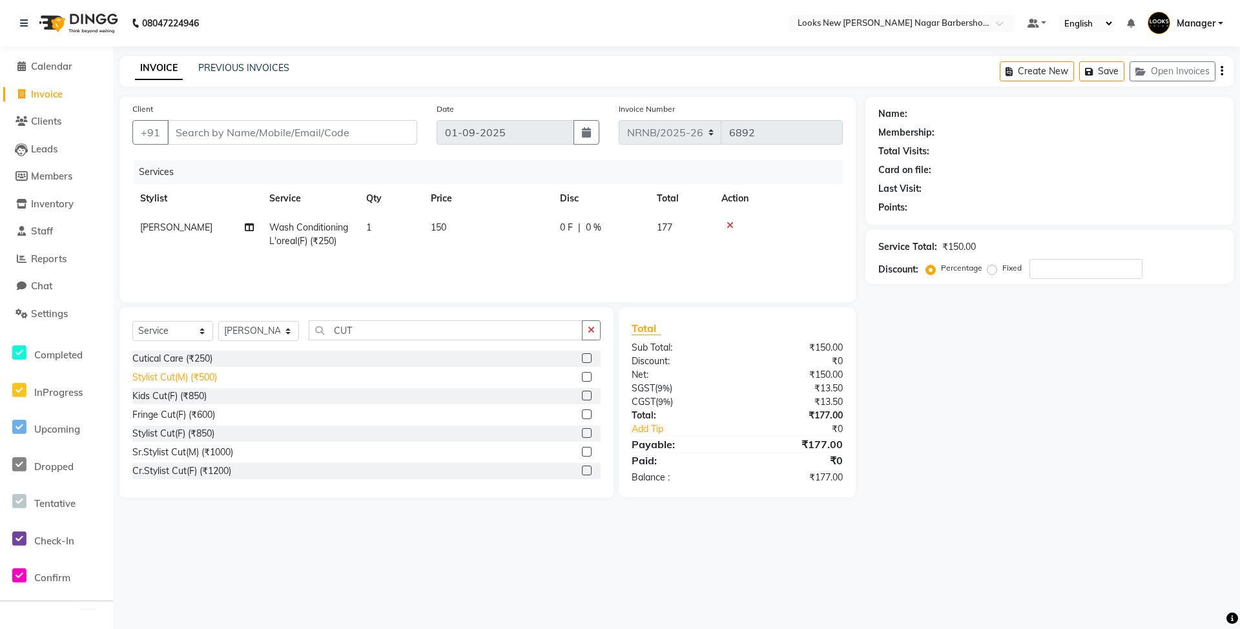
click at [210, 375] on div "Stylist Cut(M) (₹500)" at bounding box center [174, 378] width 85 height 14
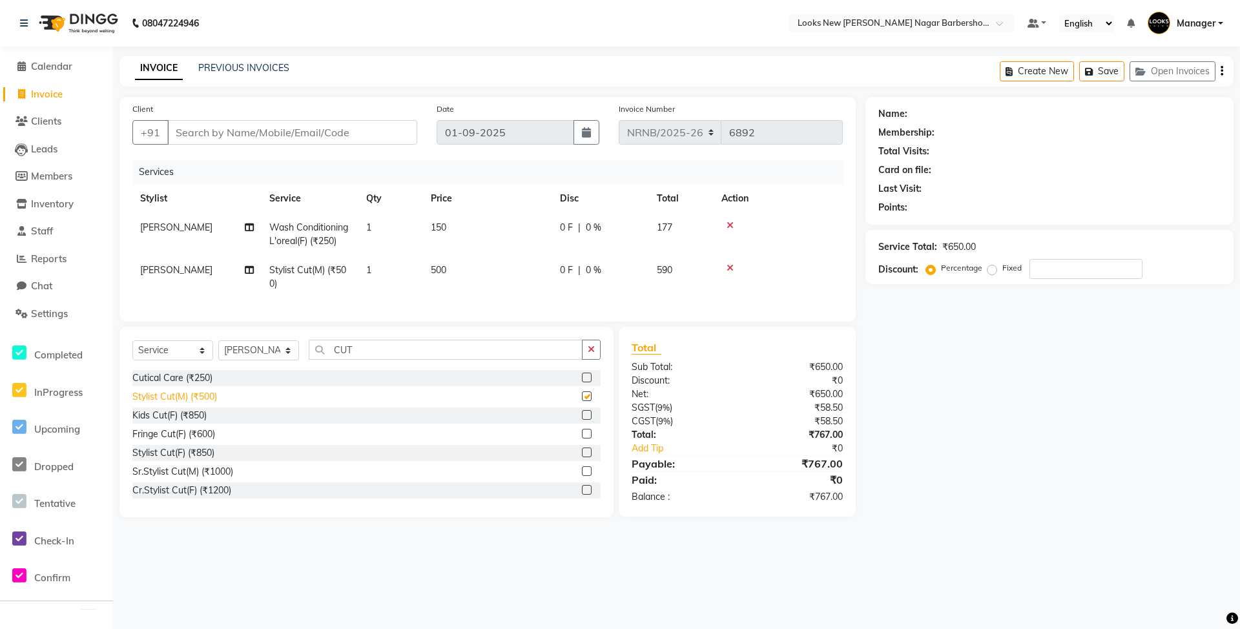
checkbox input "false"
click at [228, 138] on input "Client" at bounding box center [292, 132] width 250 height 25
type input "9"
type input "0"
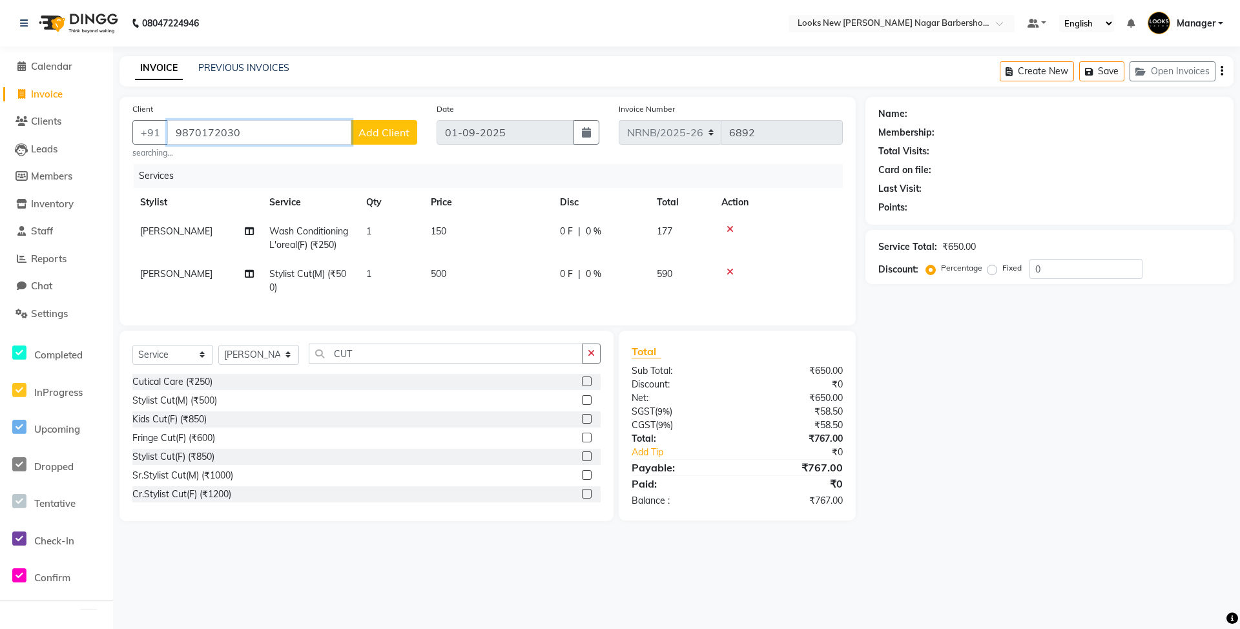
type input "9870172030"
click at [994, 479] on div "Name: Membership: Total Visits: Card on file: Last Visit: Points: Service Total…" at bounding box center [1055, 309] width 378 height 424
click at [380, 129] on span "Add Client" at bounding box center [384, 132] width 51 height 13
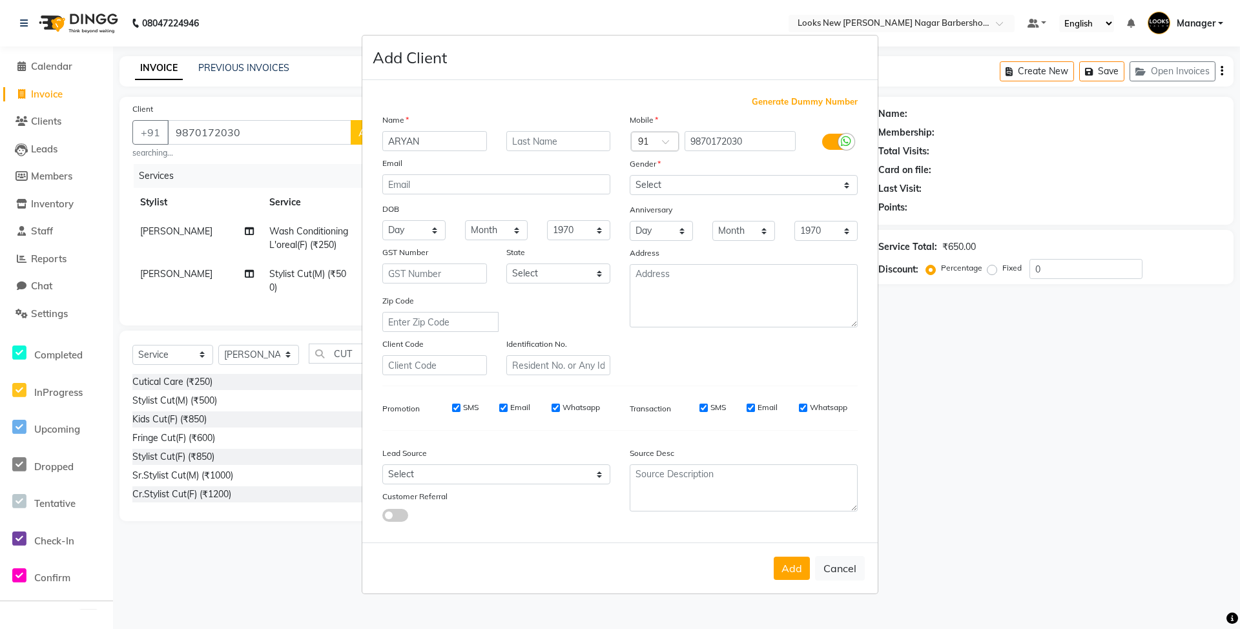
type input "ARYAN"
click at [528, 146] on input "text" at bounding box center [559, 141] width 105 height 20
type input "..."
click at [739, 185] on select "Select [DEMOGRAPHIC_DATA] [DEMOGRAPHIC_DATA] Other Prefer Not To Say" at bounding box center [744, 185] width 228 height 20
select select "[DEMOGRAPHIC_DATA]"
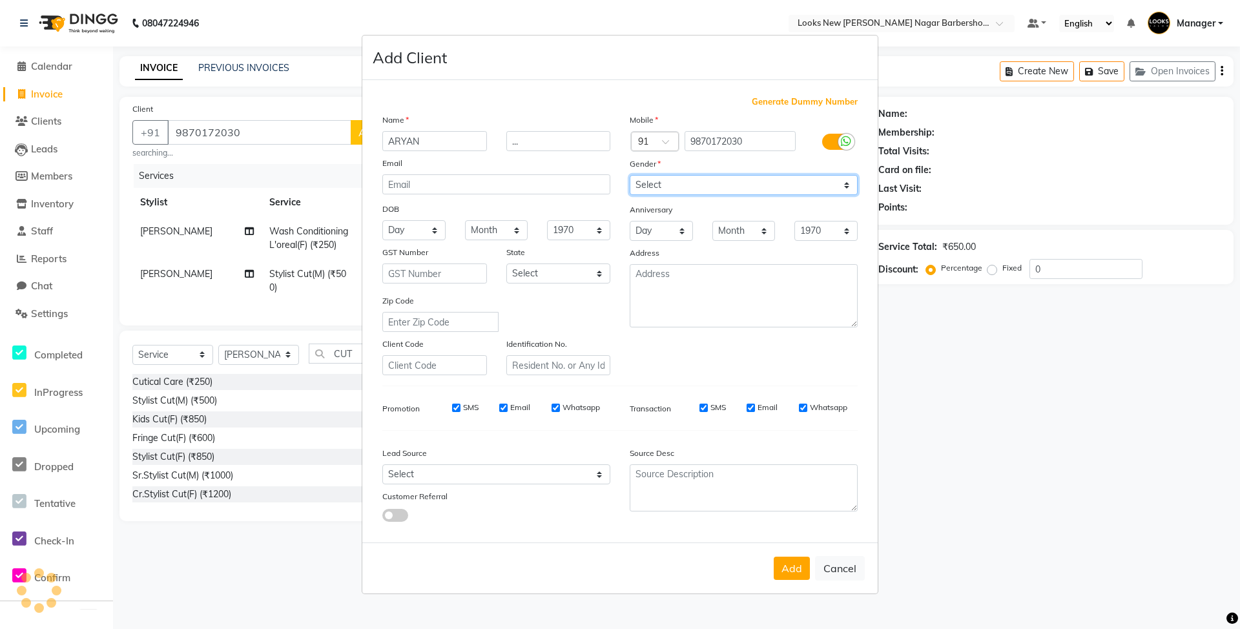
click at [630, 176] on select "Select [DEMOGRAPHIC_DATA] [DEMOGRAPHIC_DATA] Other Prefer Not To Say" at bounding box center [744, 185] width 228 height 20
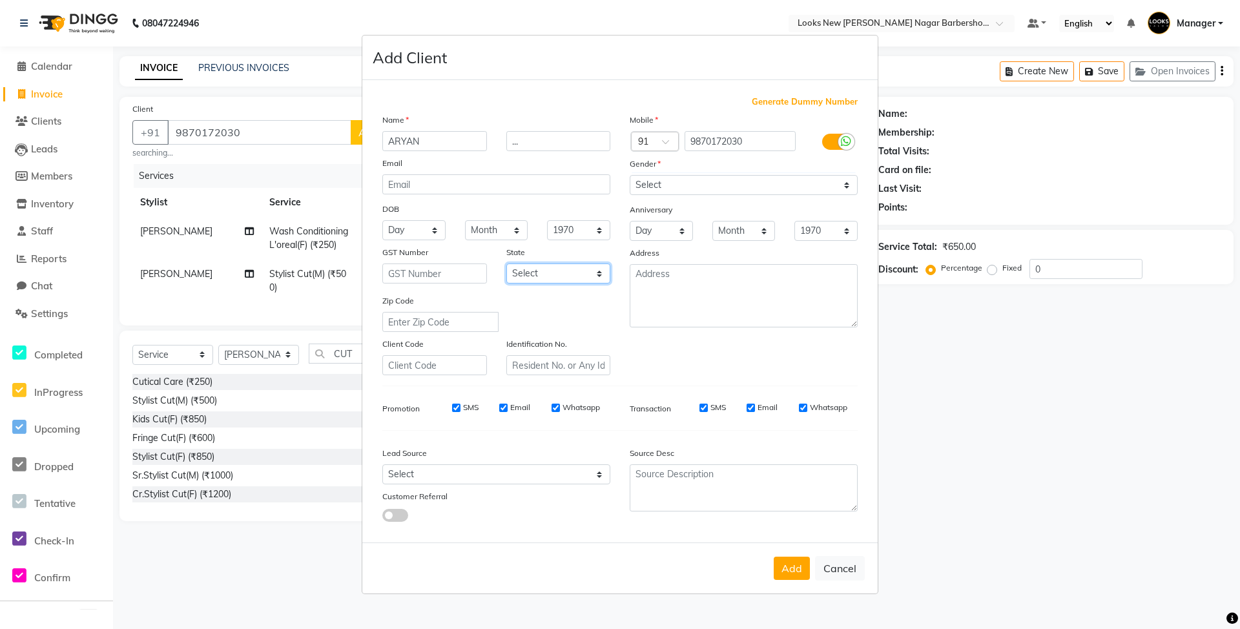
click at [583, 280] on select "Select [GEOGRAPHIC_DATA] [GEOGRAPHIC_DATA] [GEOGRAPHIC_DATA] [GEOGRAPHIC_DATA] …" at bounding box center [559, 274] width 105 height 20
select select "10"
click at [507, 264] on select "Select [GEOGRAPHIC_DATA] [GEOGRAPHIC_DATA] [GEOGRAPHIC_DATA] [GEOGRAPHIC_DATA] …" at bounding box center [559, 274] width 105 height 20
click at [793, 563] on button "Add" at bounding box center [792, 568] width 36 height 23
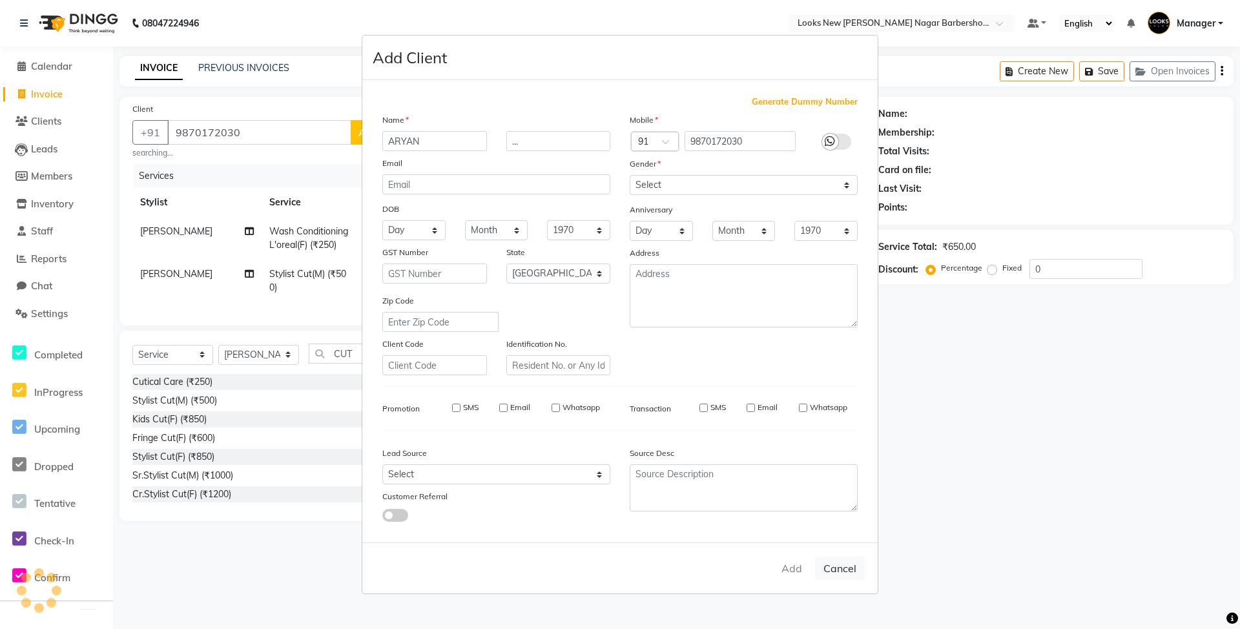
select select
select select "null"
select select
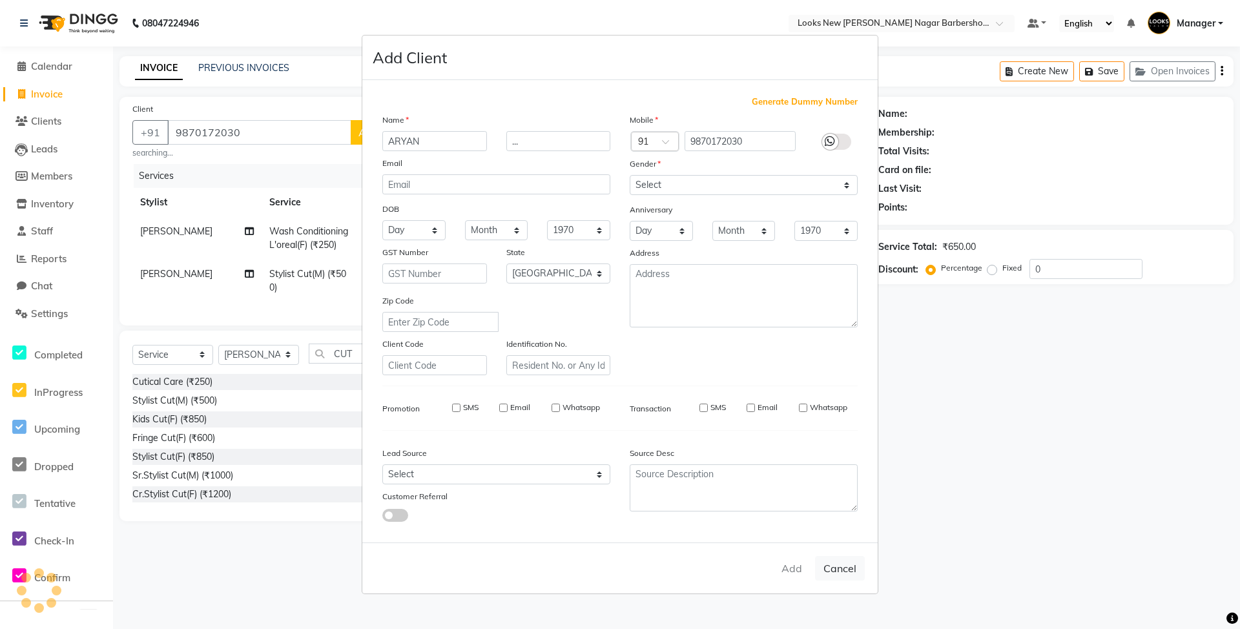
select select
checkbox input "false"
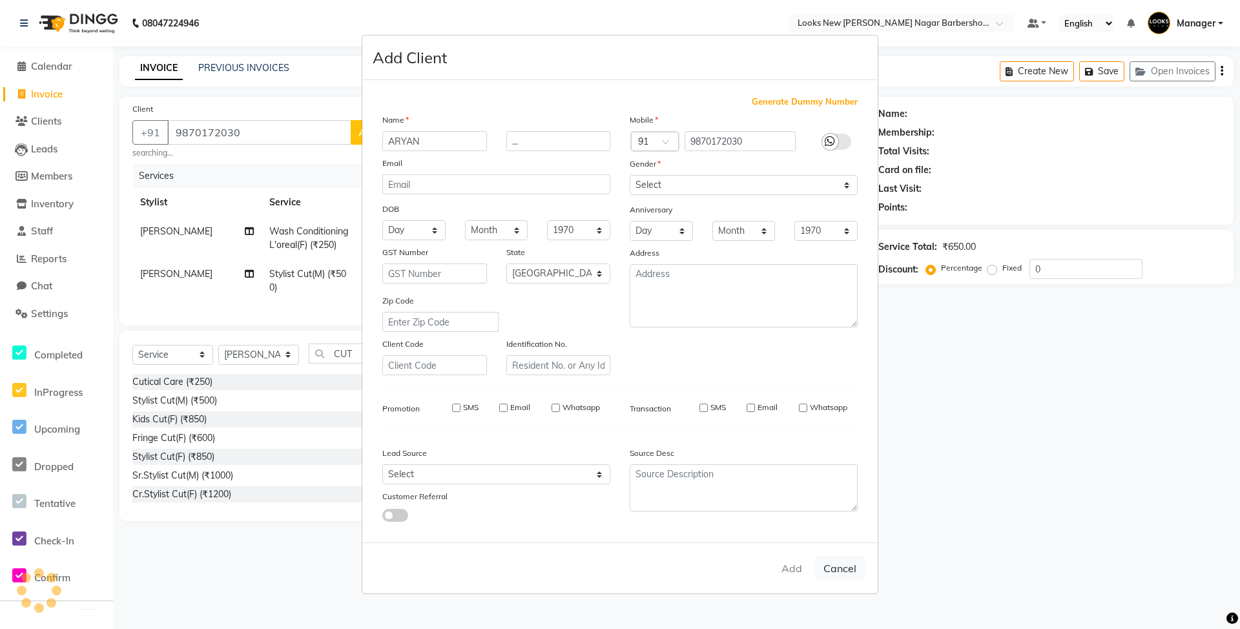
checkbox input "false"
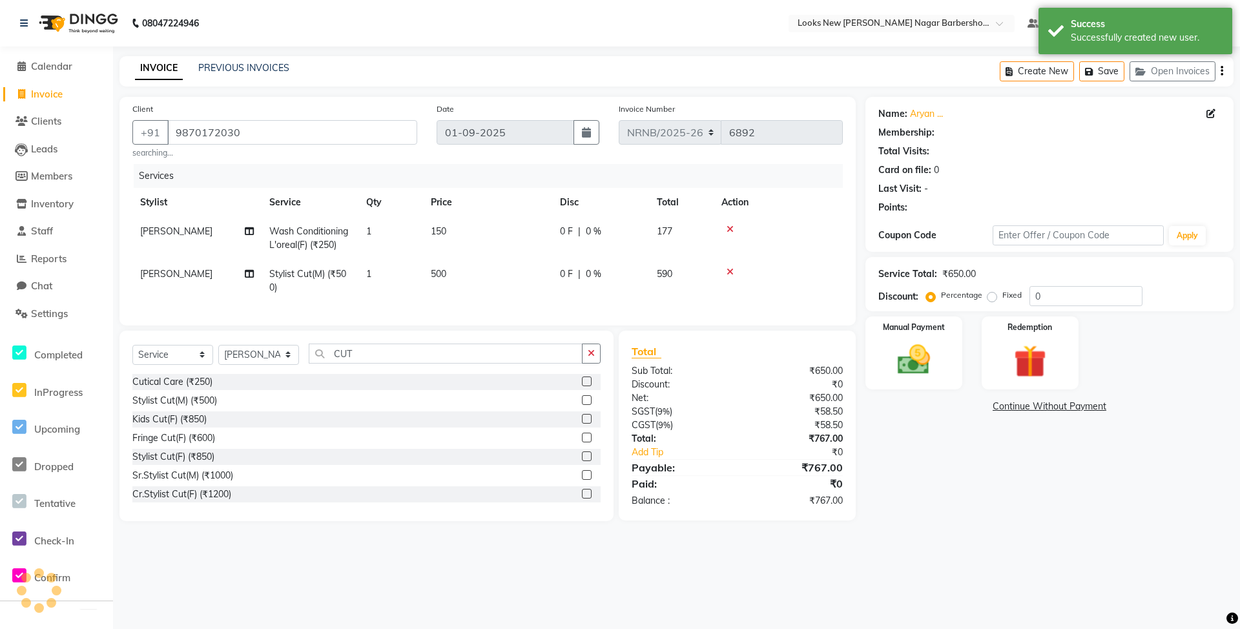
select select "1: Object"
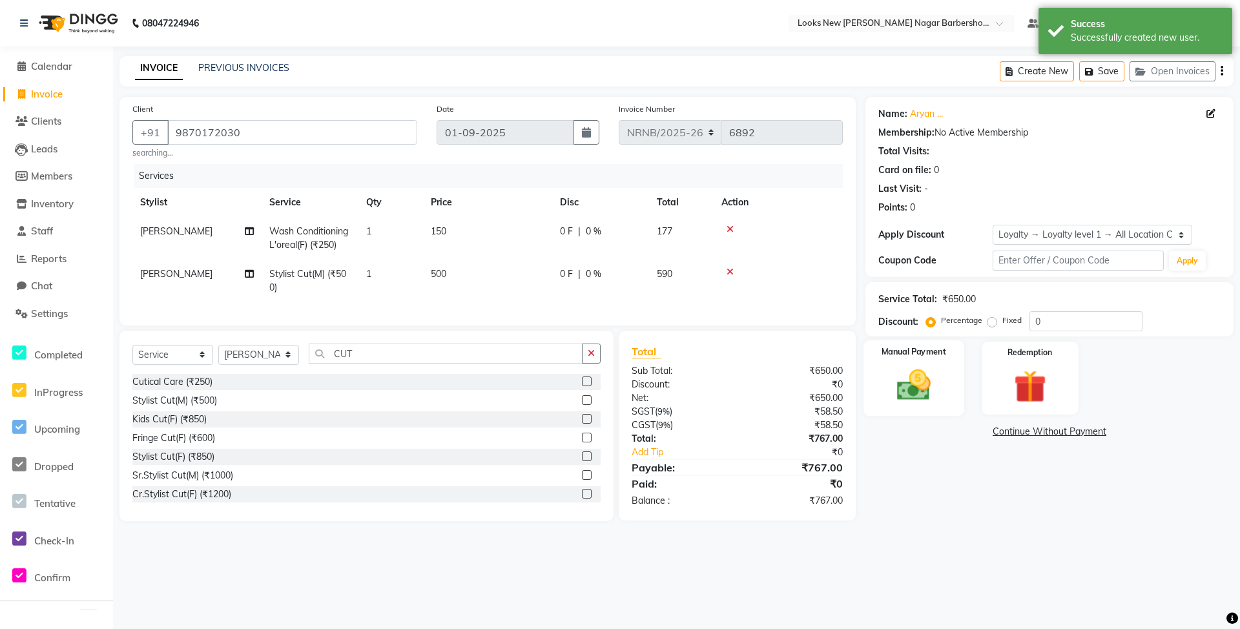
click at [924, 396] on img at bounding box center [914, 385] width 56 height 39
click at [1030, 432] on span "CARD" at bounding box center [1032, 432] width 28 height 15
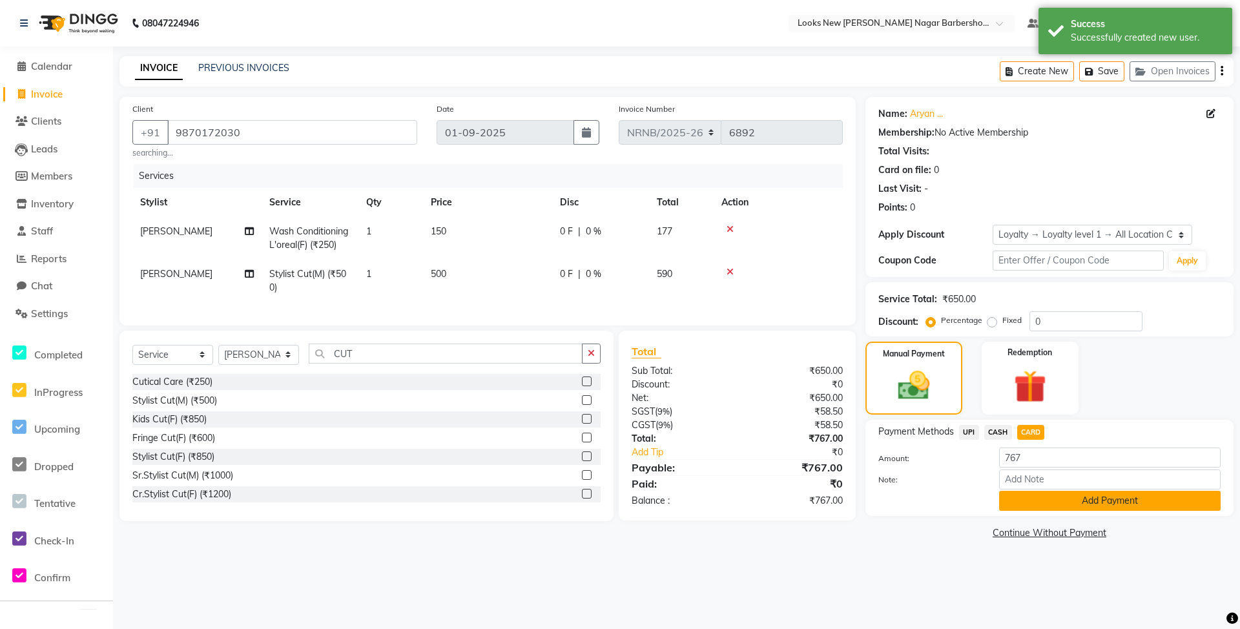
click at [1047, 505] on button "Add Payment" at bounding box center [1110, 501] width 222 height 20
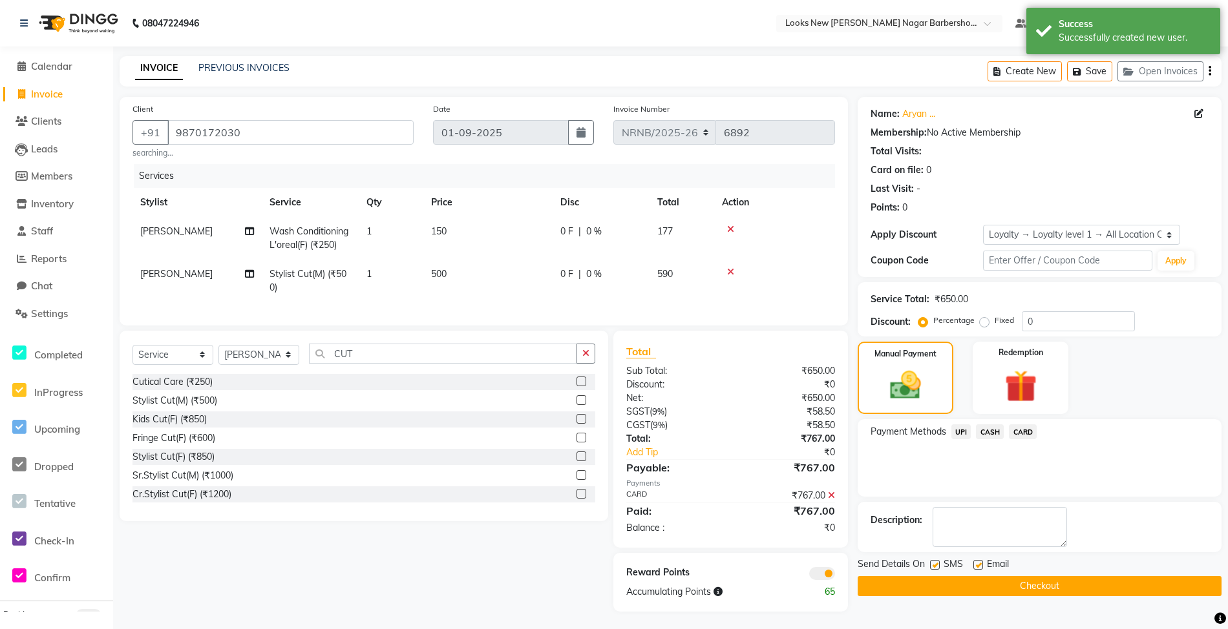
click at [1007, 589] on button "Checkout" at bounding box center [1039, 586] width 364 height 20
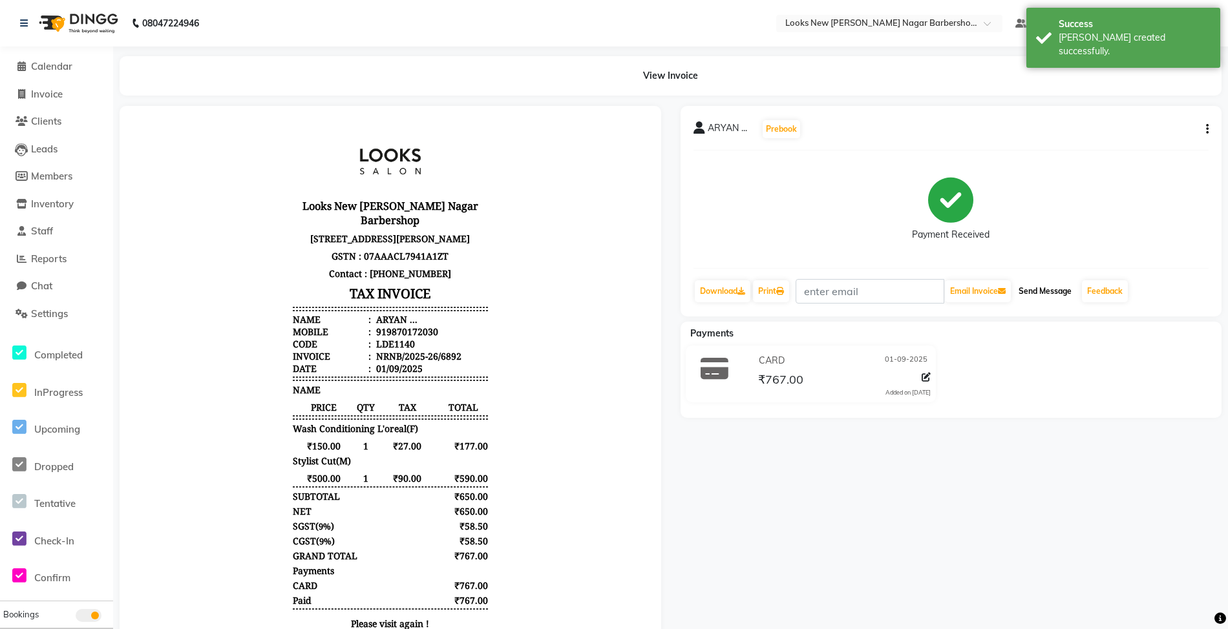
click at [1048, 288] on button "Send Message" at bounding box center [1044, 291] width 63 height 22
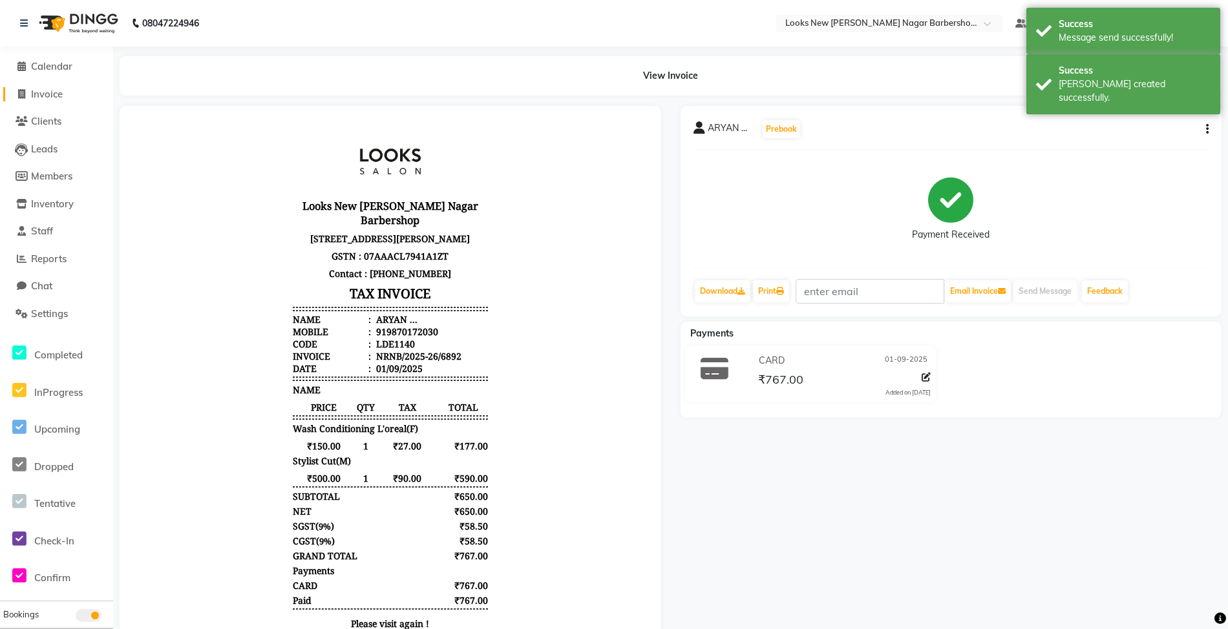
click at [44, 94] on span "Invoice" at bounding box center [47, 94] width 32 height 12
select select "service"
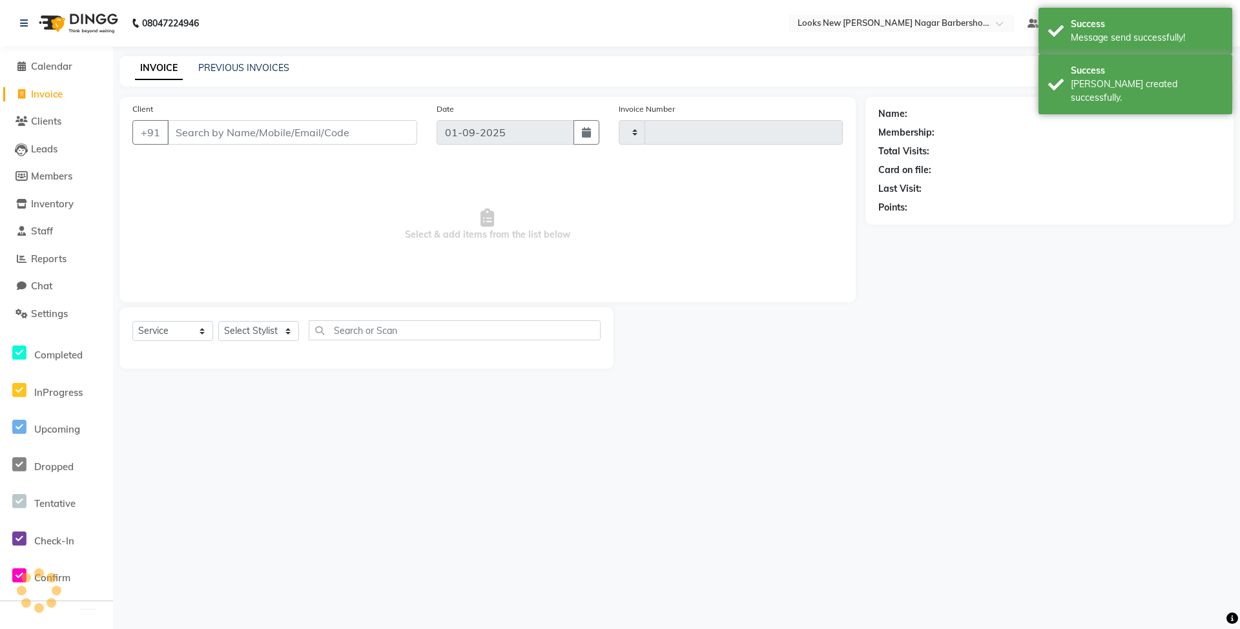
type input "6893"
select select "8705"
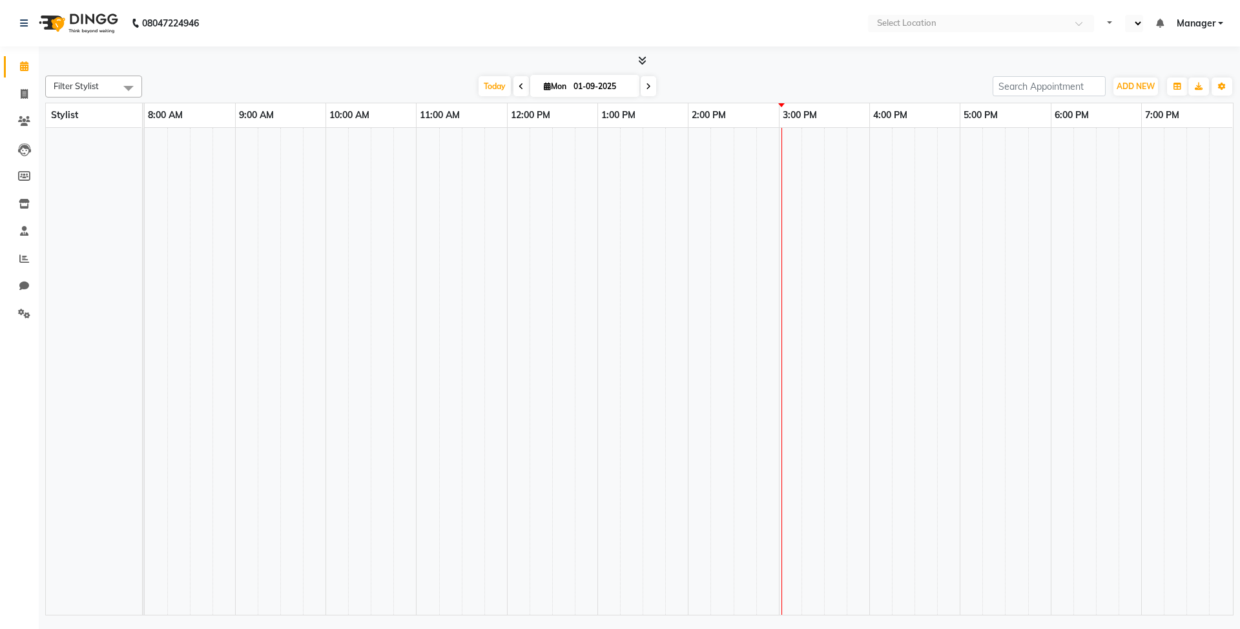
select select "en"
